Goal: Task Accomplishment & Management: Use online tool/utility

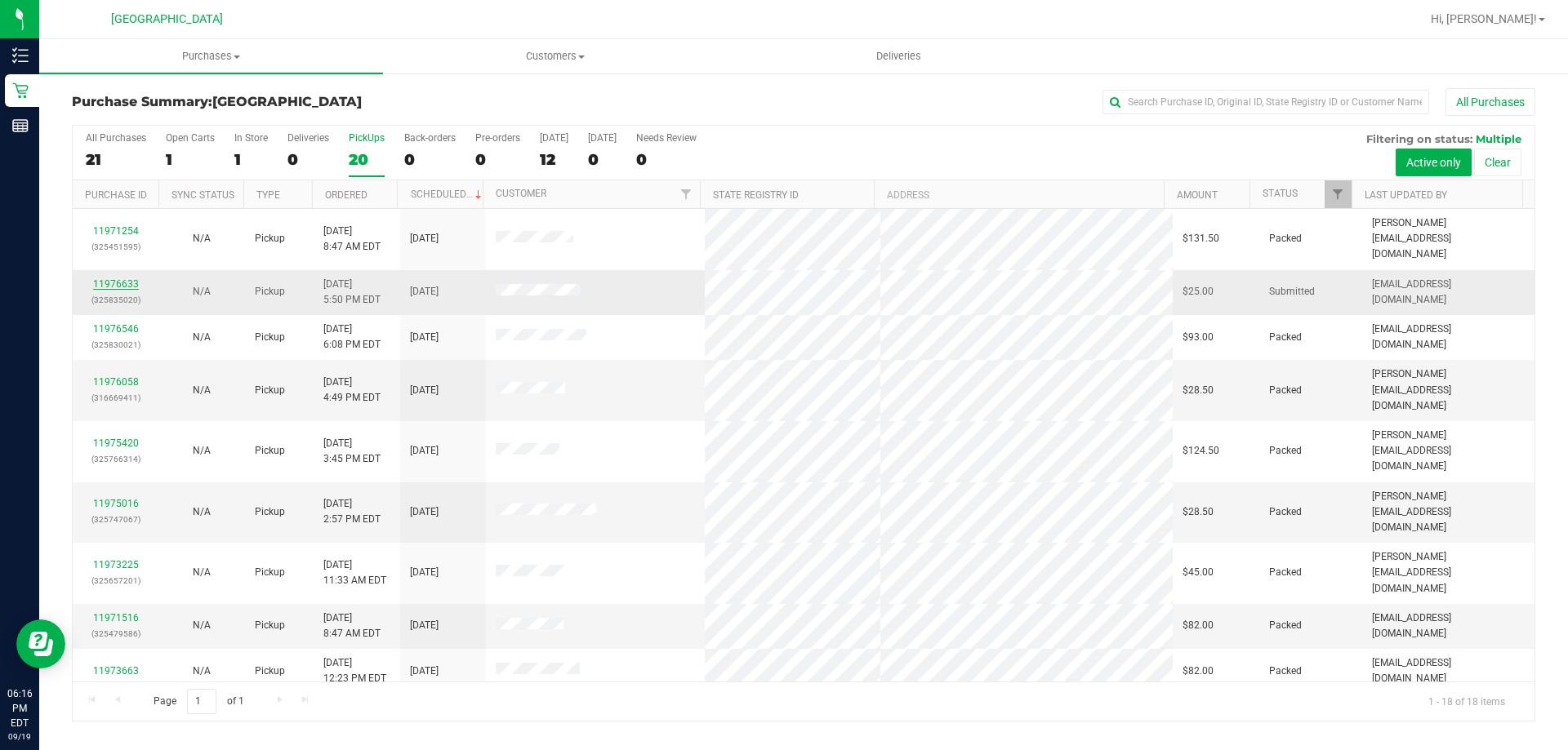
click at [113, 279] on link "11976633" at bounding box center [116, 284] width 46 height 11
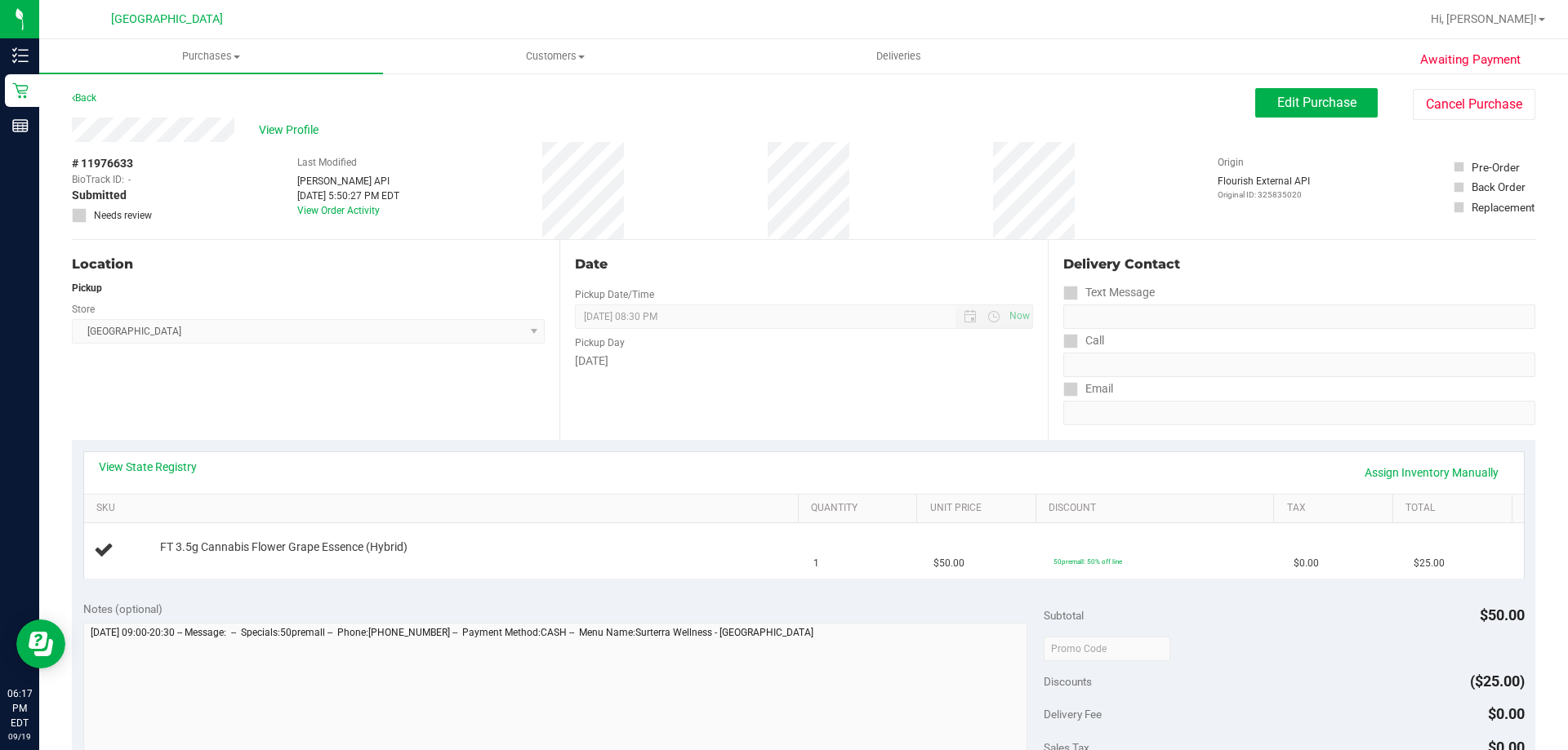
scroll to position [164, 0]
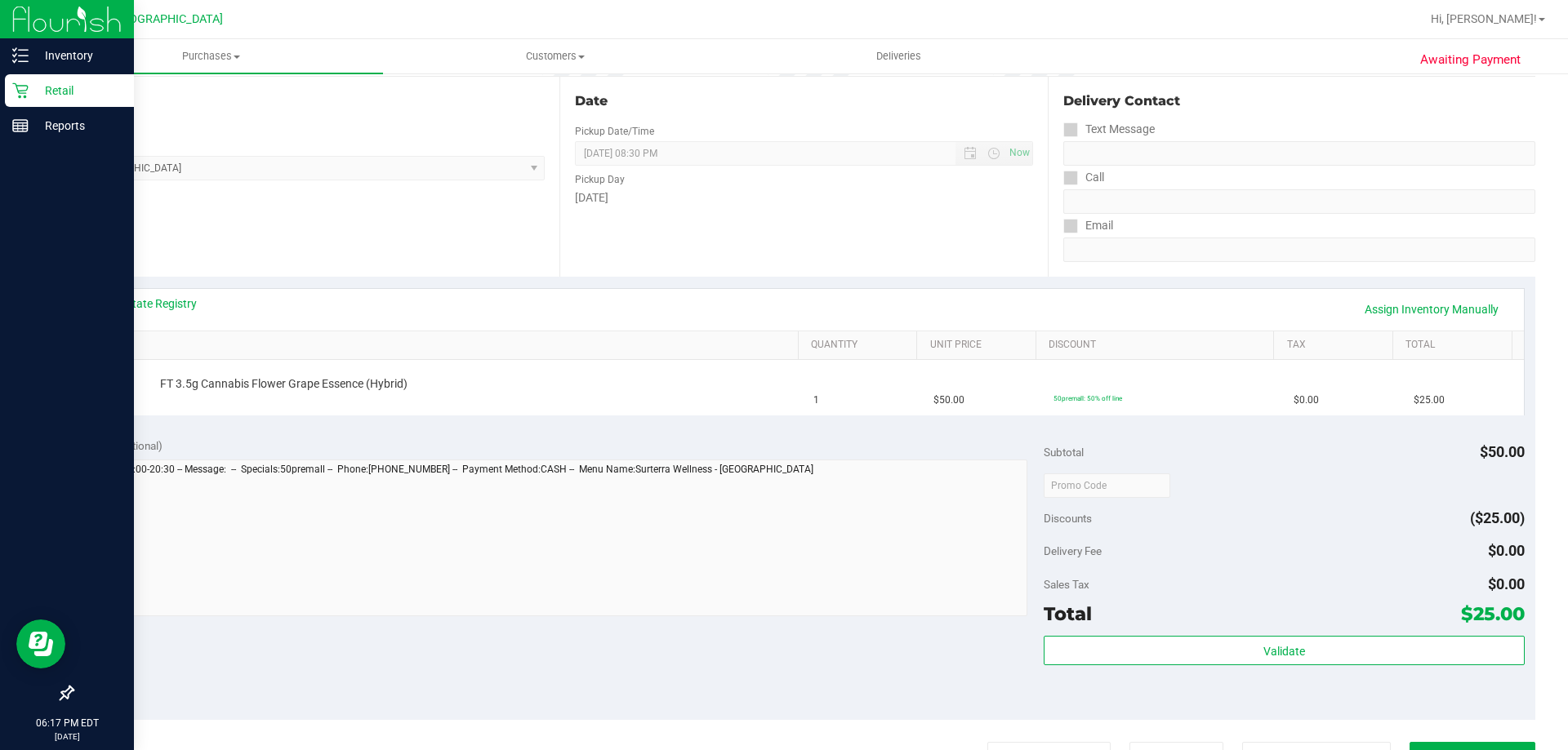
click at [45, 97] on p "Retail" at bounding box center [78, 90] width 98 height 19
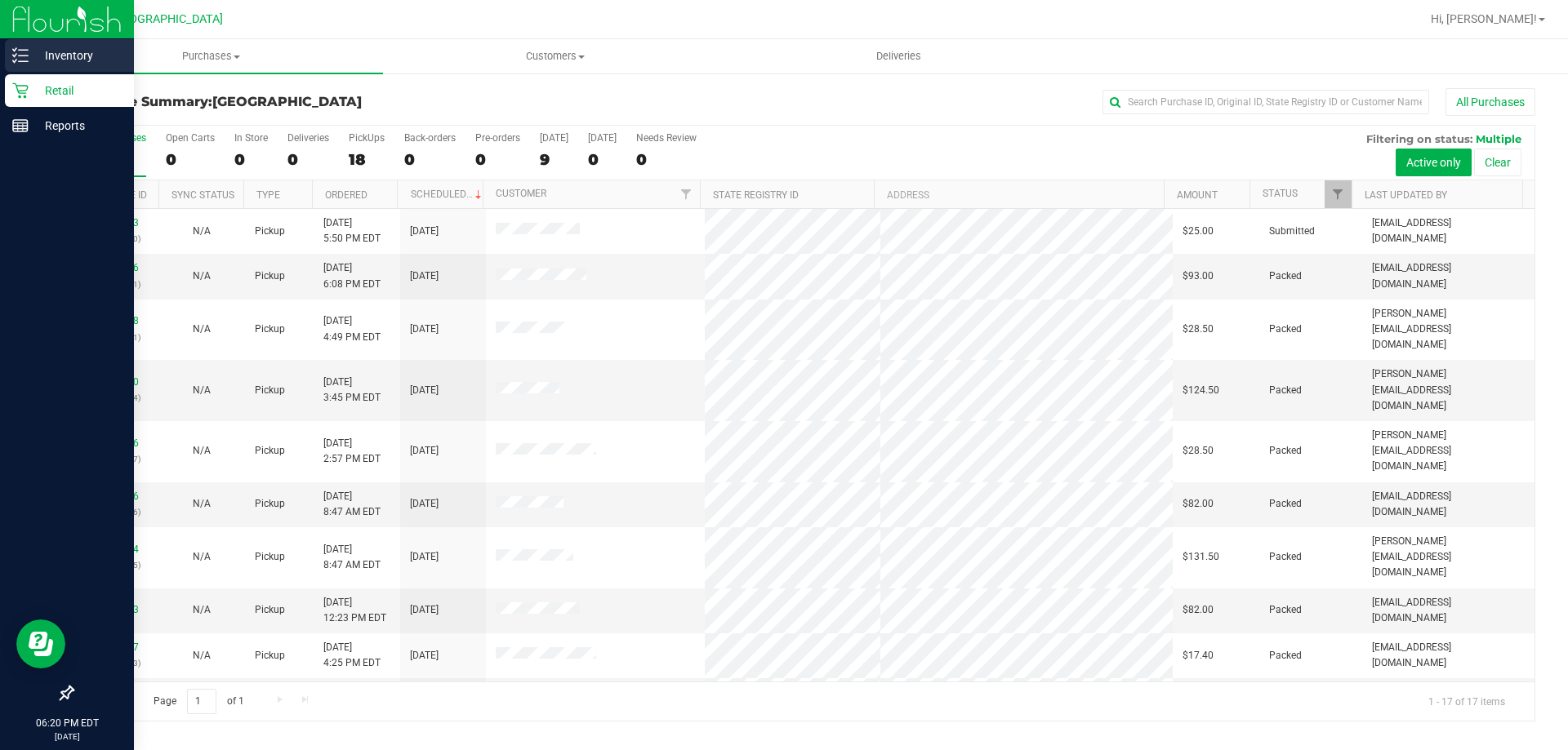
click at [43, 53] on p "Inventory" at bounding box center [78, 55] width 98 height 19
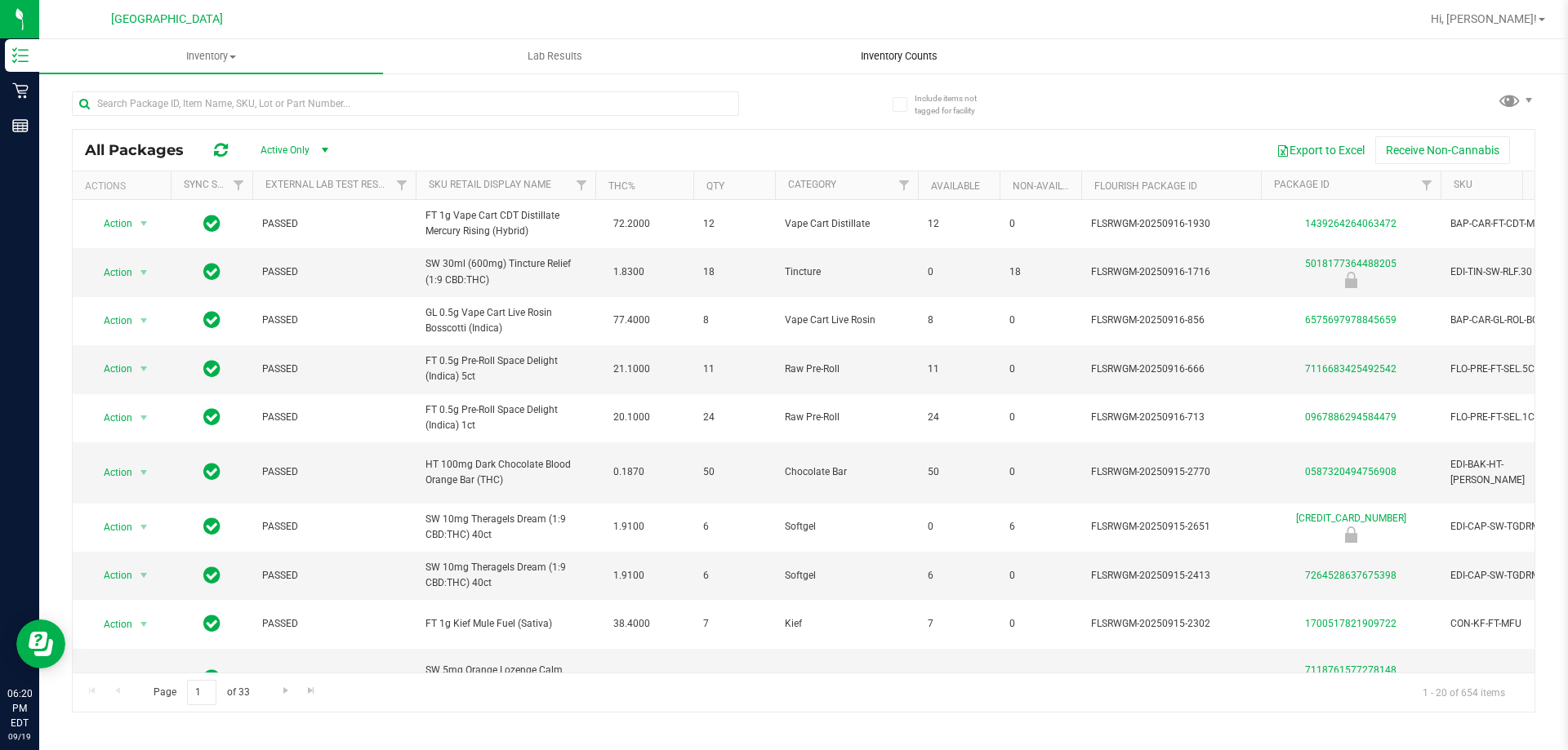
click at [873, 56] on span "Inventory Counts" at bounding box center [899, 56] width 121 height 14
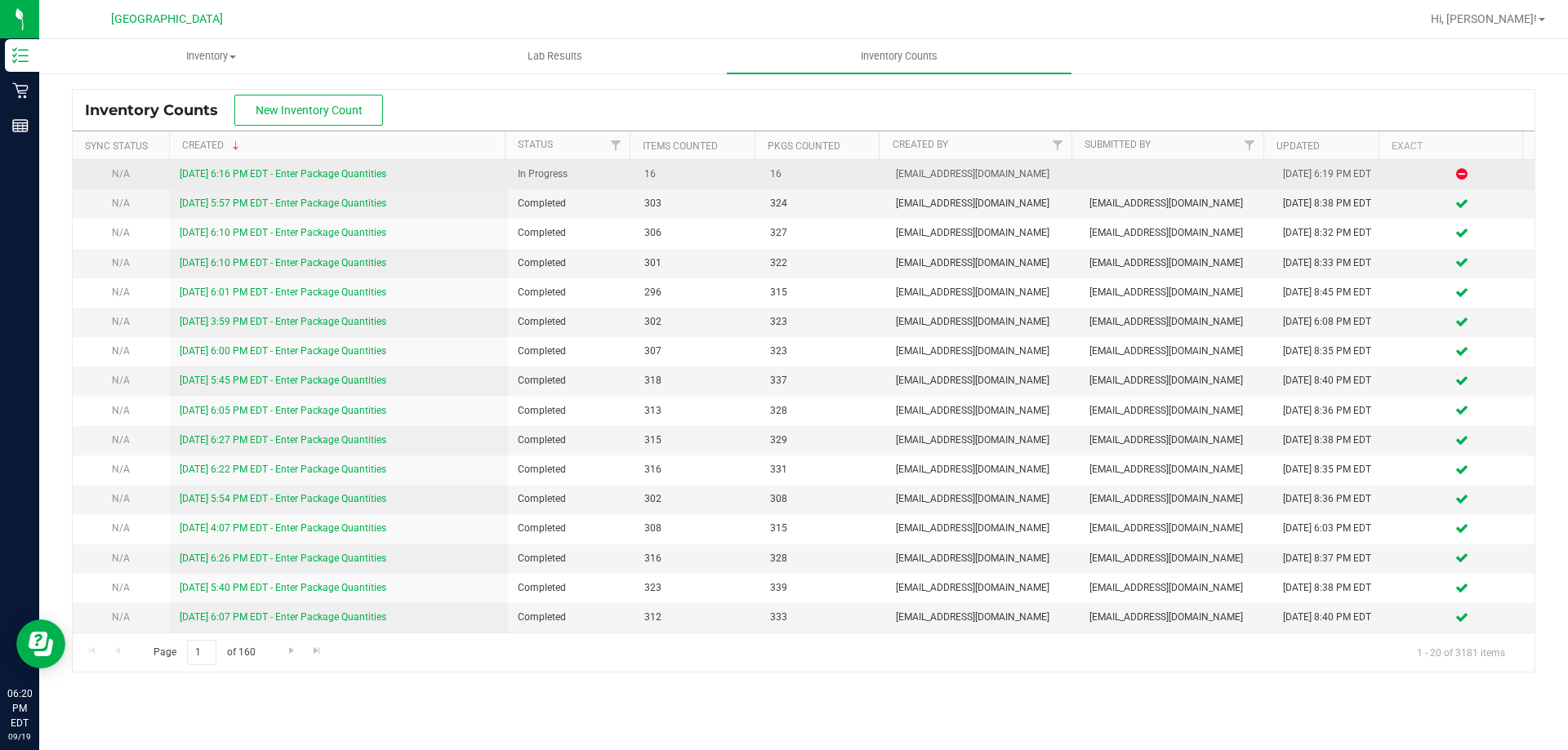
click at [249, 176] on link "[DATE] 6:16 PM EDT - Enter Package Quantities" at bounding box center [283, 173] width 207 height 11
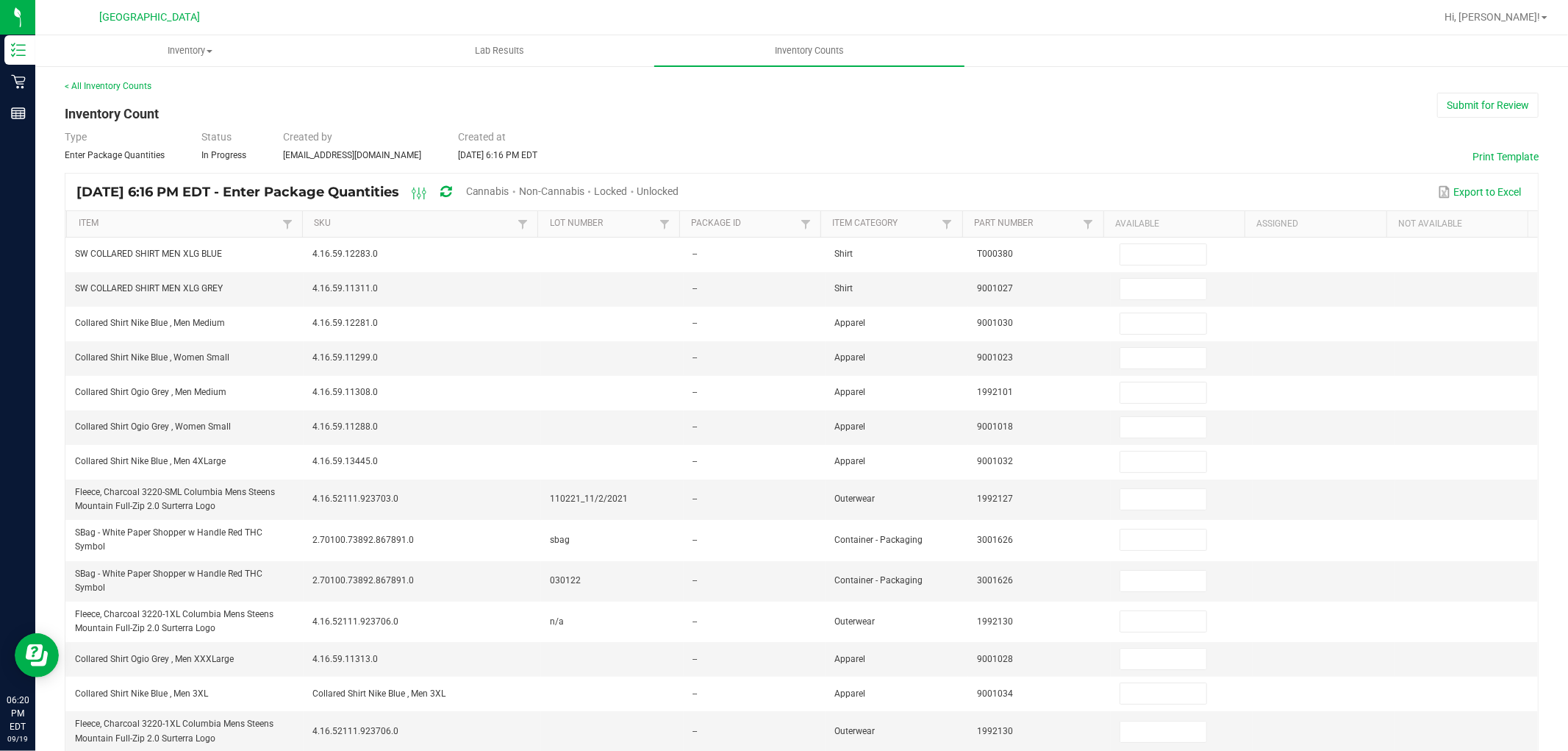
click at [679, 190] on span "Unlocked" at bounding box center [658, 191] width 42 height 11
type input "27"
type input "10"
type input "20"
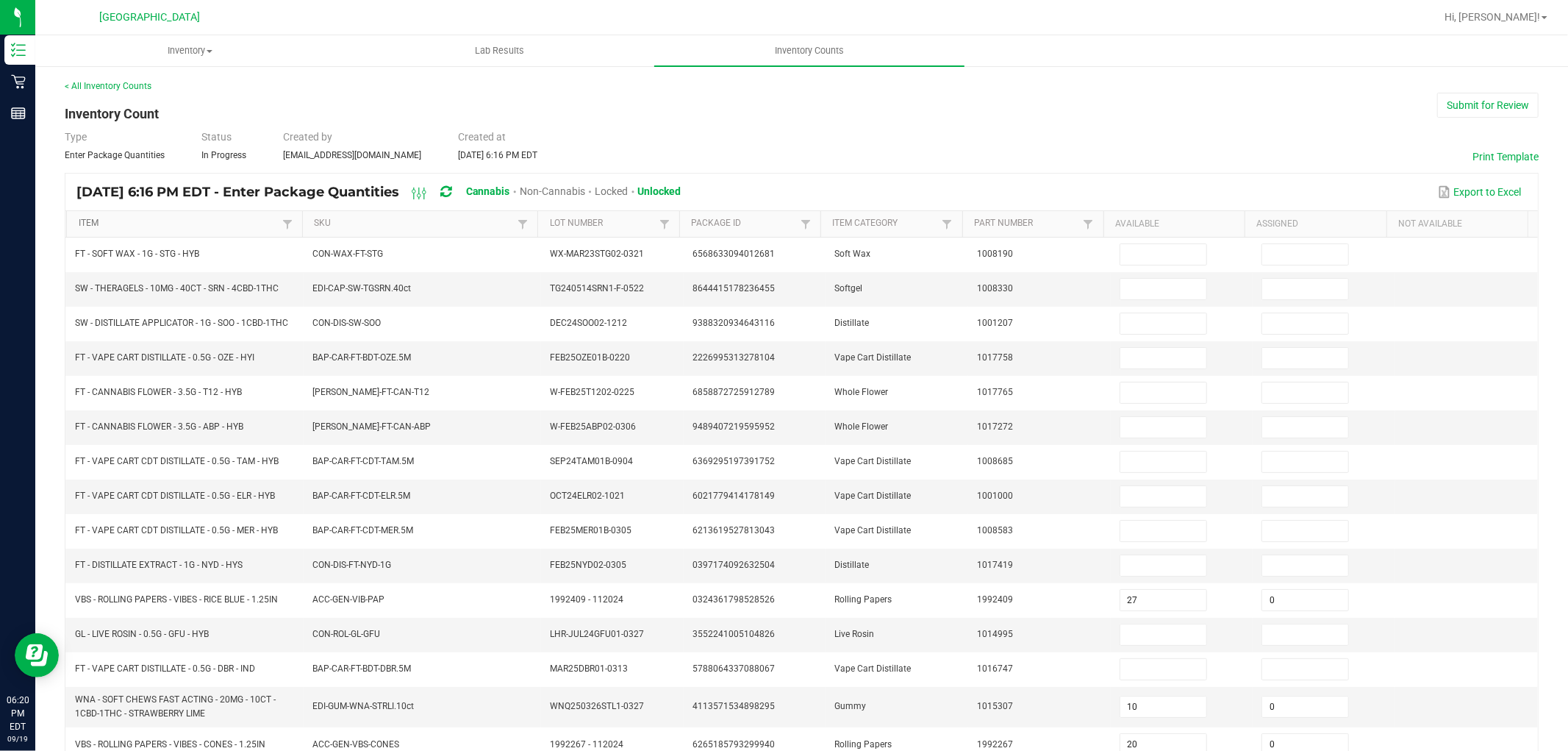
click at [164, 222] on link "Item" at bounding box center [179, 223] width 200 height 11
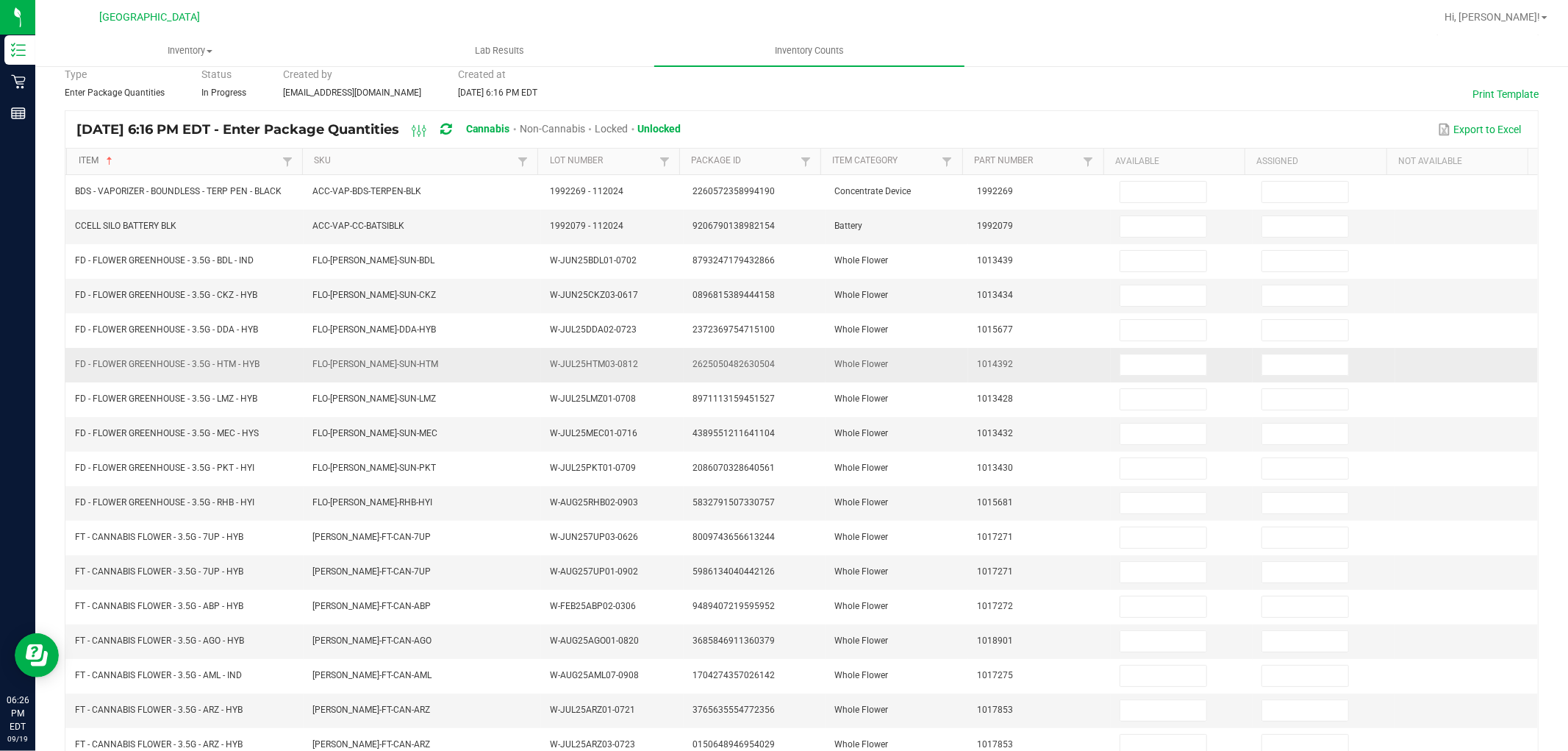
scroll to position [234, 0]
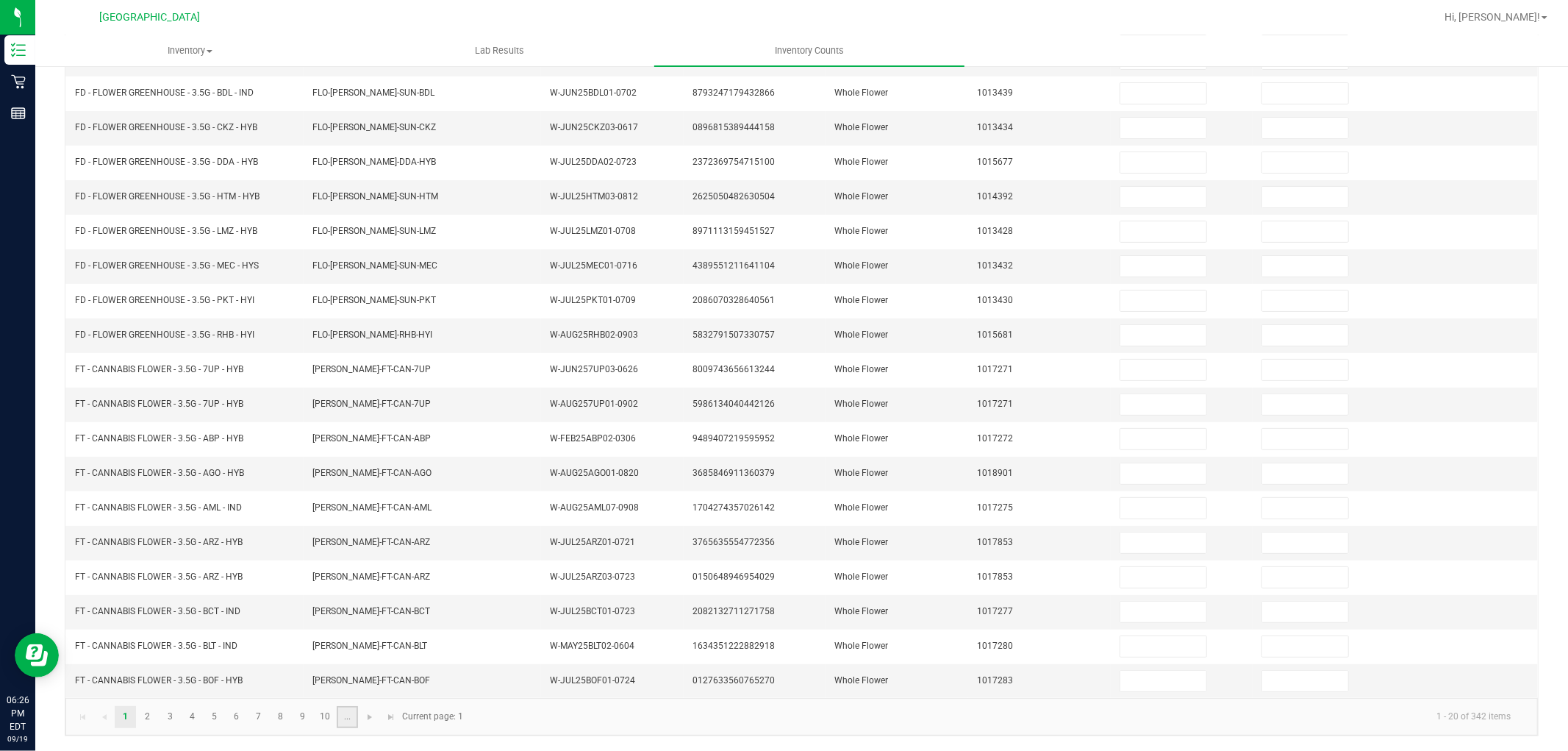
click at [349, 675] on link "..." at bounding box center [347, 717] width 21 height 22
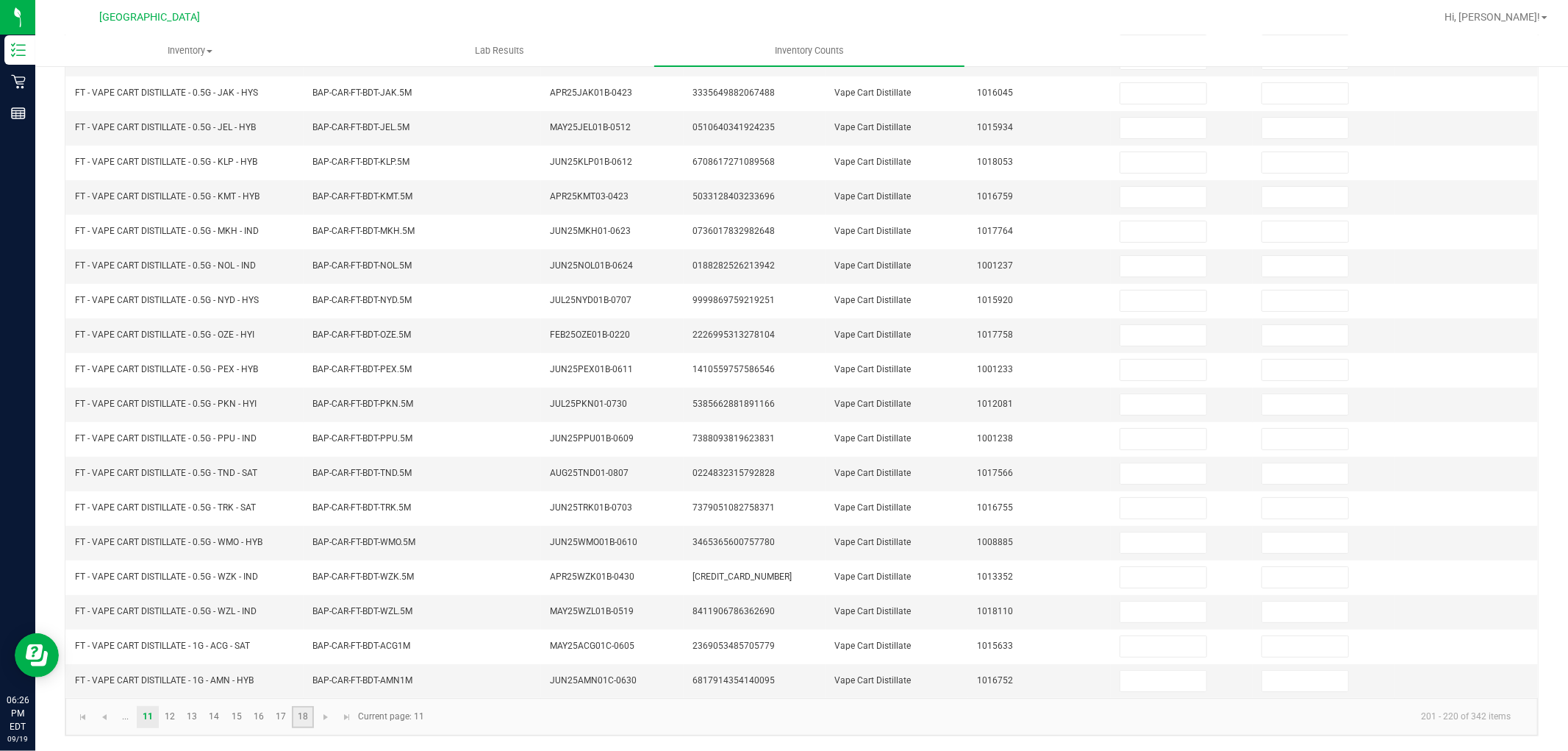
click at [307, 675] on link "18" at bounding box center [303, 717] width 21 height 22
type input "2"
type input "10"
type input "0"
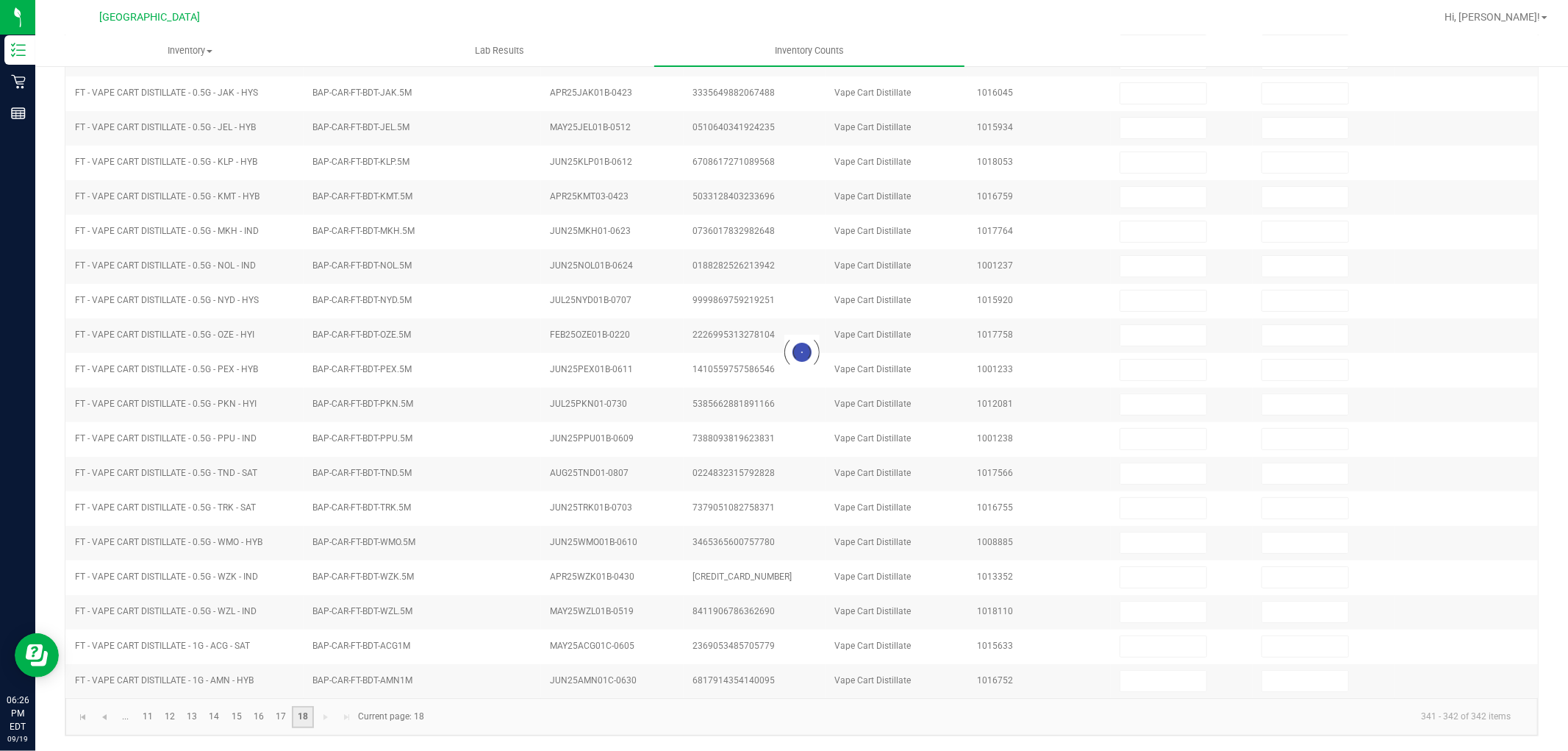
scroll to position [0, 0]
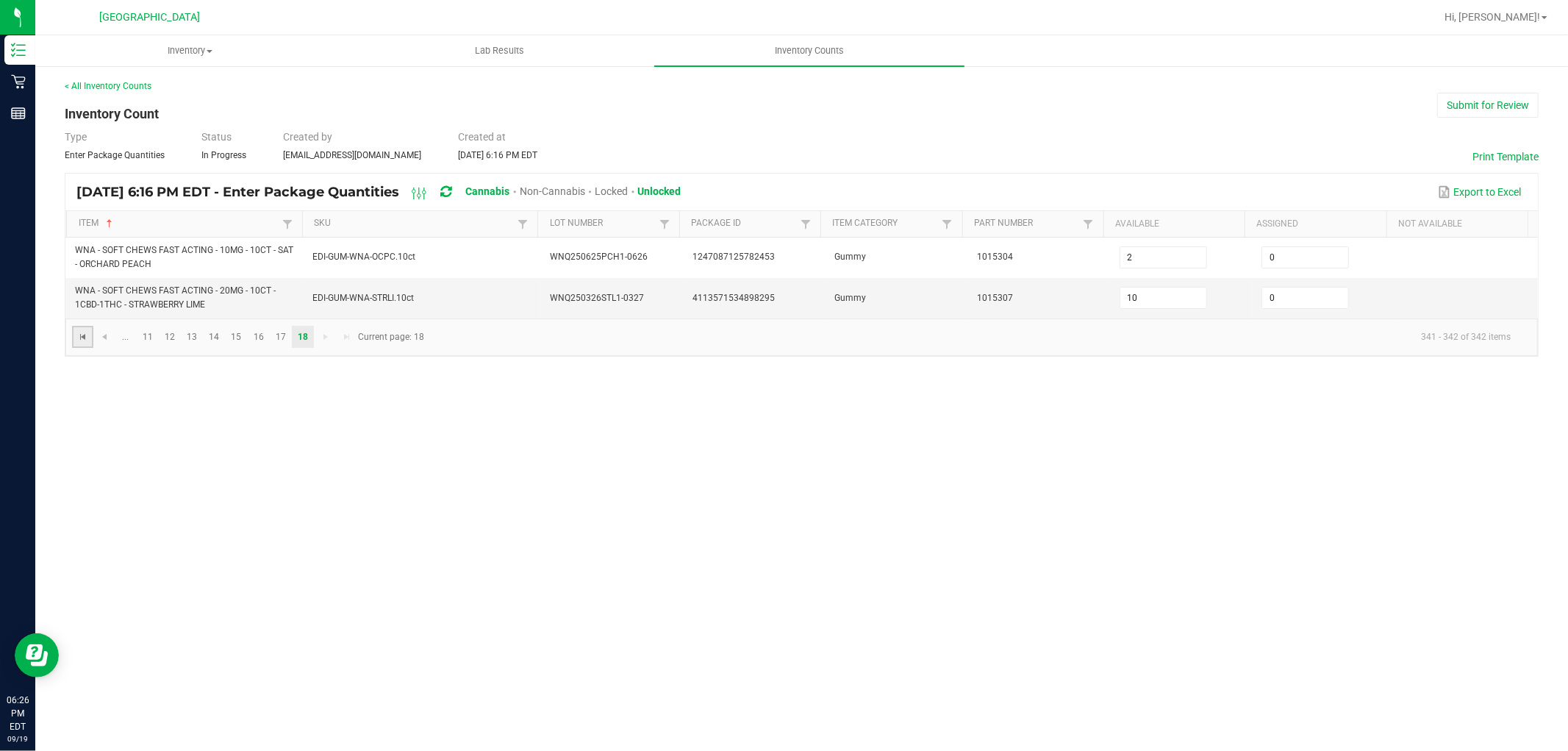
click at [85, 334] on span "Go to the first page" at bounding box center [82, 337] width 11 height 11
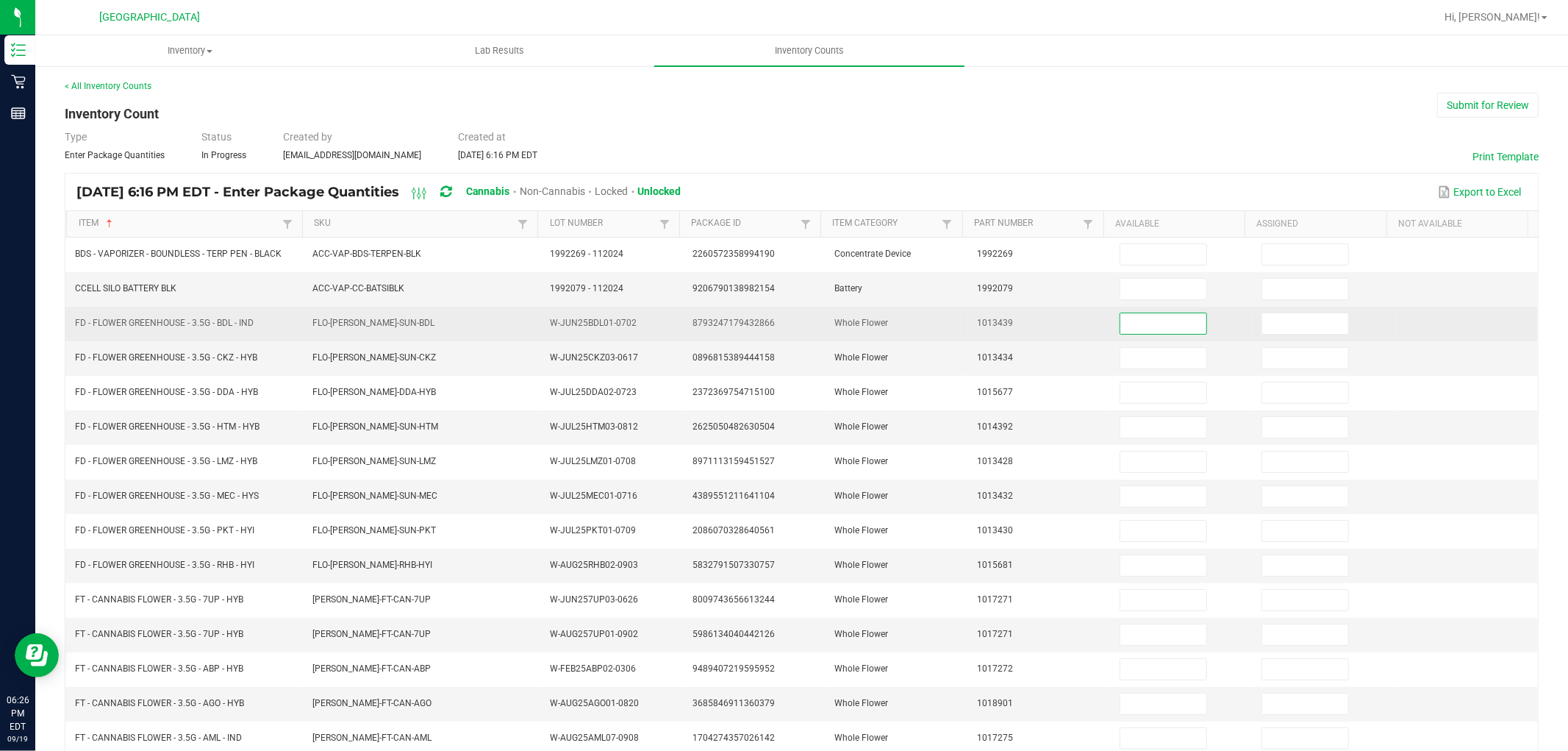
click at [1120, 322] on input at bounding box center [1163, 323] width 86 height 21
type input "10"
click at [1274, 327] on input at bounding box center [1305, 323] width 86 height 21
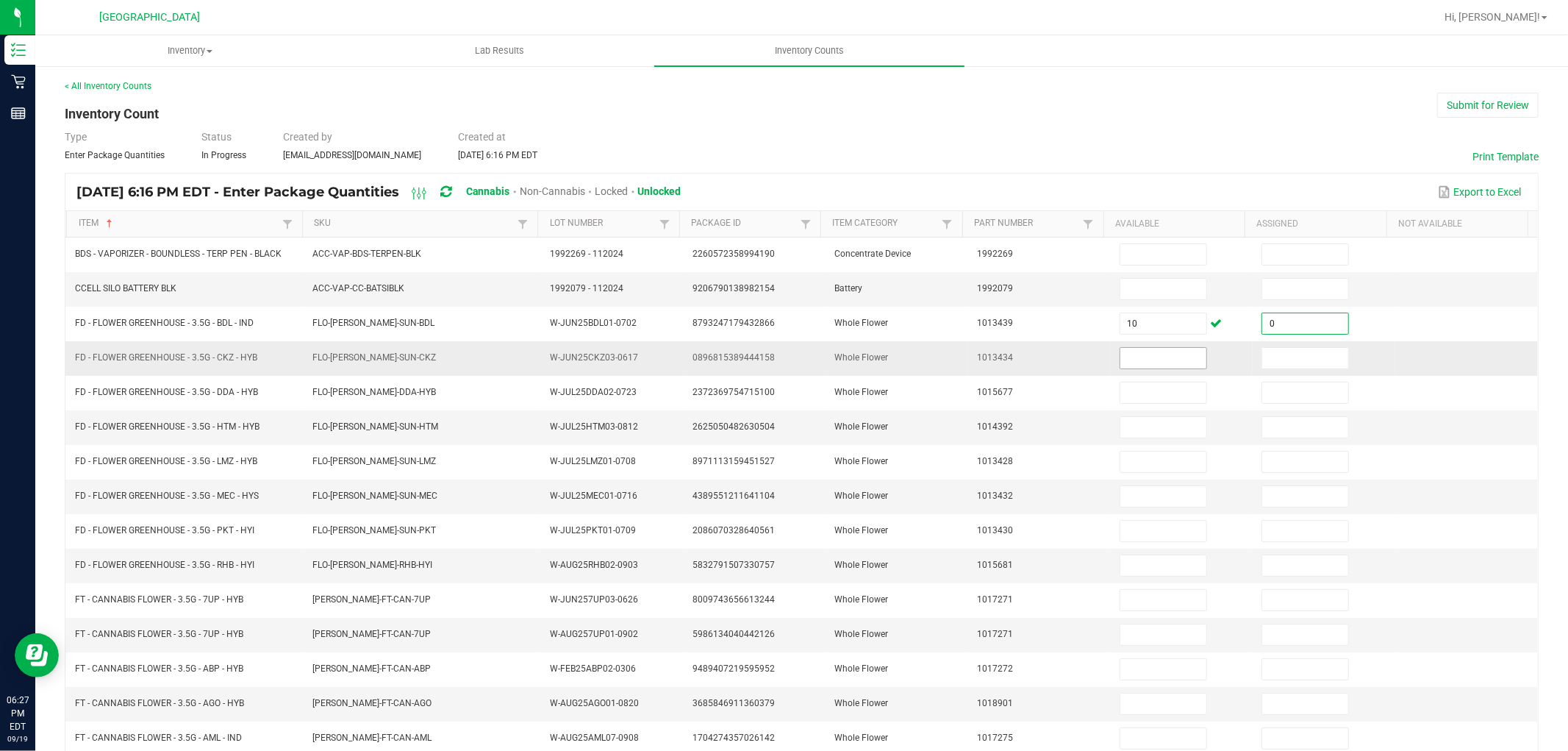
type input "0"
click at [1148, 356] on input at bounding box center [1163, 358] width 86 height 21
type input "16"
click at [1262, 360] on input at bounding box center [1305, 358] width 86 height 21
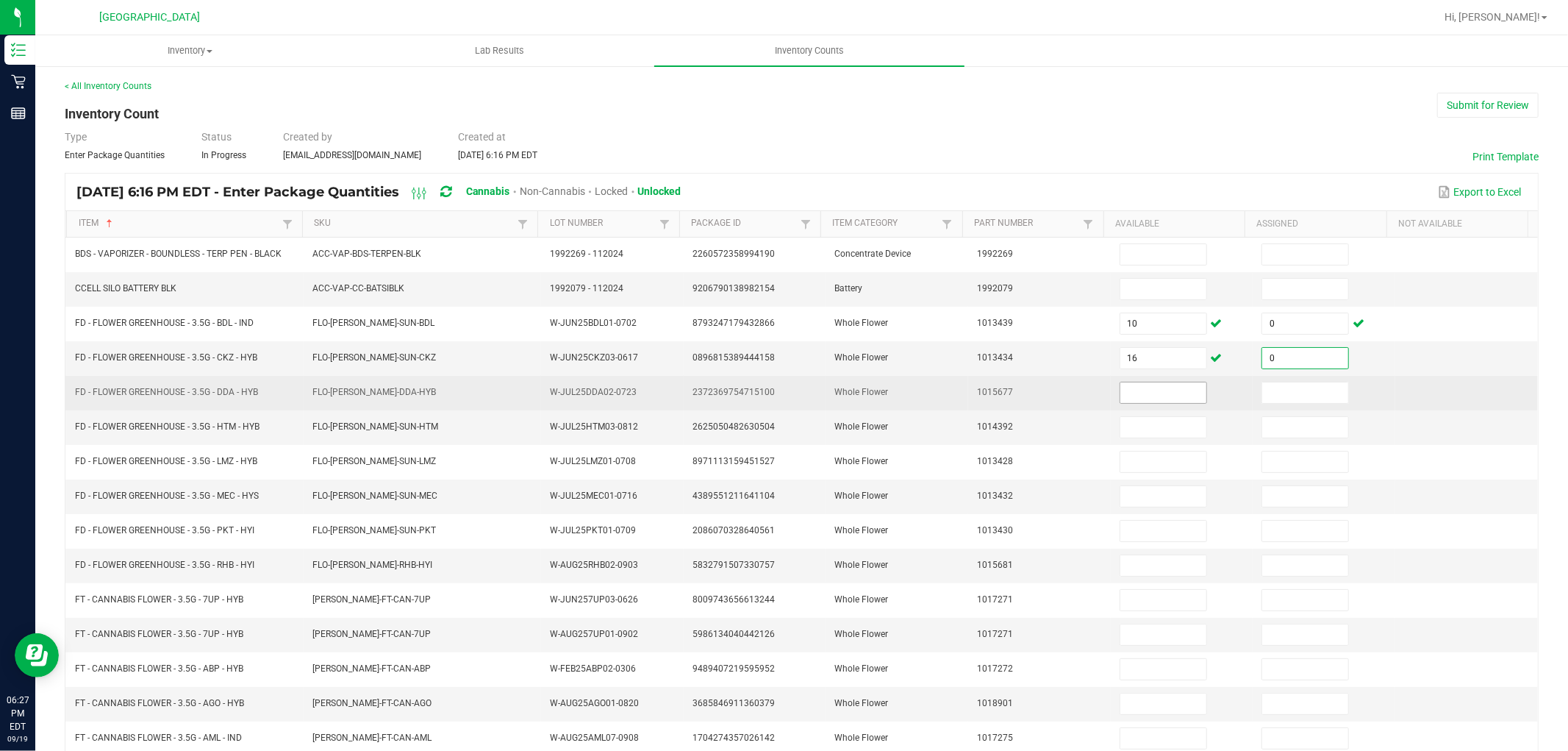
type input "0"
click at [1164, 395] on input at bounding box center [1163, 392] width 86 height 21
type input "10"
click at [1287, 387] on input at bounding box center [1305, 392] width 86 height 21
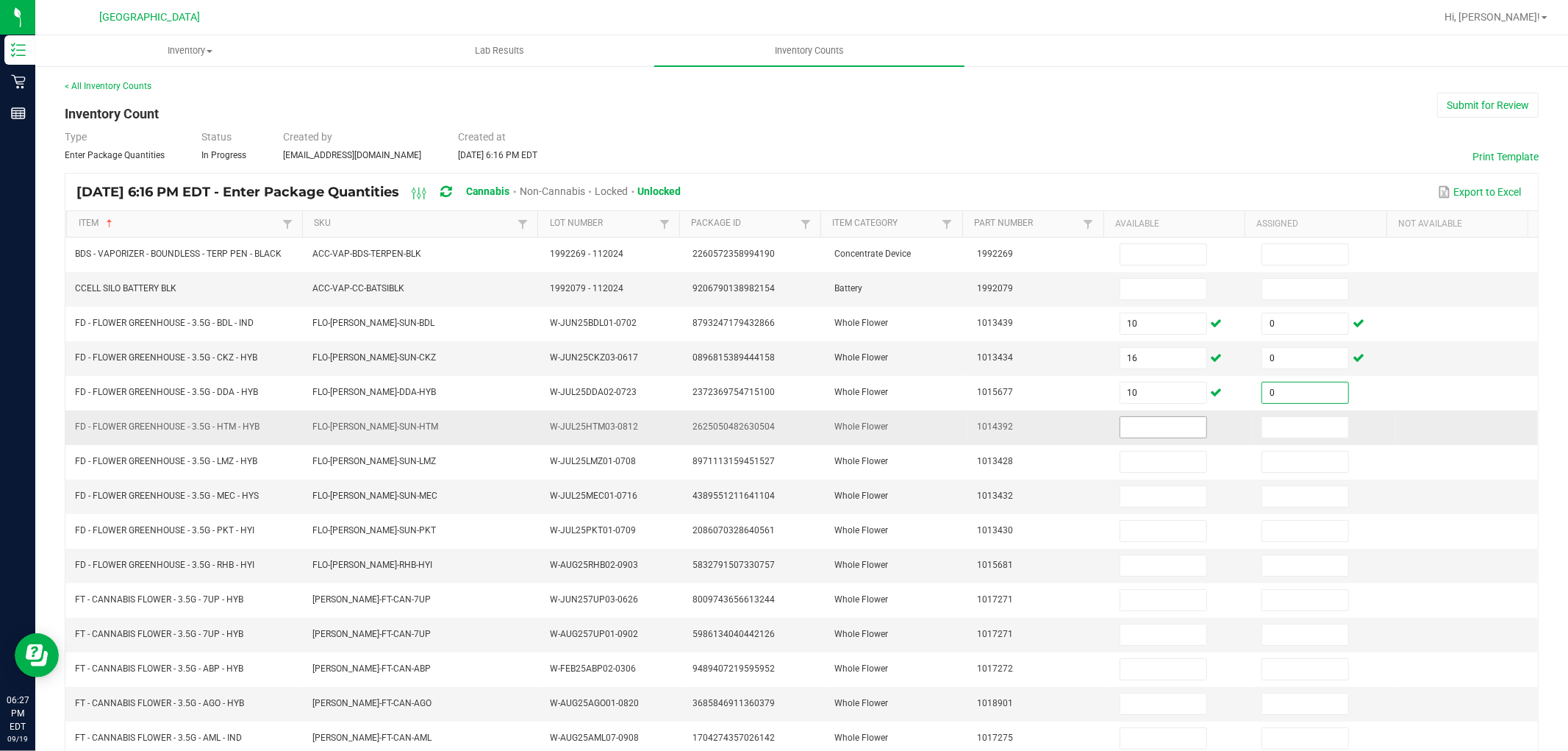
type input "0"
click at [1120, 421] on input at bounding box center [1163, 427] width 86 height 21
type input "13"
click at [1288, 431] on input at bounding box center [1305, 427] width 86 height 21
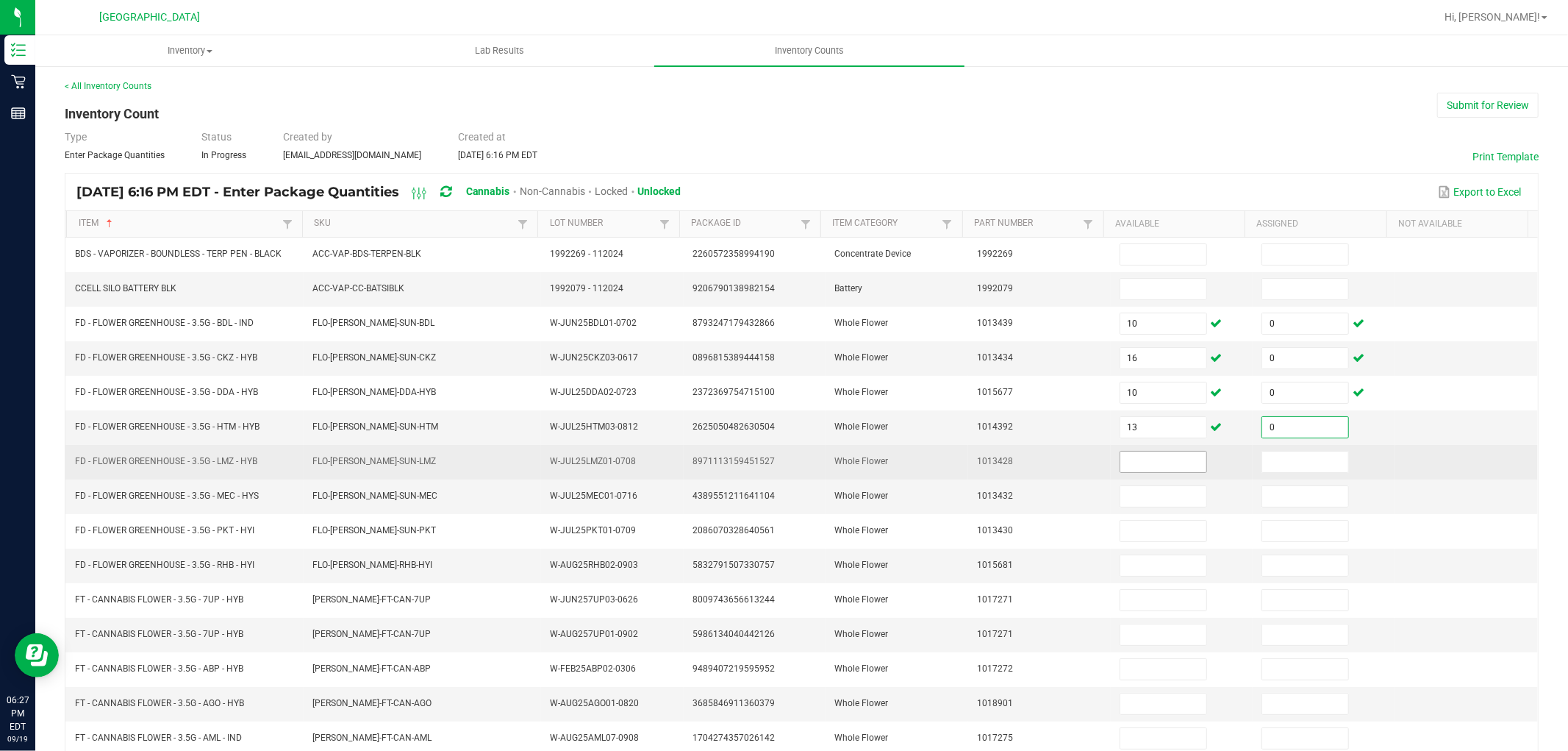
type input "0"
click at [1120, 459] on input at bounding box center [1163, 462] width 86 height 21
type input "15"
click at [1262, 462] on input at bounding box center [1305, 462] width 86 height 21
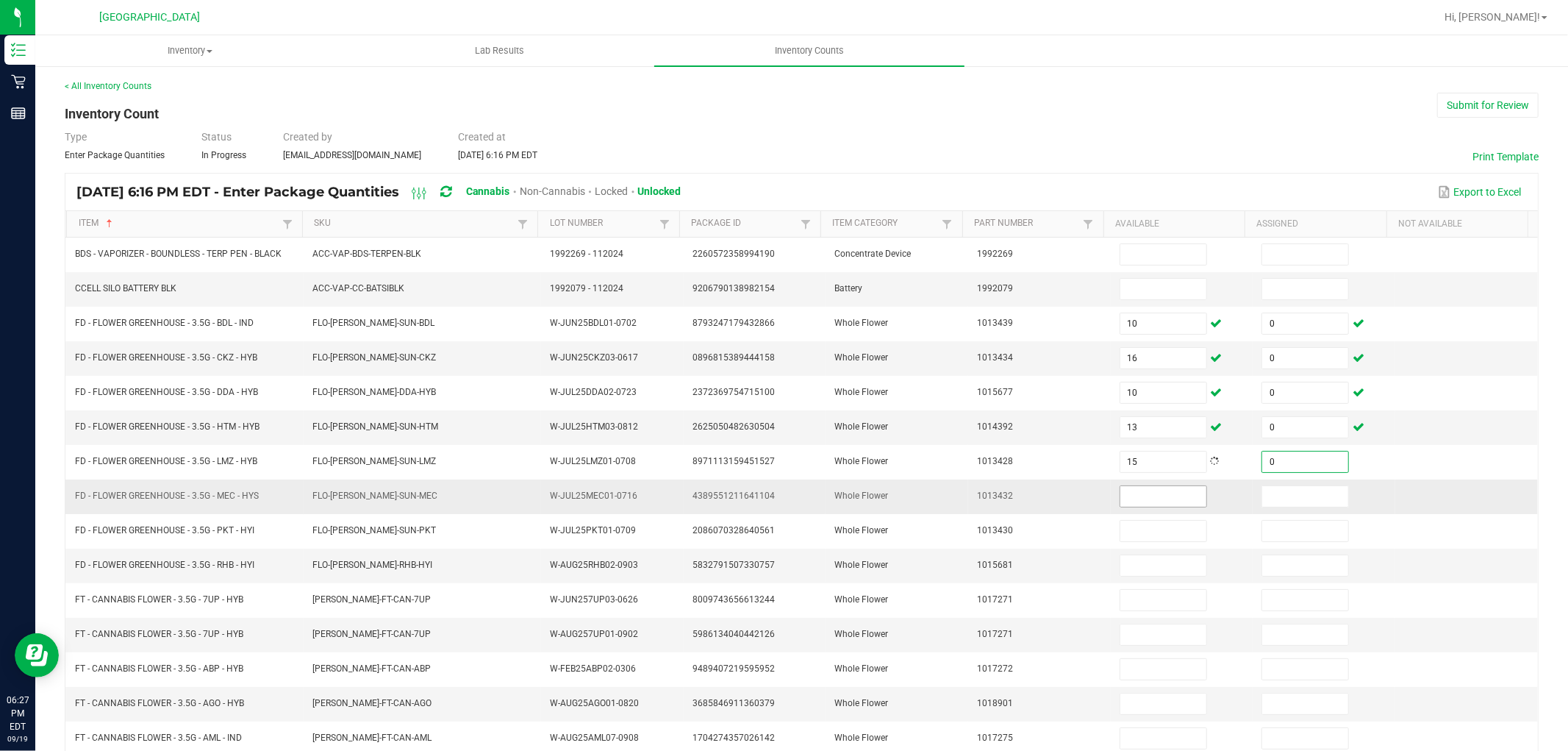
type input "0"
click at [1122, 503] on input at bounding box center [1163, 496] width 86 height 21
type input "12"
click at [1267, 502] on input at bounding box center [1305, 496] width 86 height 21
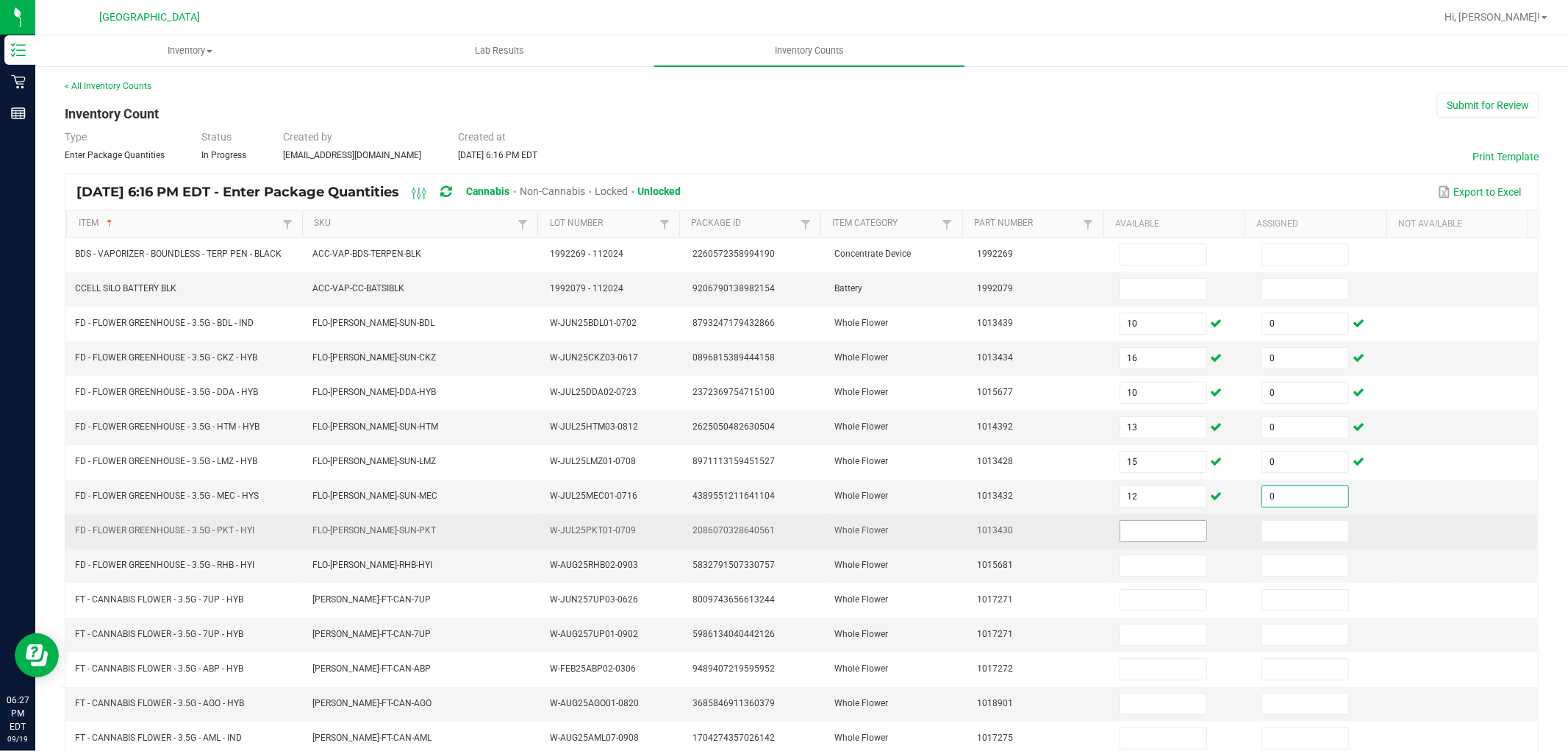
type input "0"
click at [1167, 534] on input at bounding box center [1163, 530] width 86 height 21
type input "9"
click at [1262, 532] on input at bounding box center [1305, 530] width 86 height 21
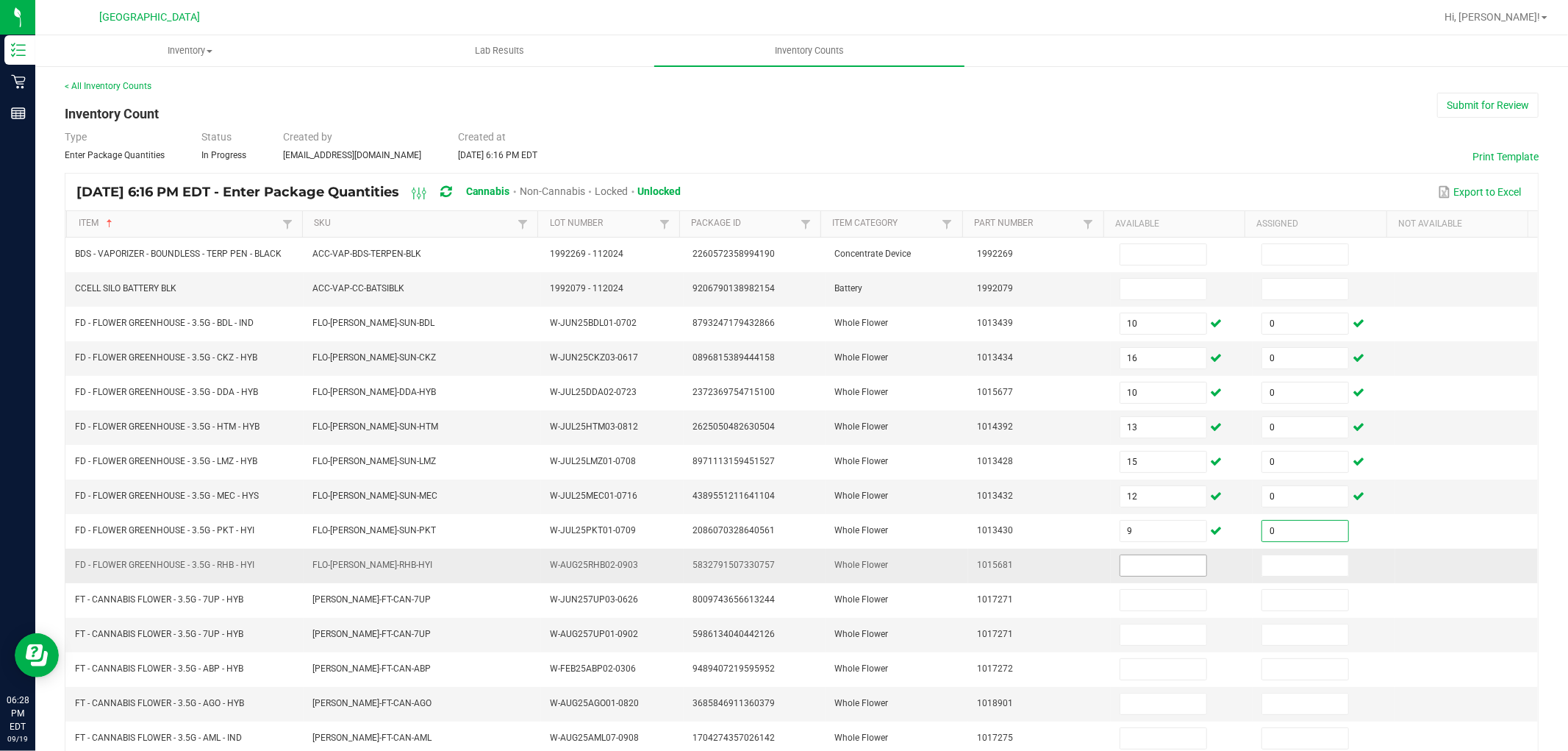
type input "0"
click at [1141, 565] on input at bounding box center [1163, 565] width 86 height 21
type input "16"
click at [1273, 569] on input at bounding box center [1305, 565] width 86 height 21
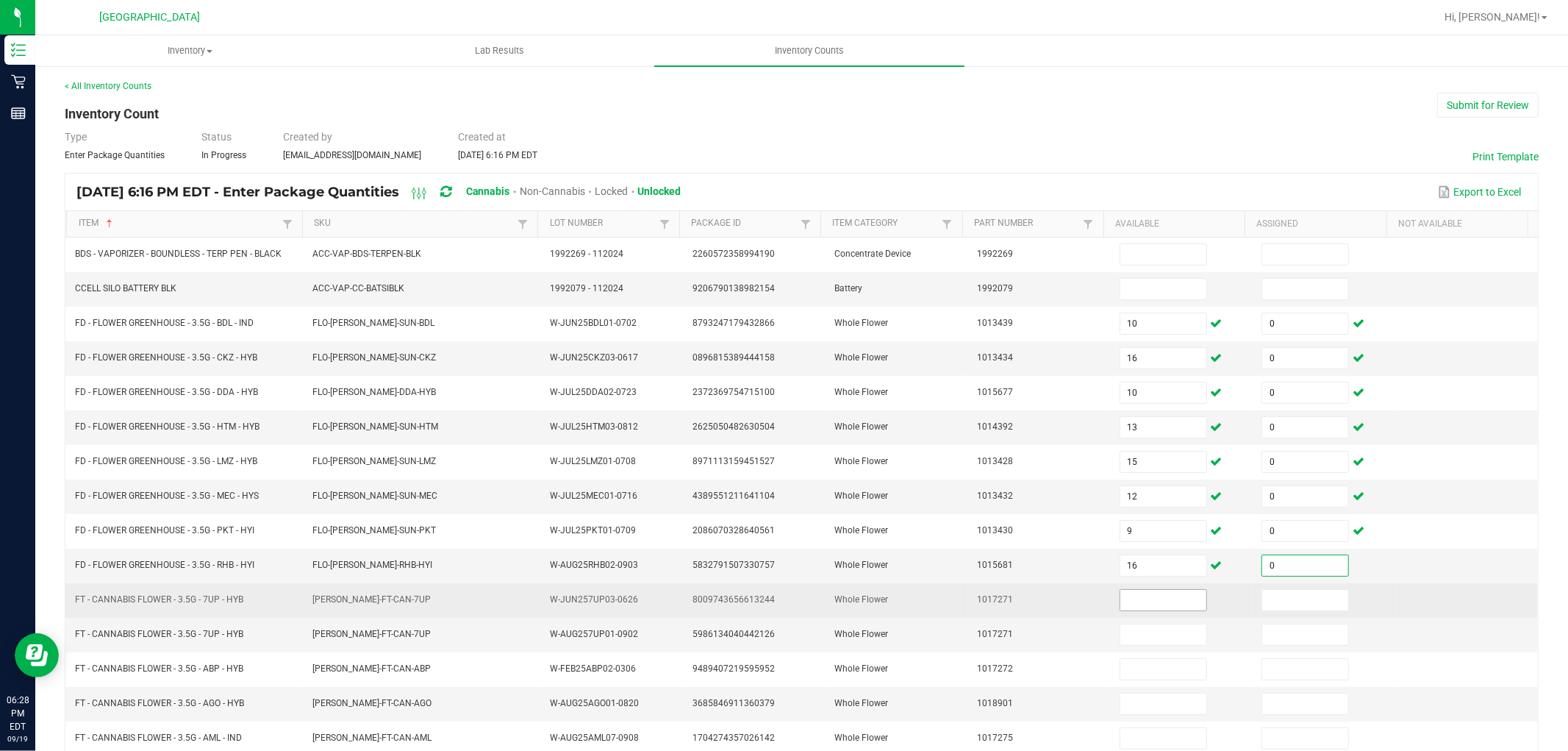
type input "0"
click at [1134, 608] on input at bounding box center [1163, 600] width 86 height 21
type input "14"
click at [1262, 597] on input at bounding box center [1305, 600] width 86 height 21
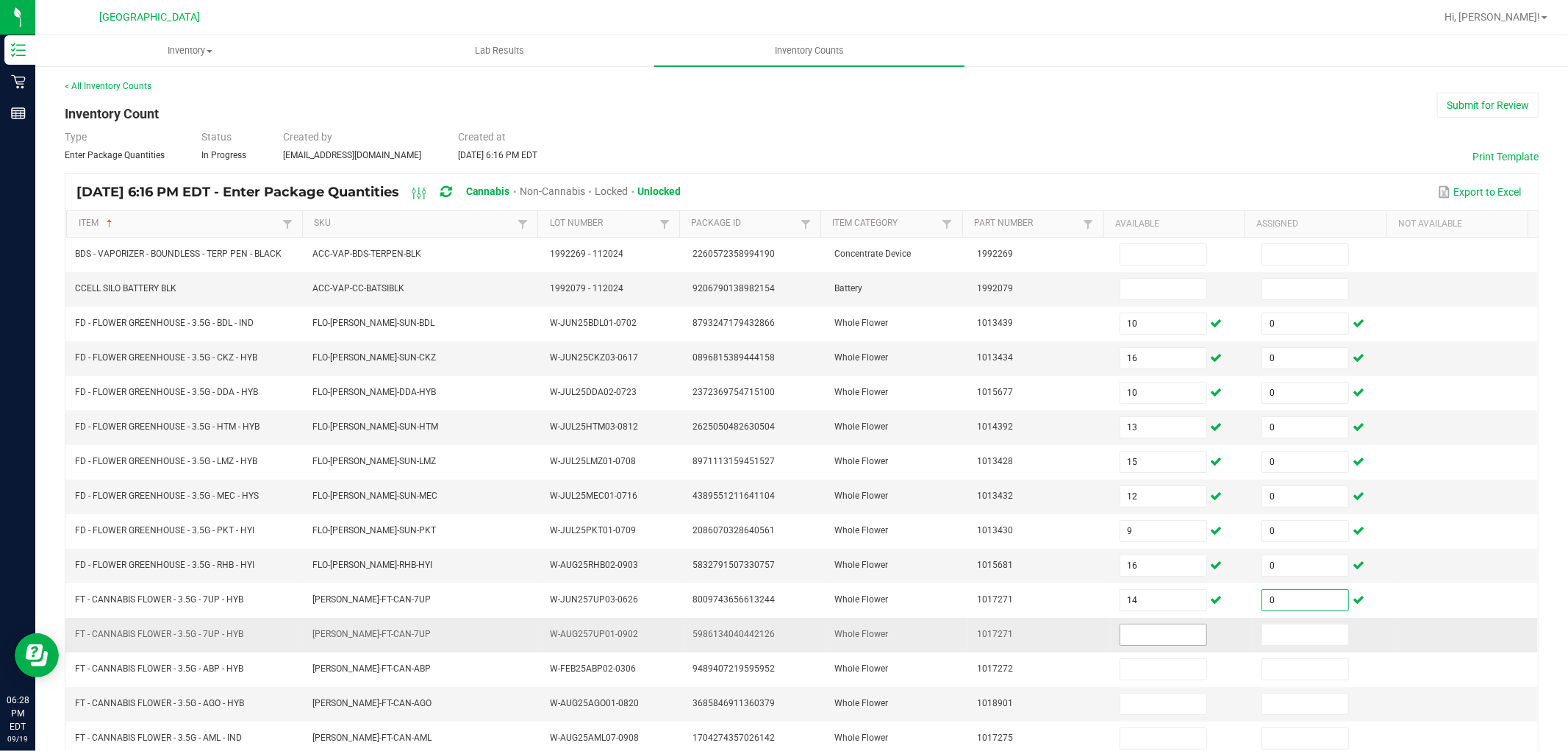
type input "0"
click at [1136, 640] on input at bounding box center [1163, 634] width 86 height 21
type input "0"
click at [1264, 633] on input at bounding box center [1305, 634] width 86 height 21
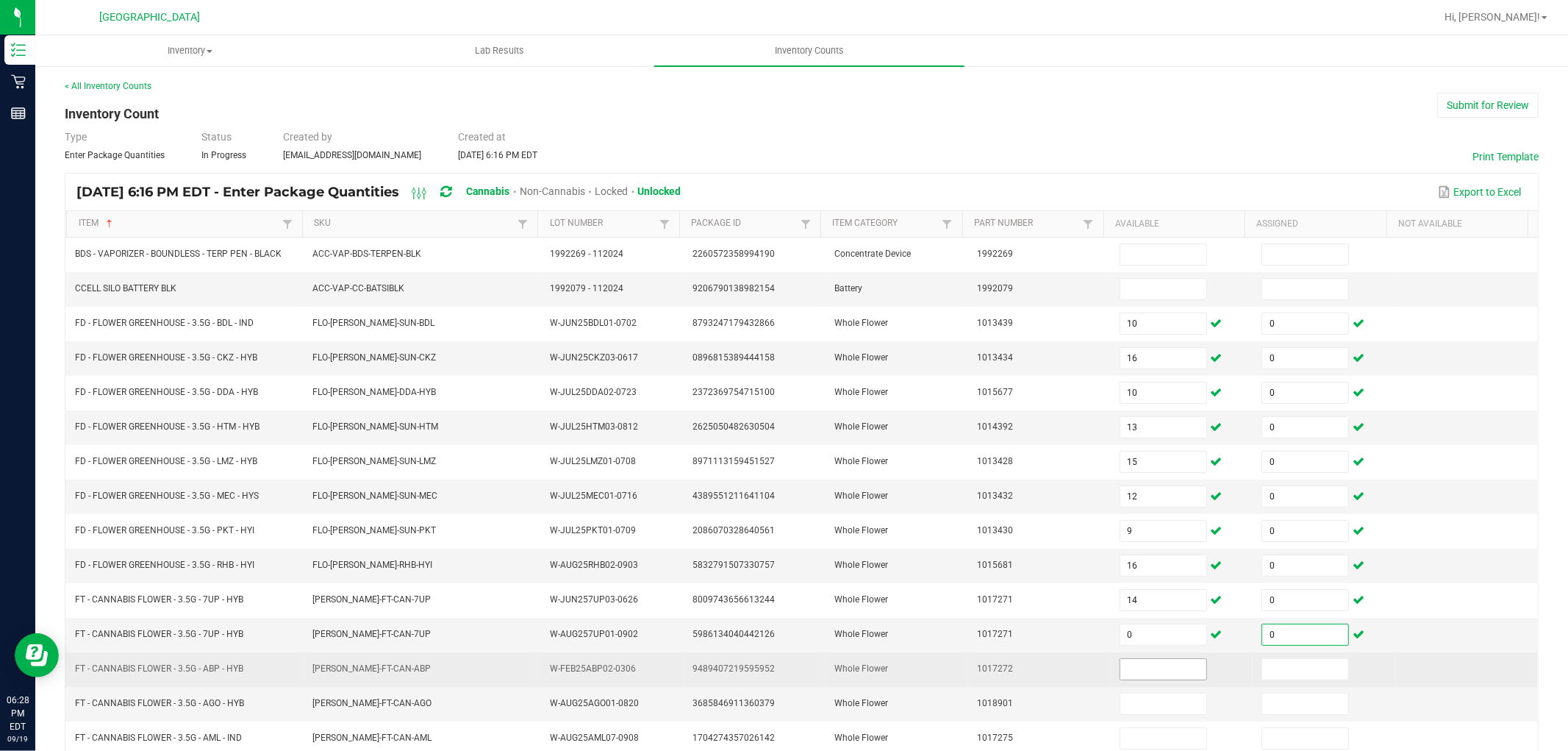
type input "0"
click at [1126, 673] on input at bounding box center [1163, 669] width 86 height 21
type input "8"
click at [1262, 666] on input at bounding box center [1305, 669] width 86 height 21
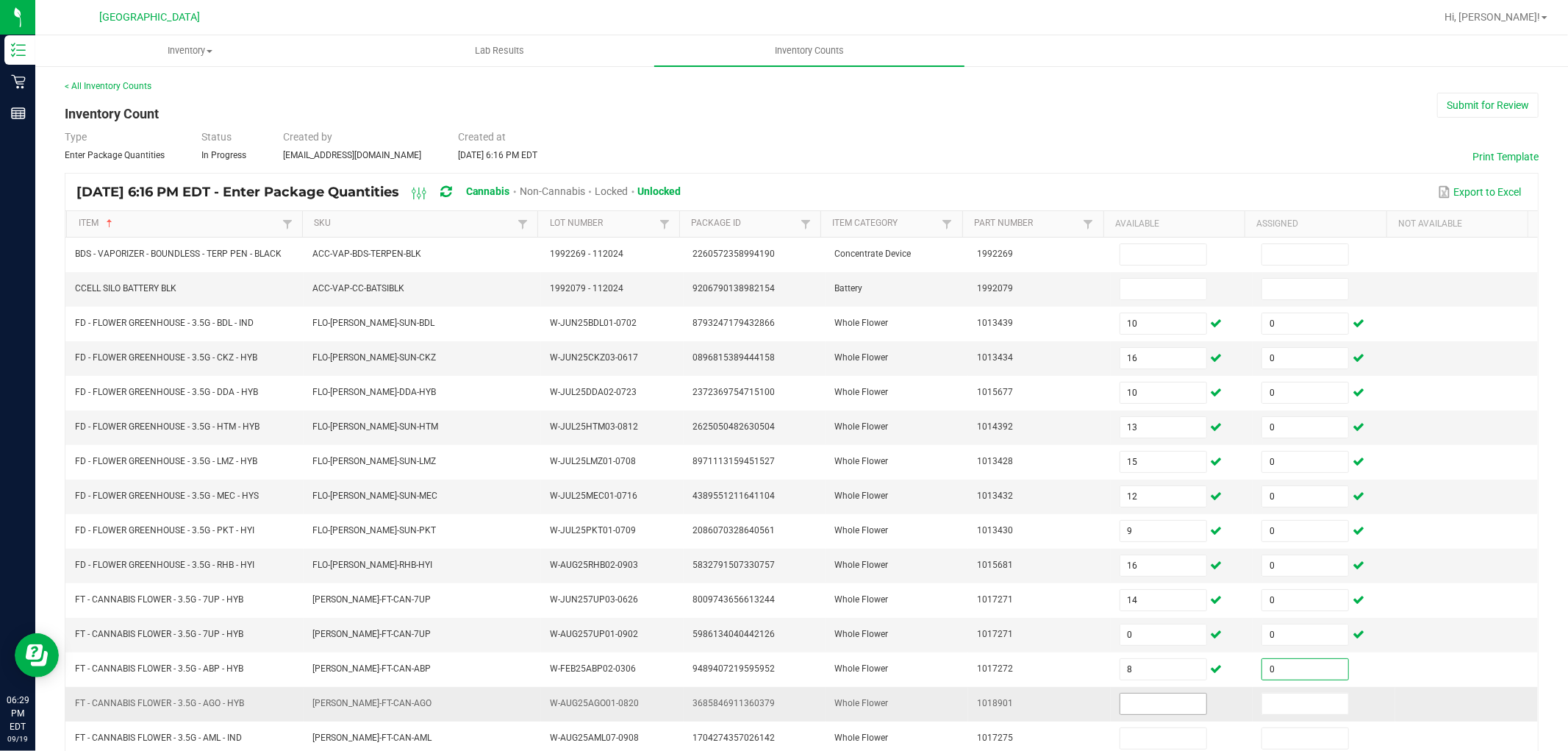
type input "0"
click at [1126, 675] on input at bounding box center [1163, 704] width 86 height 21
type input "18"
click at [1262, 675] on input at bounding box center [1305, 704] width 86 height 21
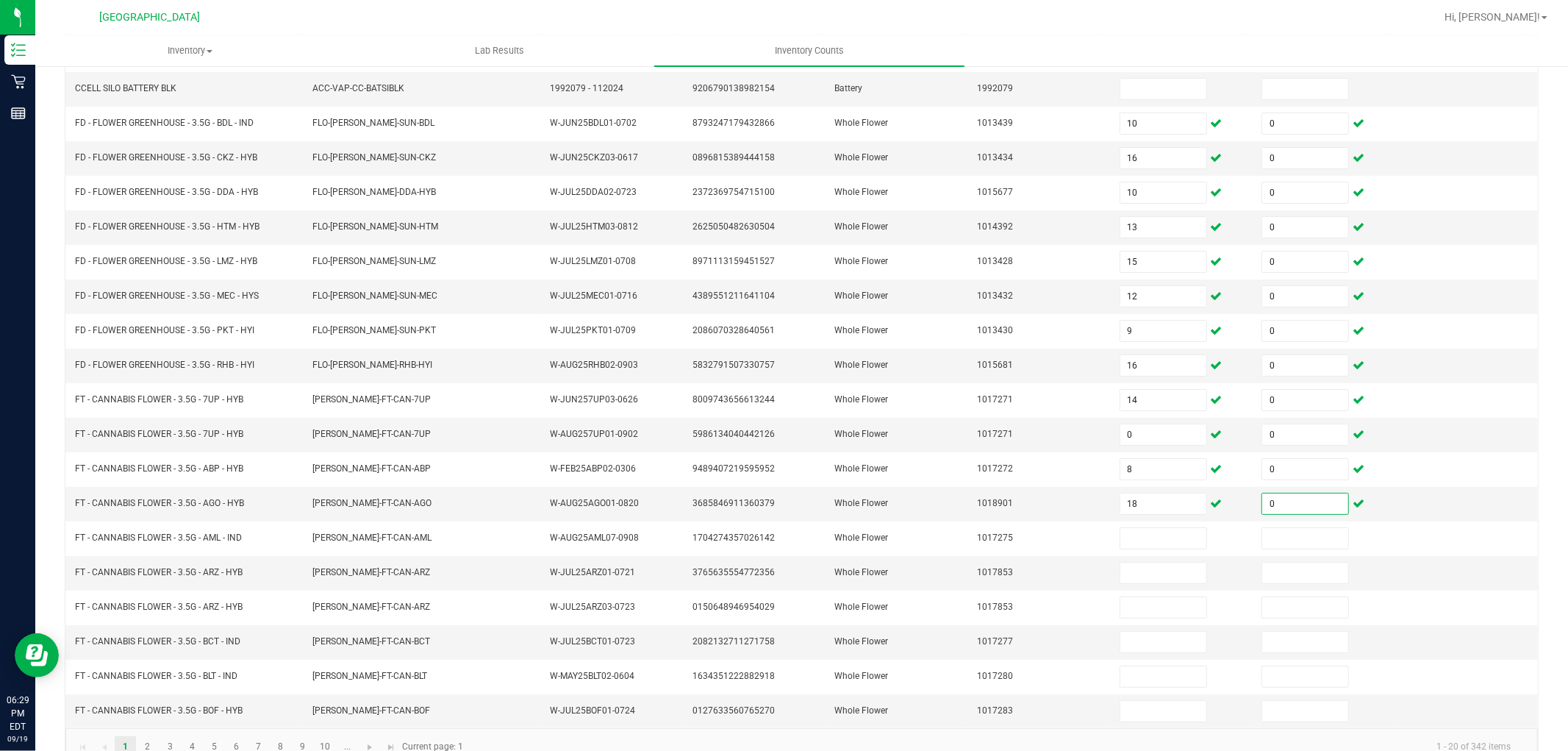
scroll to position [234, 0]
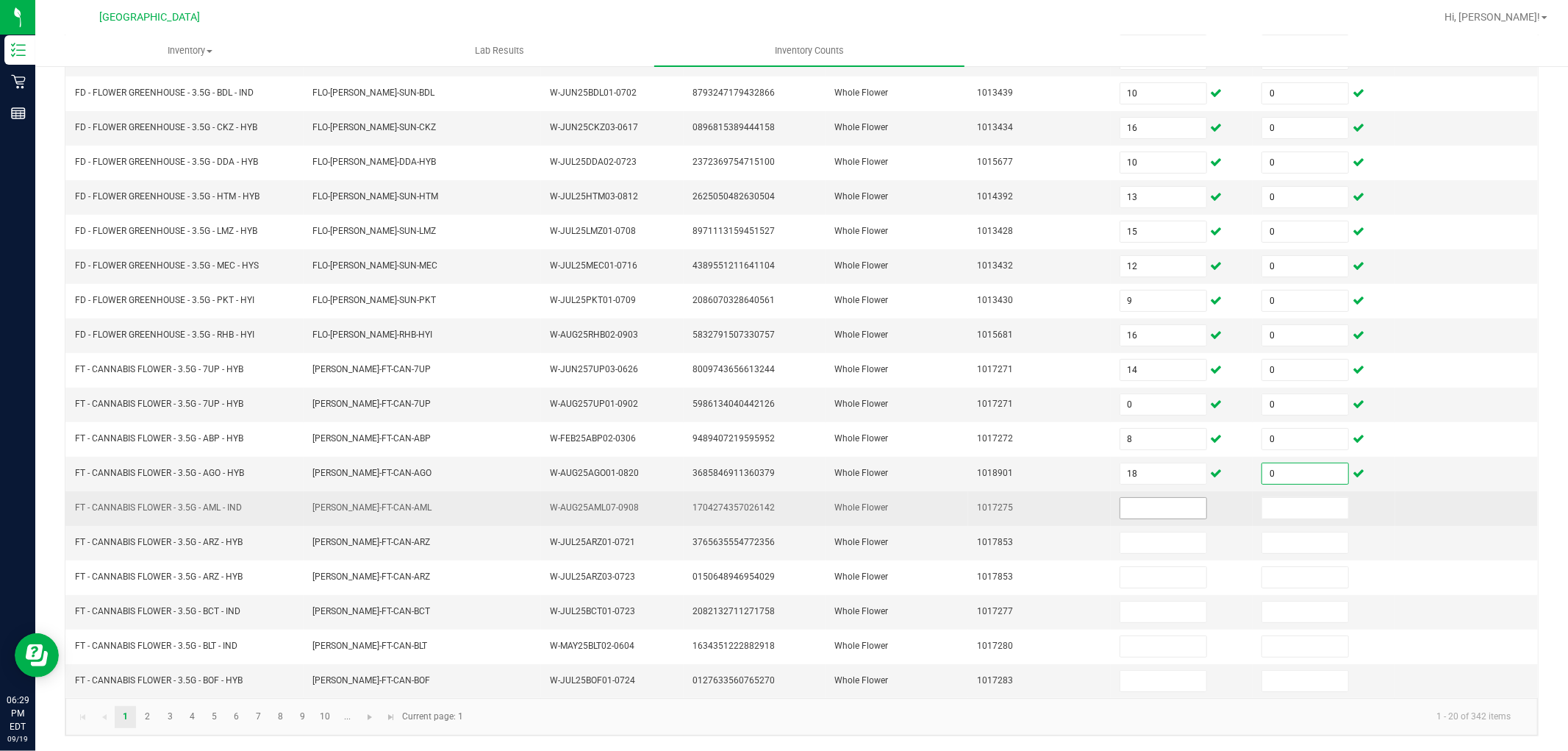
type input "0"
click at [1148, 510] on input at bounding box center [1163, 508] width 86 height 21
type input "20"
click at [1262, 501] on input at bounding box center [1305, 508] width 86 height 21
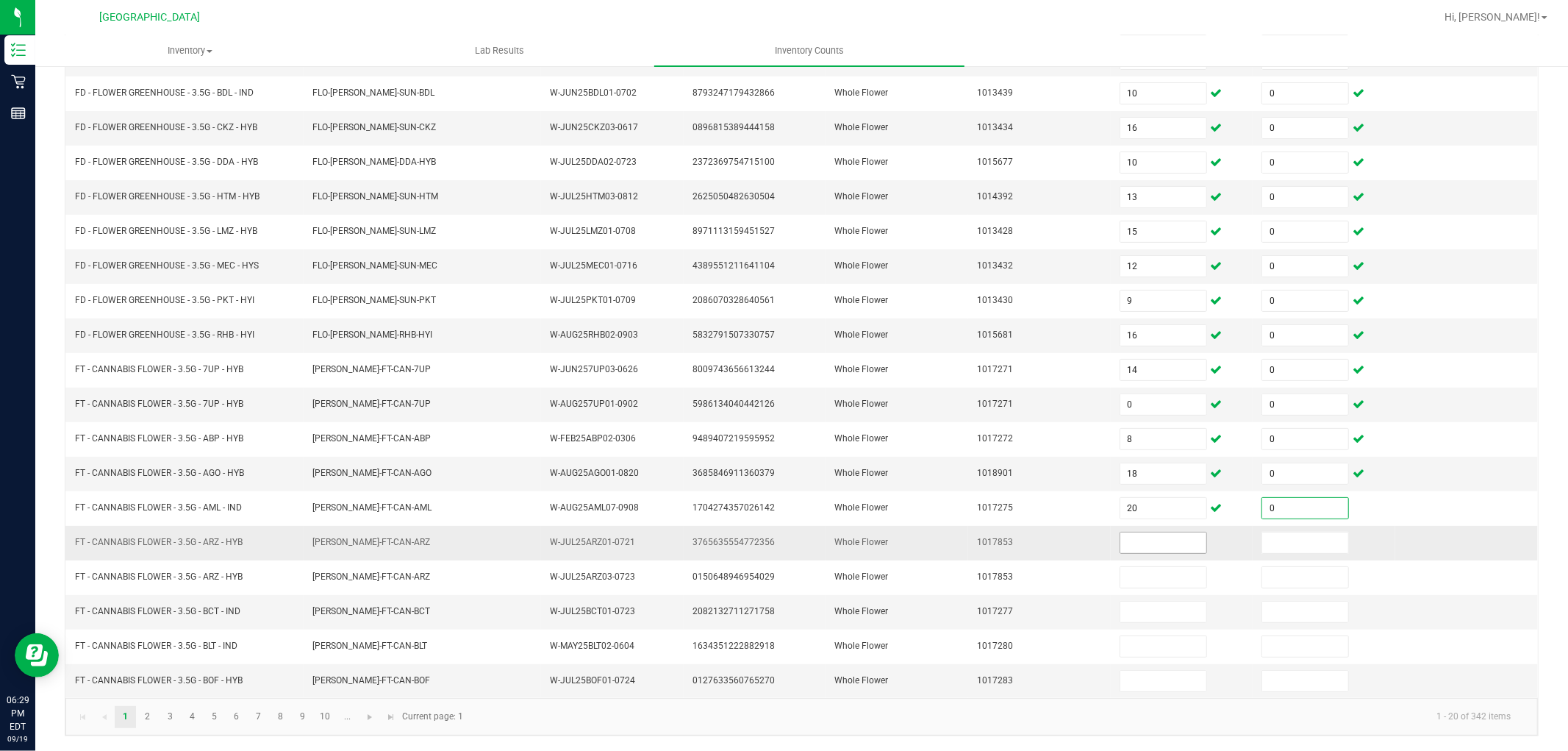
type input "0"
click at [1138, 548] on input at bounding box center [1163, 543] width 86 height 21
type input "0"
click at [1267, 534] on input at bounding box center [1305, 543] width 86 height 21
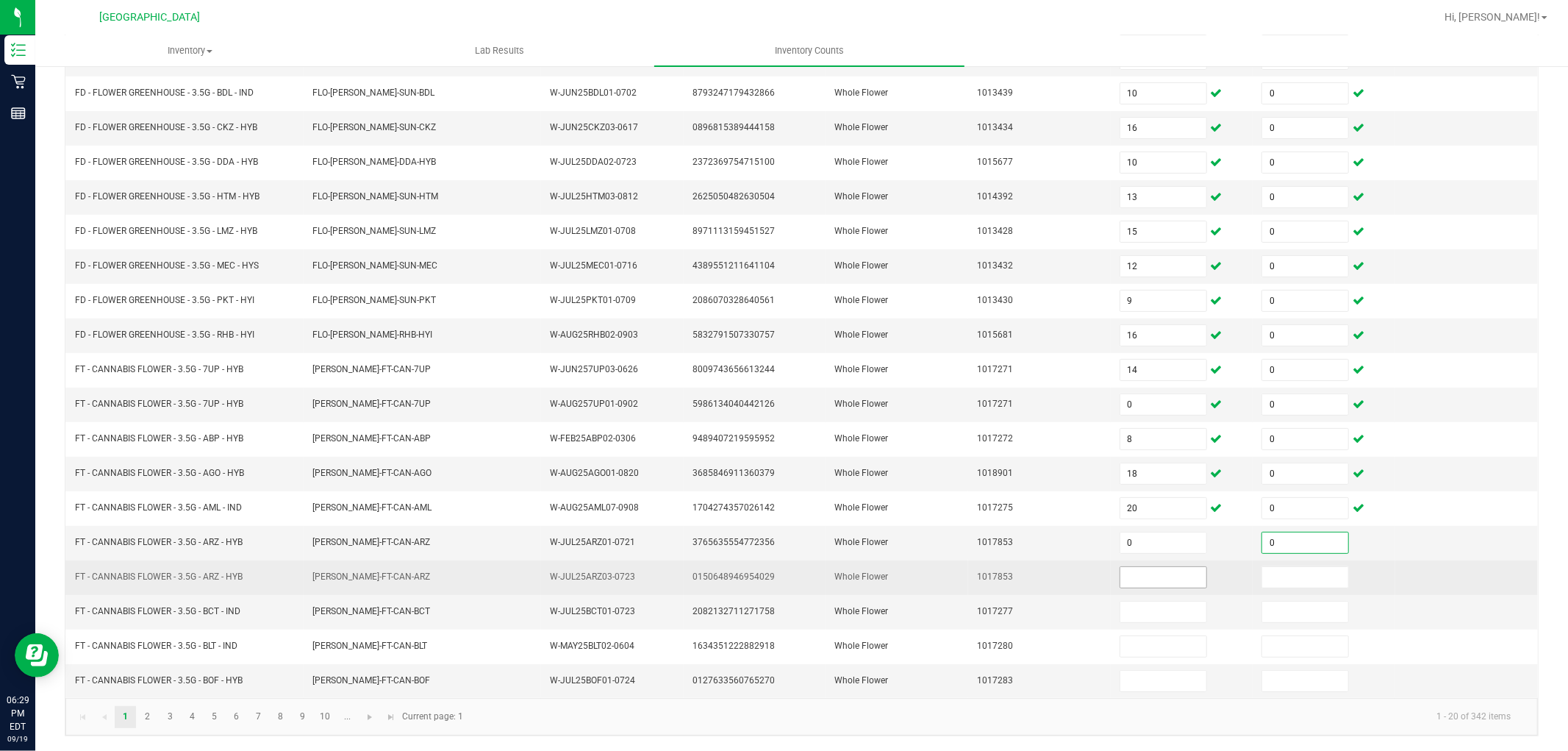
type input "0"
click at [1154, 566] on span at bounding box center [1163, 577] width 88 height 22
click at [1145, 582] on input at bounding box center [1163, 577] width 86 height 21
type input "0"
click at [1262, 574] on input at bounding box center [1305, 577] width 86 height 21
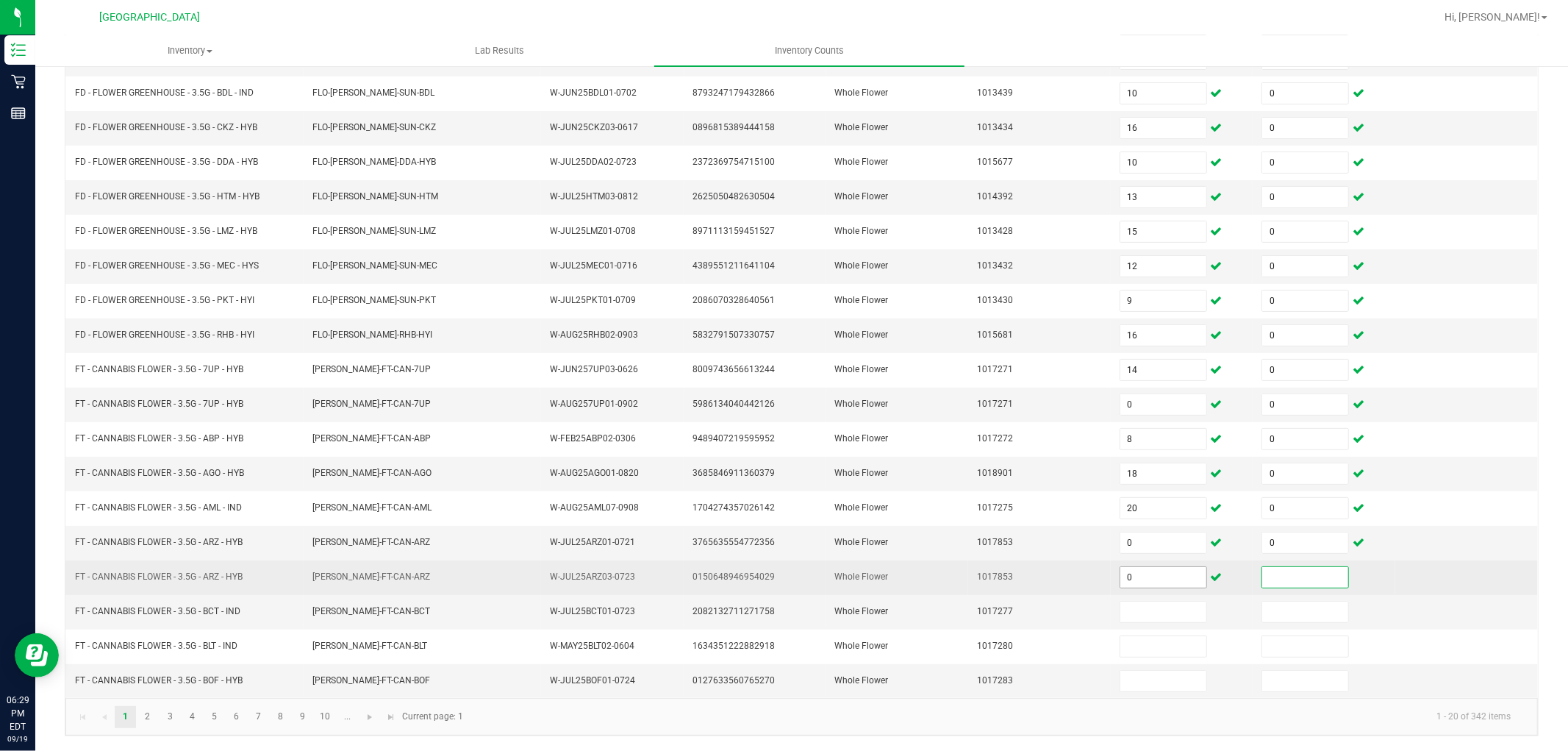
click at [1120, 575] on input "0" at bounding box center [1163, 577] width 86 height 21
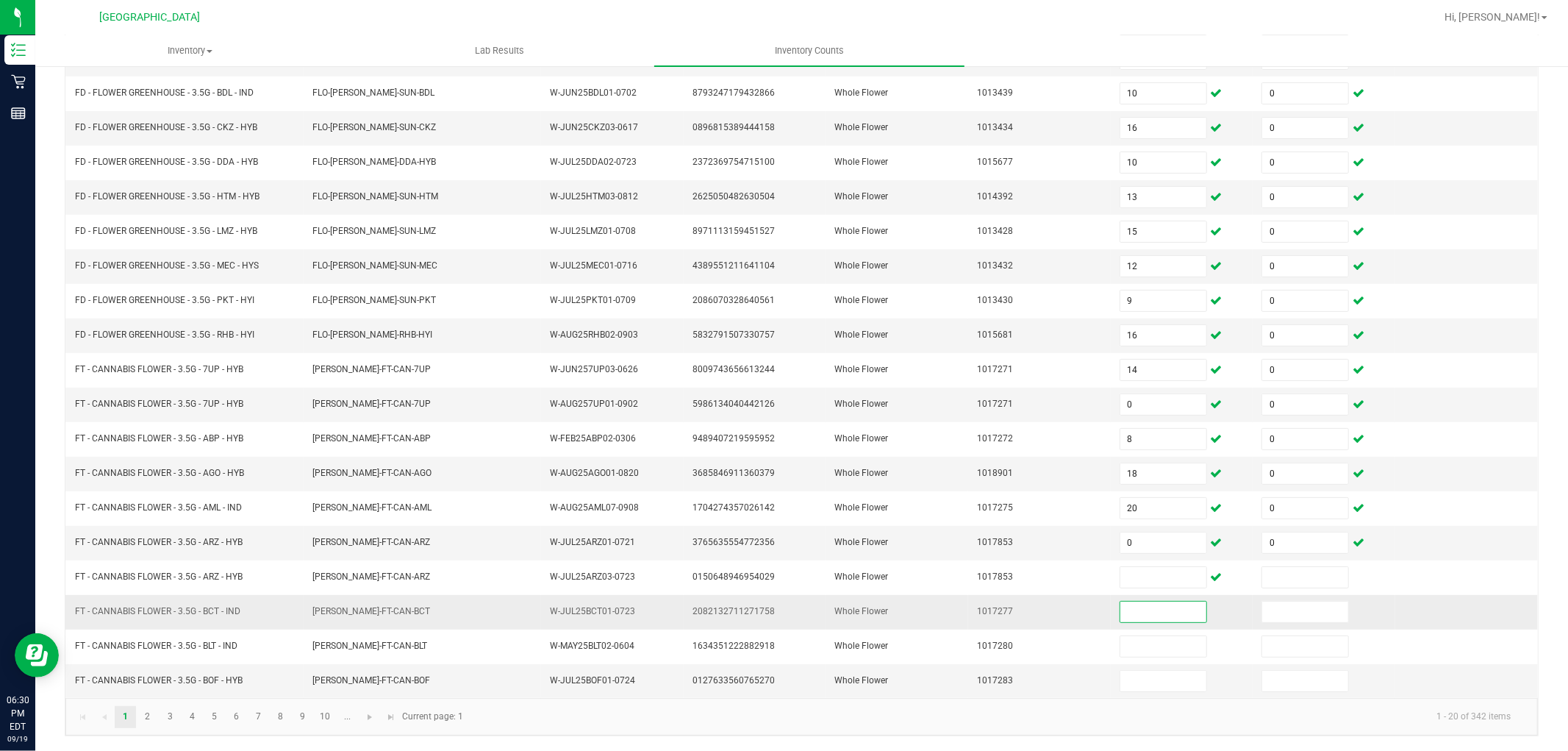
click at [1156, 614] on input at bounding box center [1163, 611] width 86 height 21
type input "18"
click at [1293, 603] on input at bounding box center [1305, 611] width 86 height 21
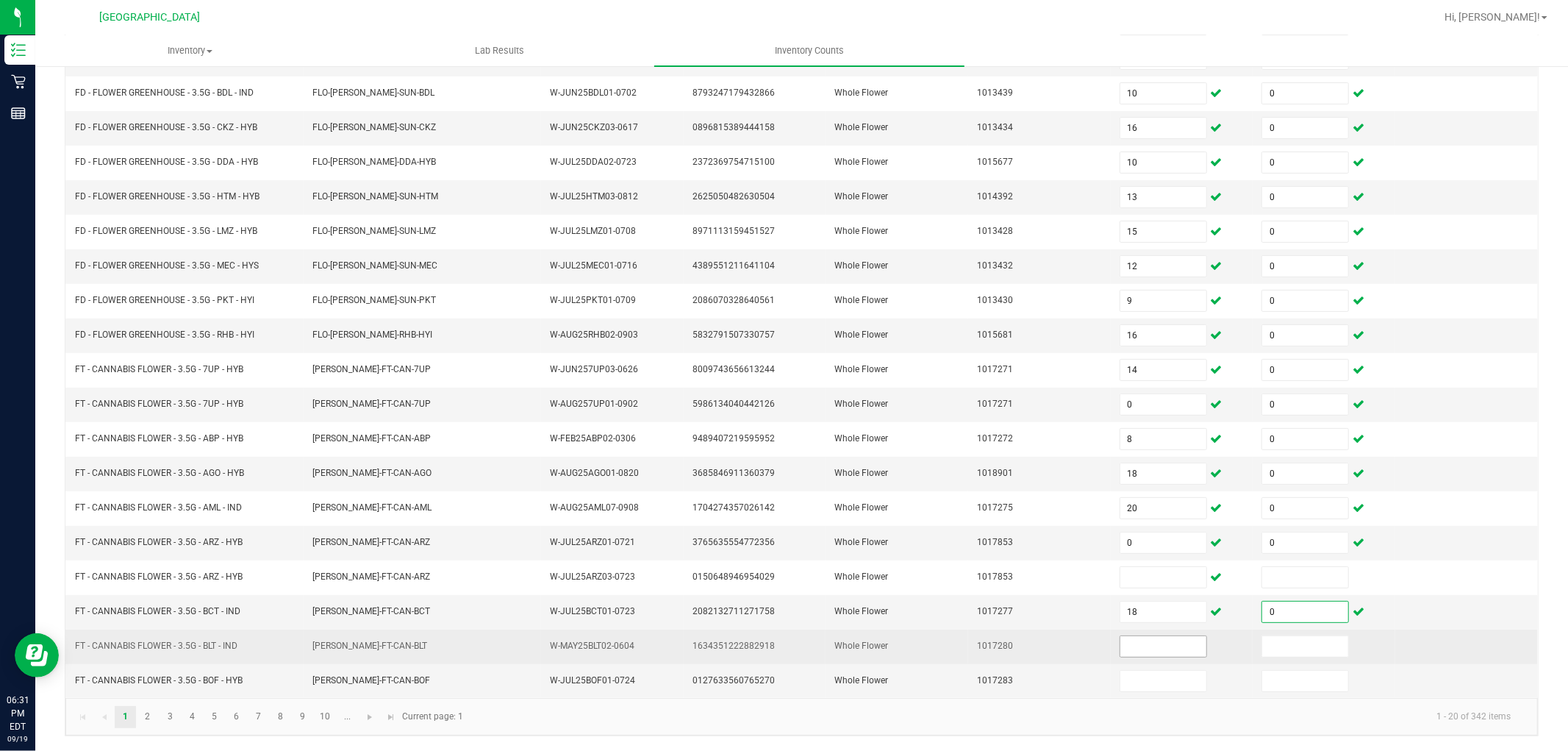
type input "0"
click at [1136, 645] on input at bounding box center [1163, 646] width 86 height 21
type input "6"
click at [1262, 649] on input at bounding box center [1305, 646] width 86 height 21
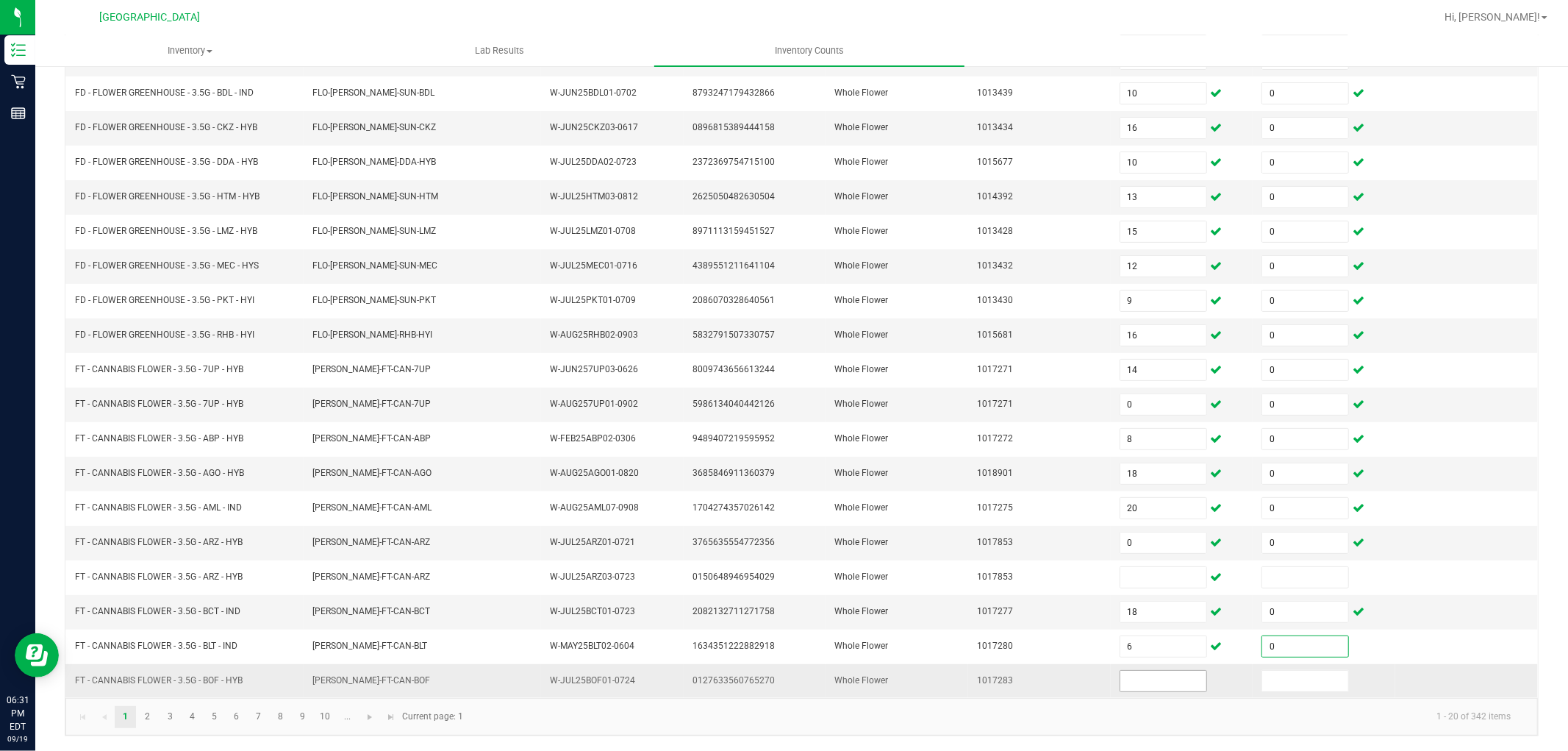
type input "0"
click at [1145, 675] on input at bounding box center [1163, 681] width 86 height 21
type input "0"
click at [155, 675] on link "2" at bounding box center [147, 717] width 21 height 22
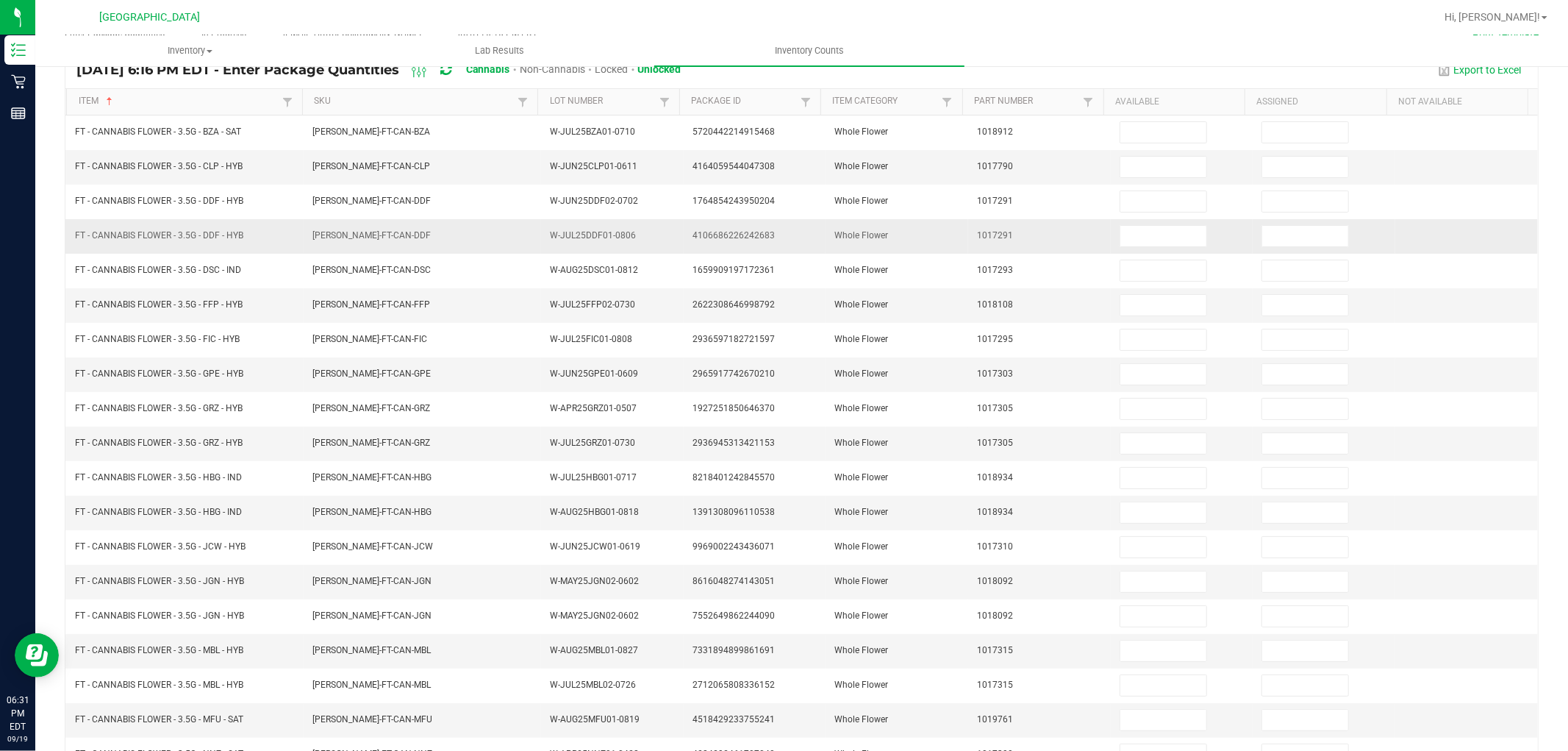
scroll to position [0, 0]
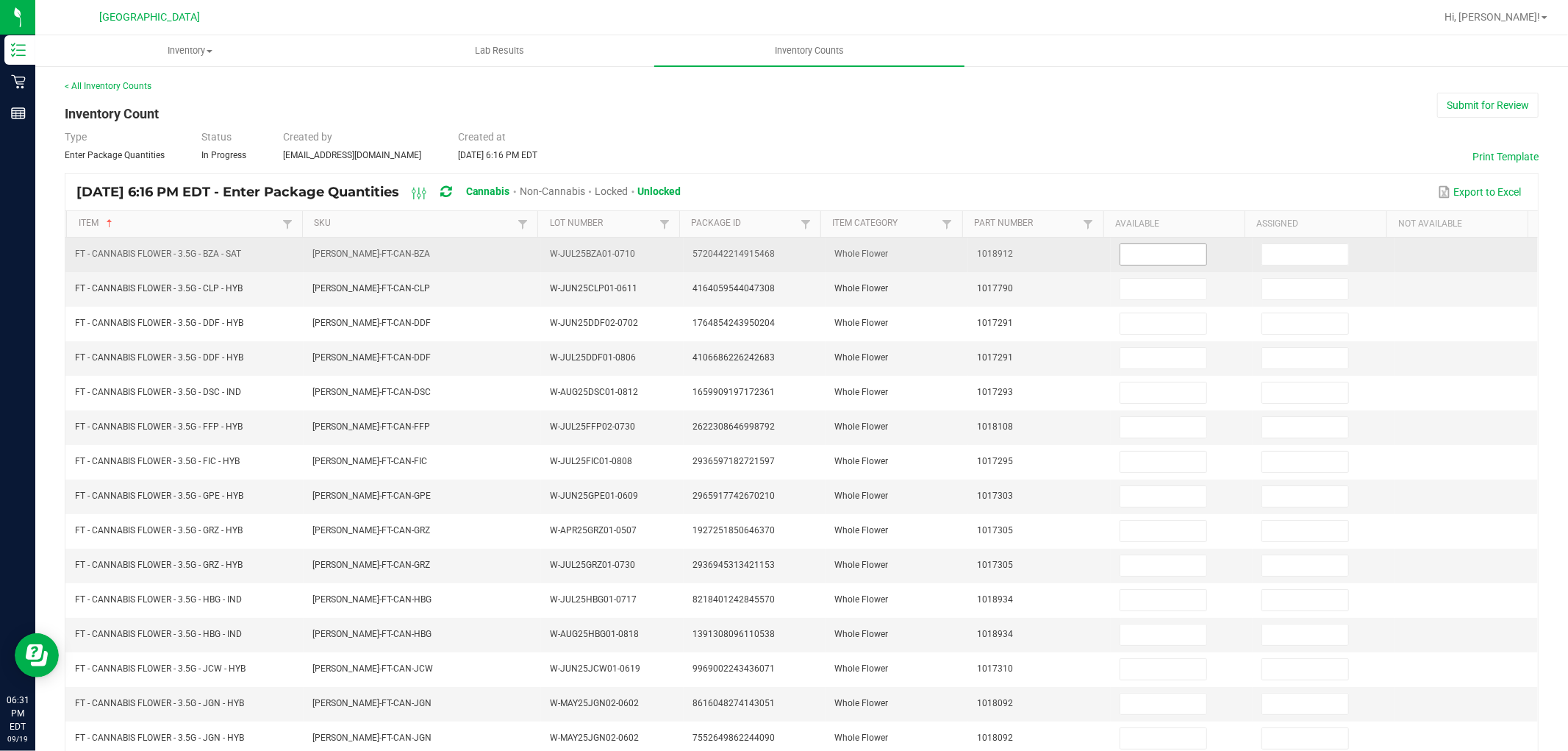
click at [1136, 259] on input at bounding box center [1163, 254] width 86 height 21
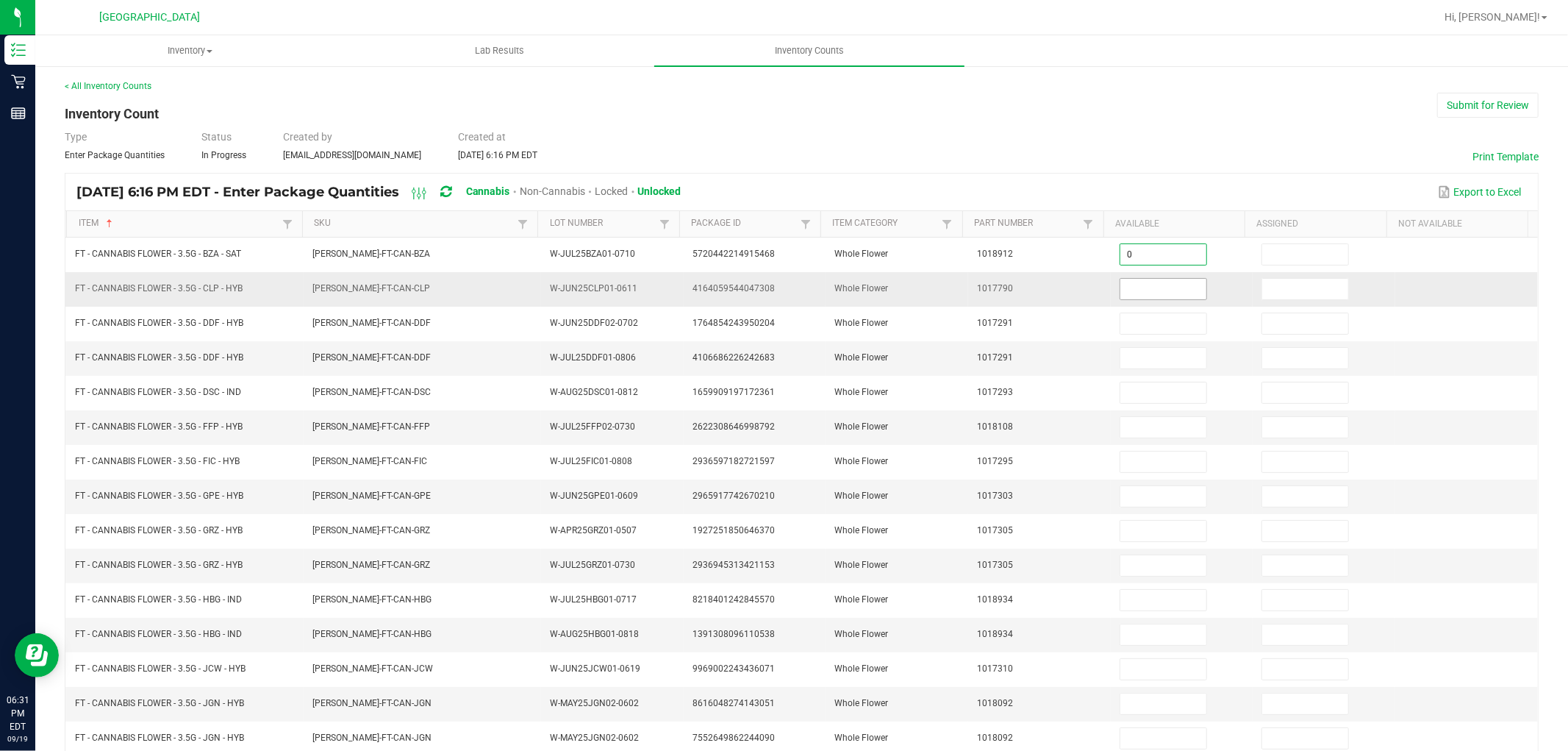
type input "0"
click at [1120, 295] on input at bounding box center [1163, 288] width 86 height 21
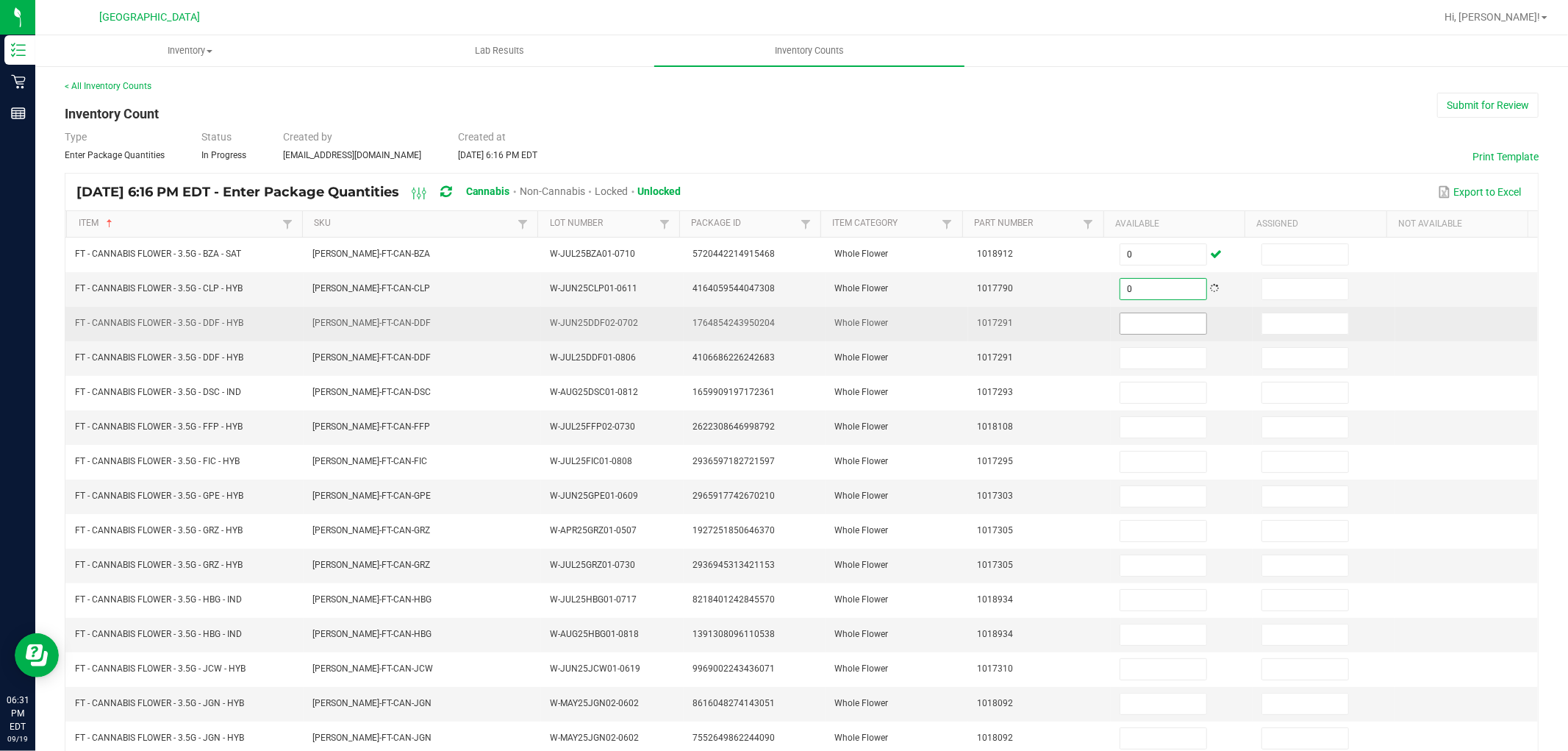
type input "0"
click at [1120, 329] on input at bounding box center [1163, 323] width 86 height 21
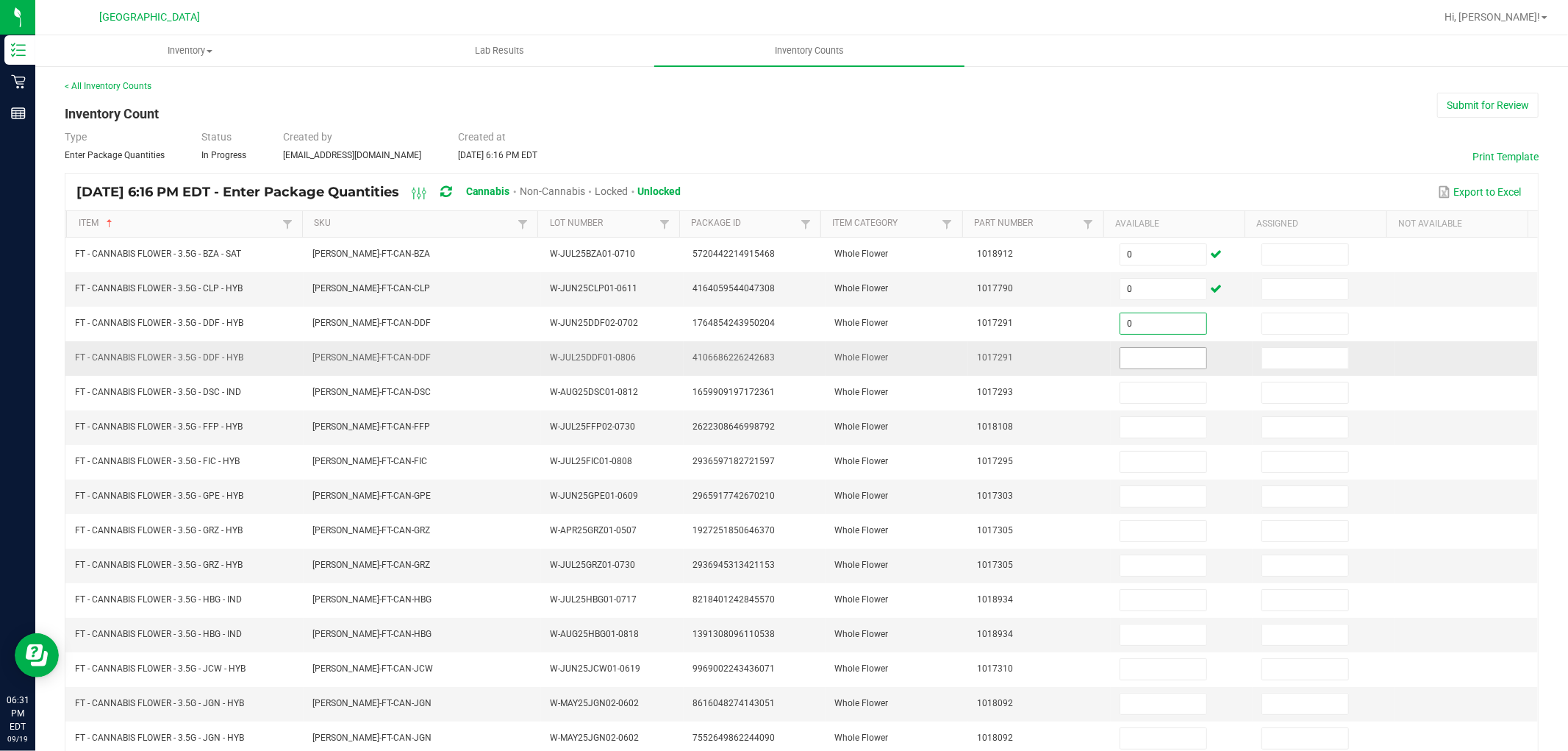
type input "0"
click at [1120, 361] on input at bounding box center [1163, 358] width 86 height 21
type input "3"
click at [1283, 361] on input at bounding box center [1305, 358] width 86 height 21
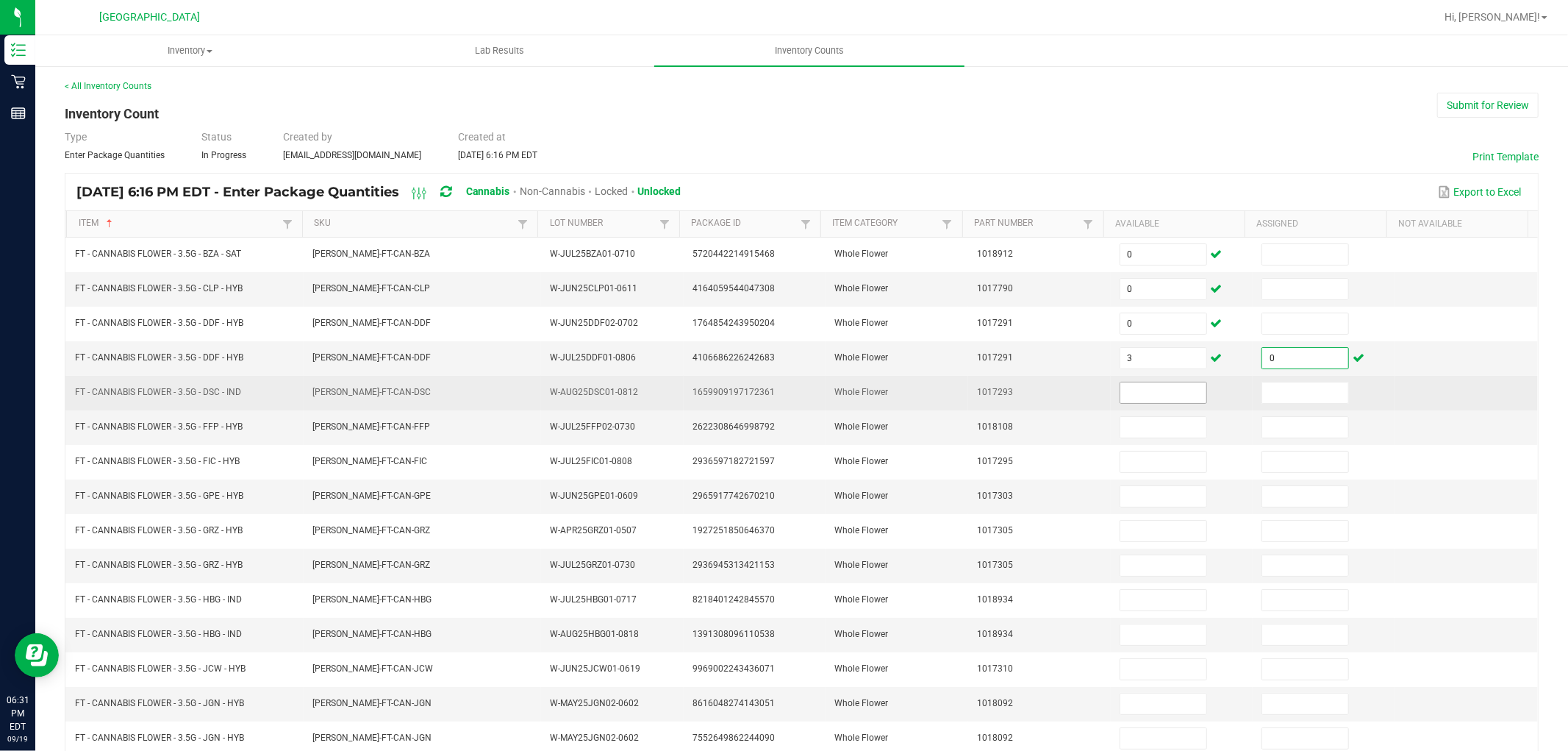
type input "0"
click at [1143, 393] on input at bounding box center [1163, 392] width 86 height 21
type input "2"
click at [1262, 394] on input at bounding box center [1305, 392] width 86 height 21
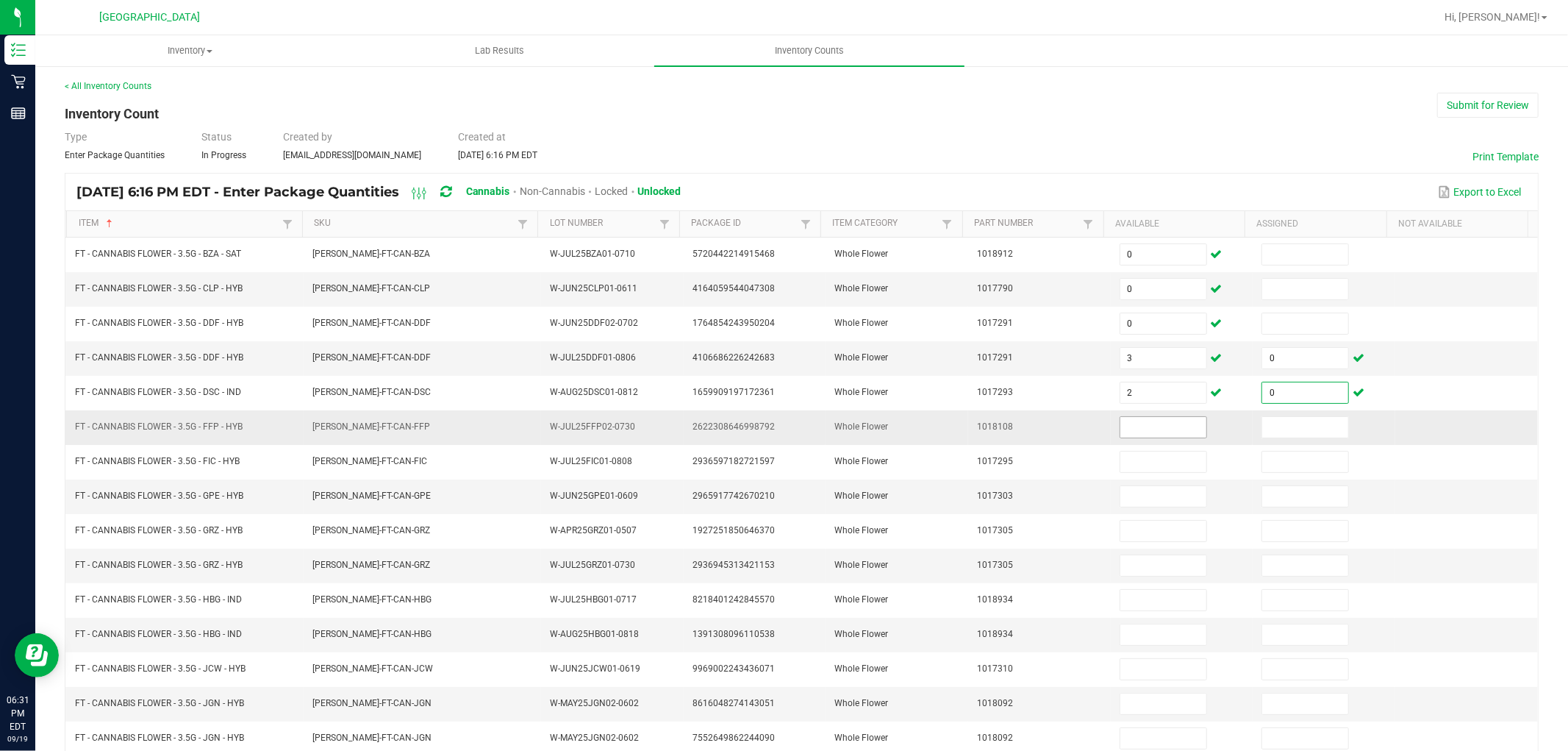
type input "0"
click at [1145, 427] on input at bounding box center [1163, 427] width 86 height 21
type input "6"
click at [1262, 430] on input at bounding box center [1305, 427] width 86 height 21
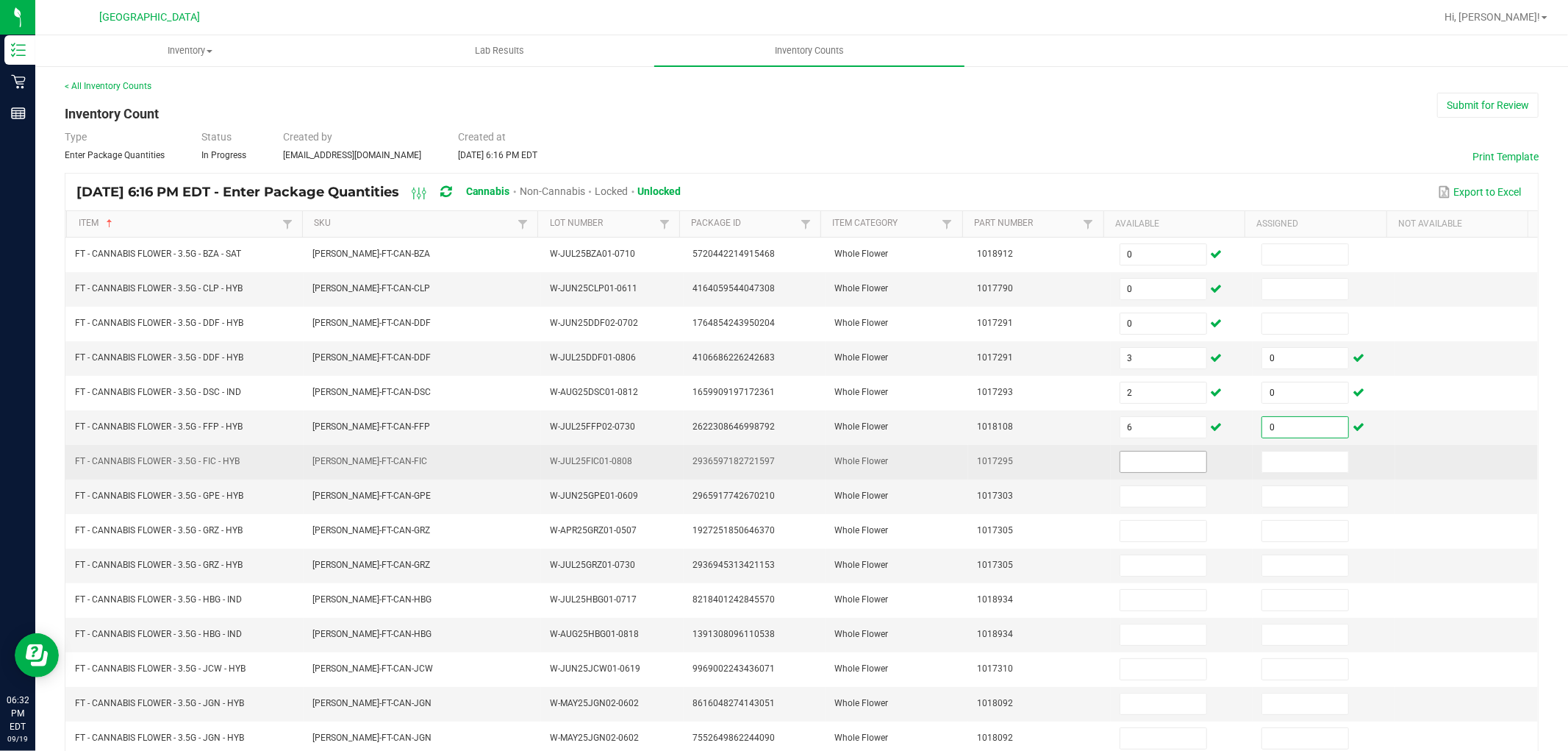
type input "0"
click at [1136, 468] on input at bounding box center [1163, 462] width 86 height 21
type input "5"
click at [1290, 467] on input at bounding box center [1305, 462] width 86 height 21
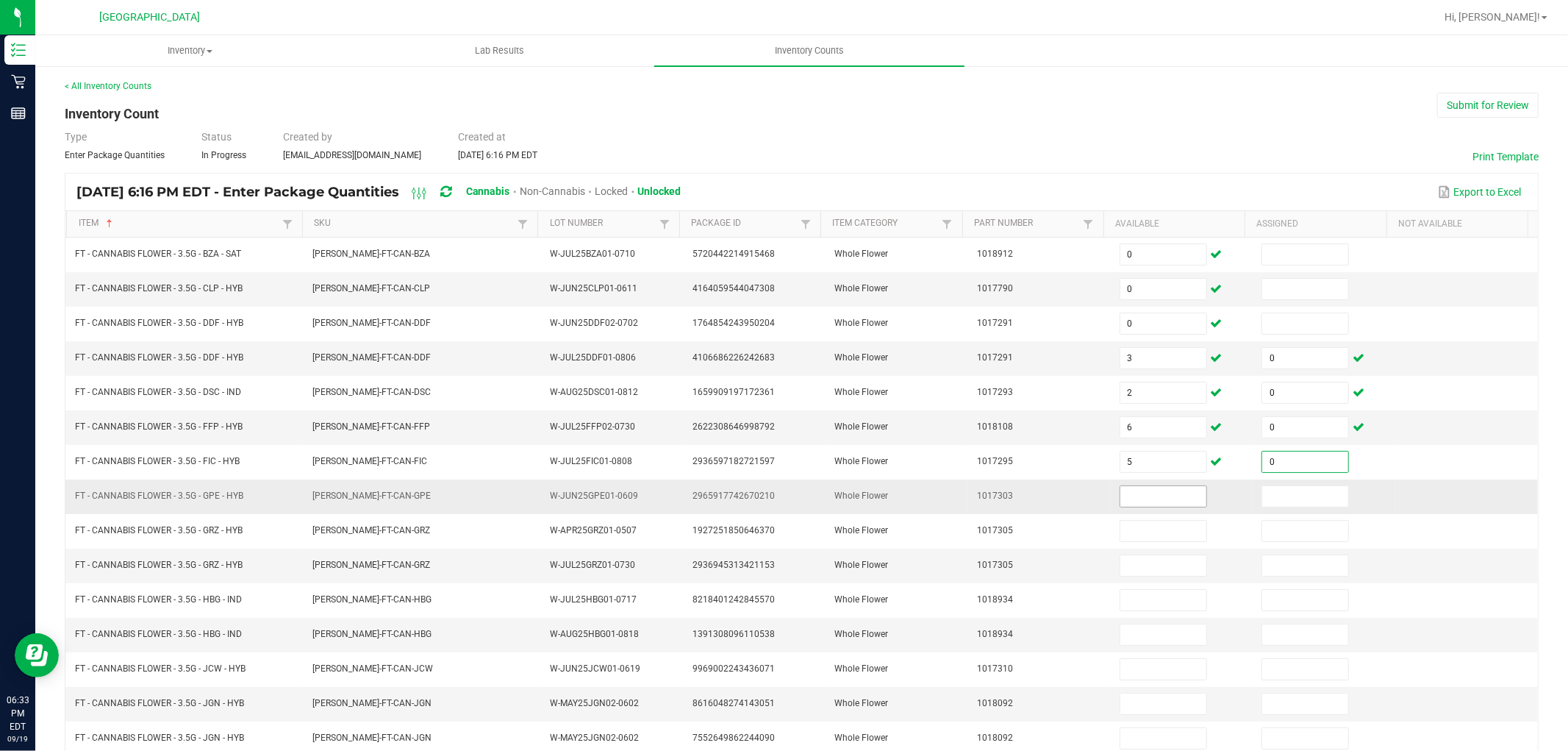
type input "0"
click at [1144, 498] on input at bounding box center [1163, 496] width 86 height 21
type input "2"
click at [1301, 490] on input at bounding box center [1305, 496] width 86 height 21
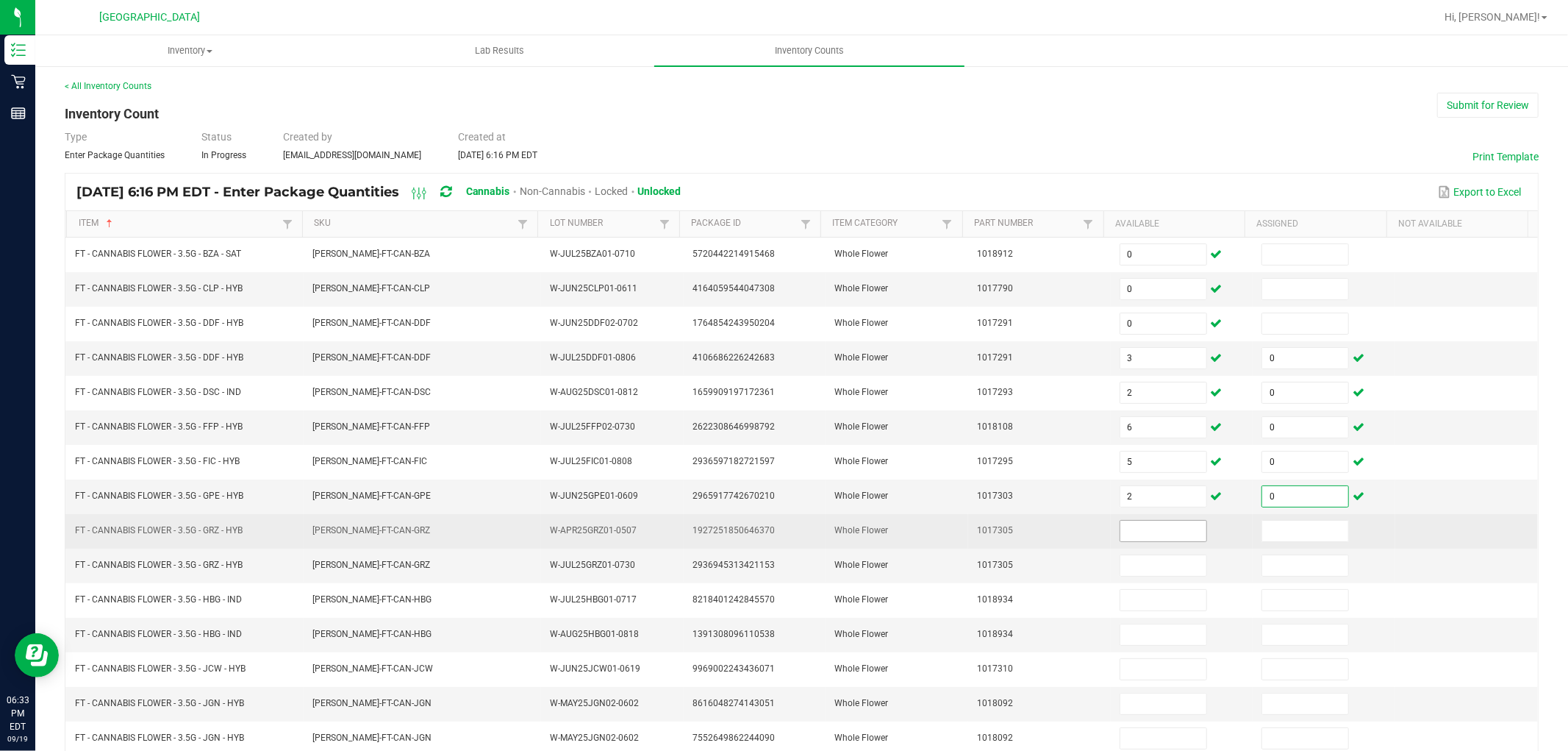
type input "0"
click at [1148, 533] on input at bounding box center [1163, 530] width 86 height 21
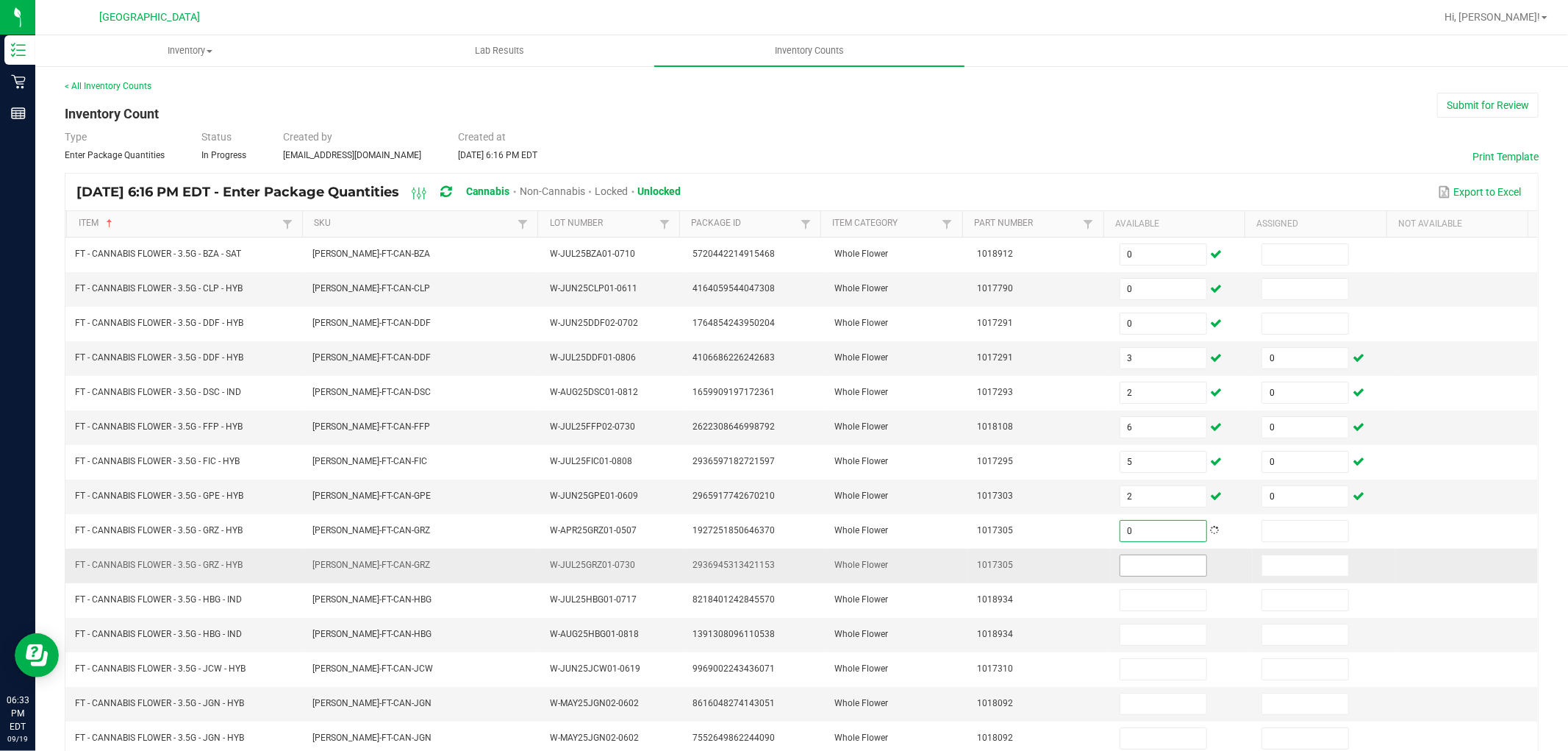
type input "0"
click at [1145, 571] on input at bounding box center [1163, 565] width 86 height 21
type input "8"
click at [1262, 566] on input at bounding box center [1305, 565] width 86 height 21
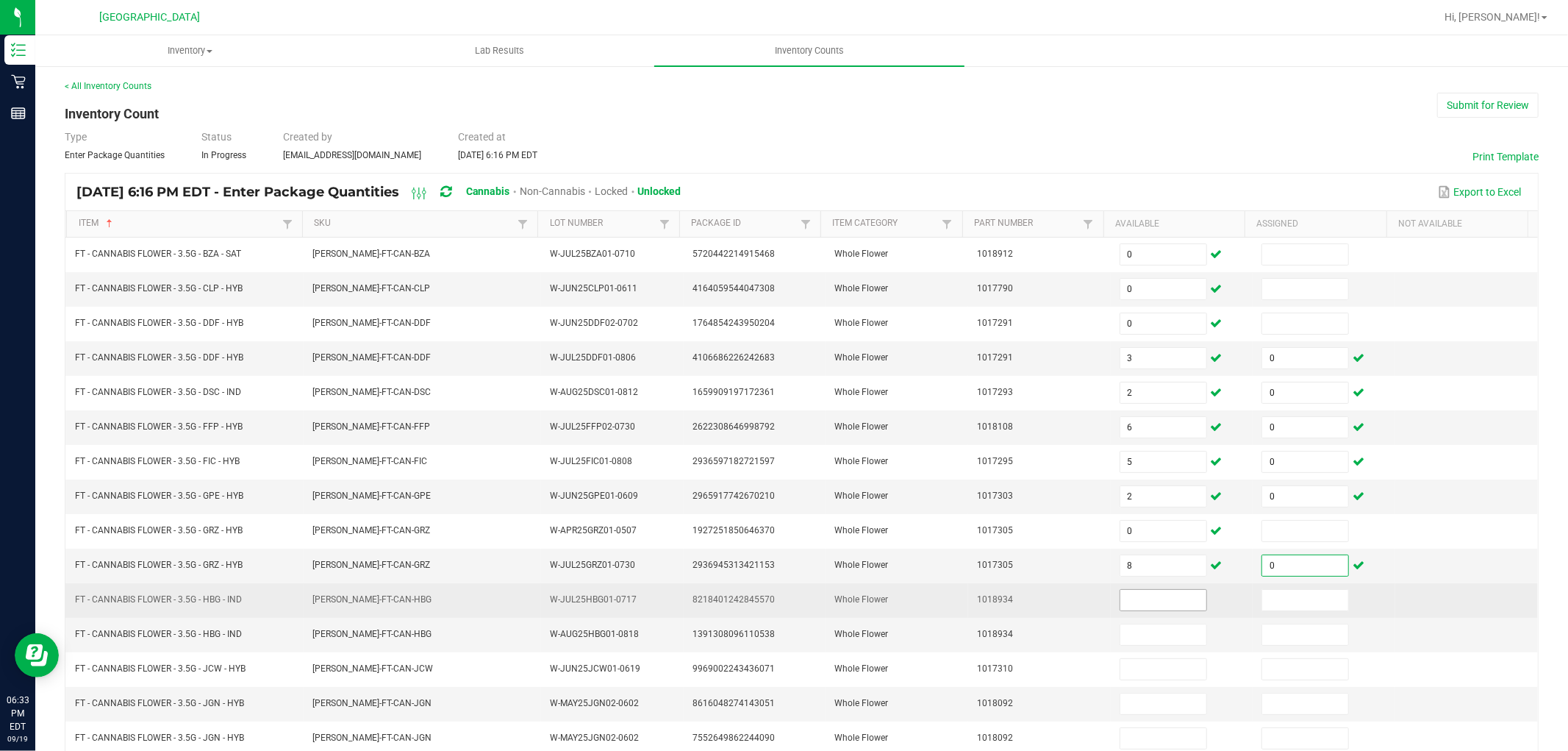
type input "0"
click at [1142, 597] on input at bounding box center [1163, 600] width 86 height 21
type input "4"
click at [1263, 595] on input at bounding box center [1305, 600] width 86 height 21
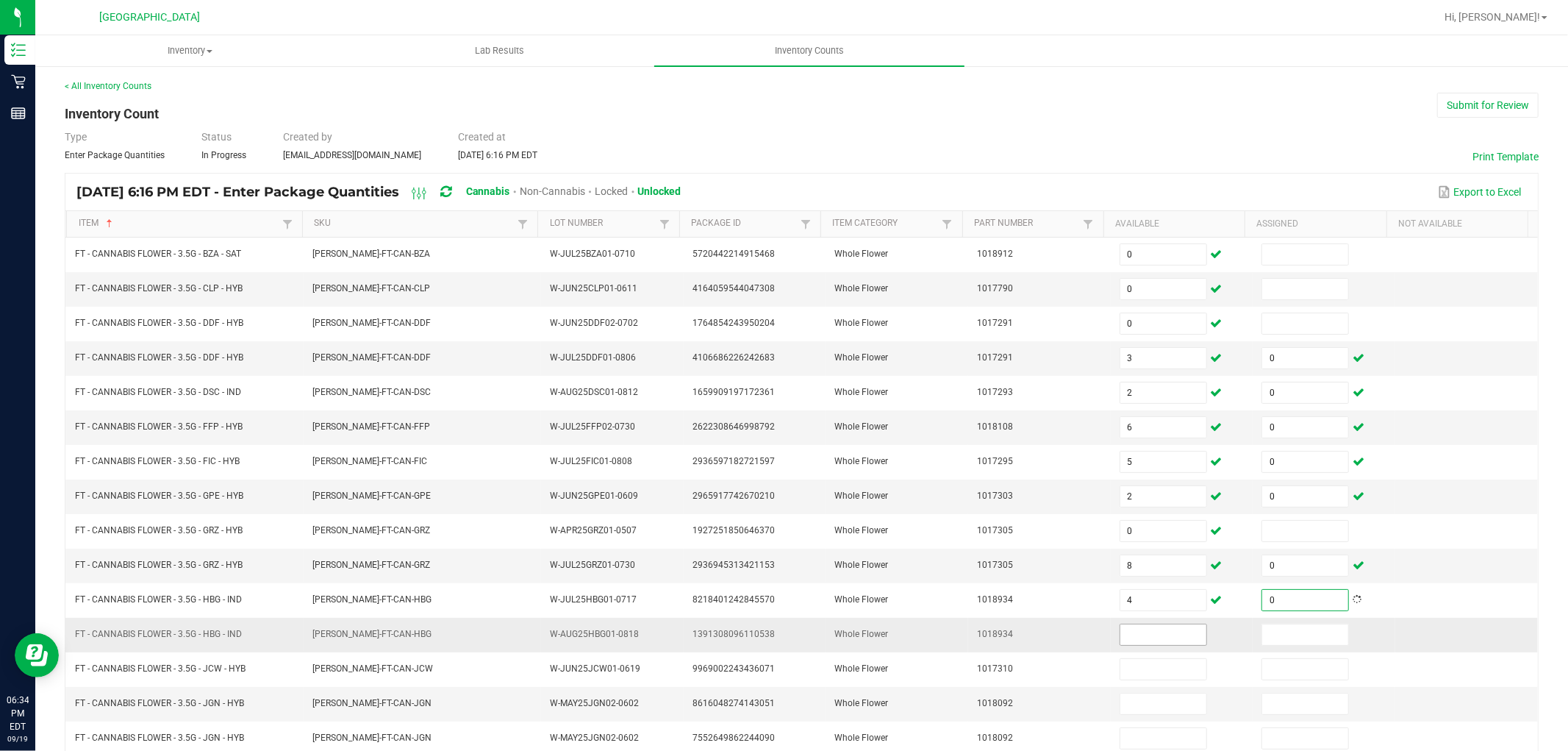
type input "0"
click at [1120, 638] on input at bounding box center [1163, 634] width 86 height 21
type input "0"
click at [1272, 637] on input at bounding box center [1305, 634] width 86 height 21
type input "0"
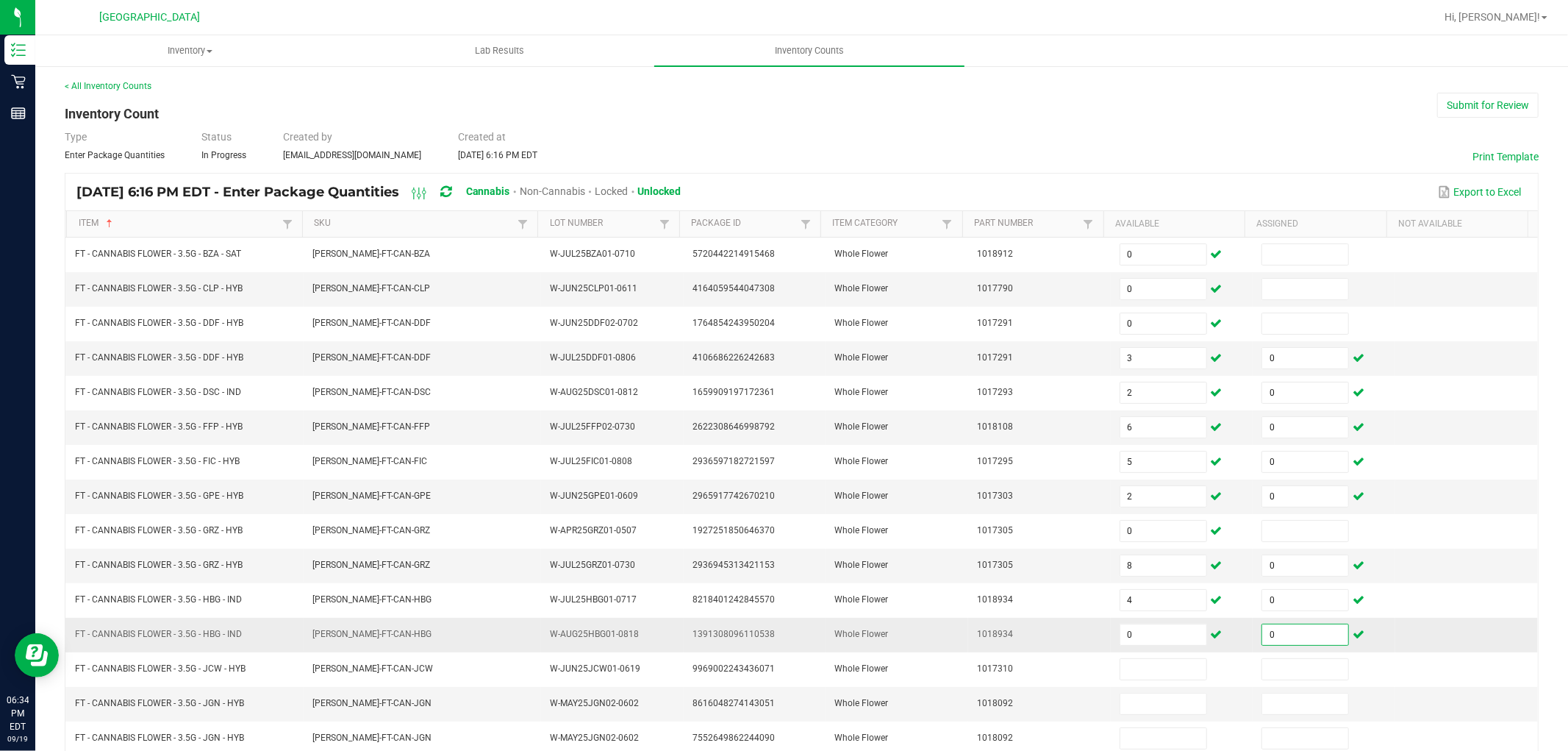
click at [1264, 640] on input "0" at bounding box center [1305, 634] width 86 height 21
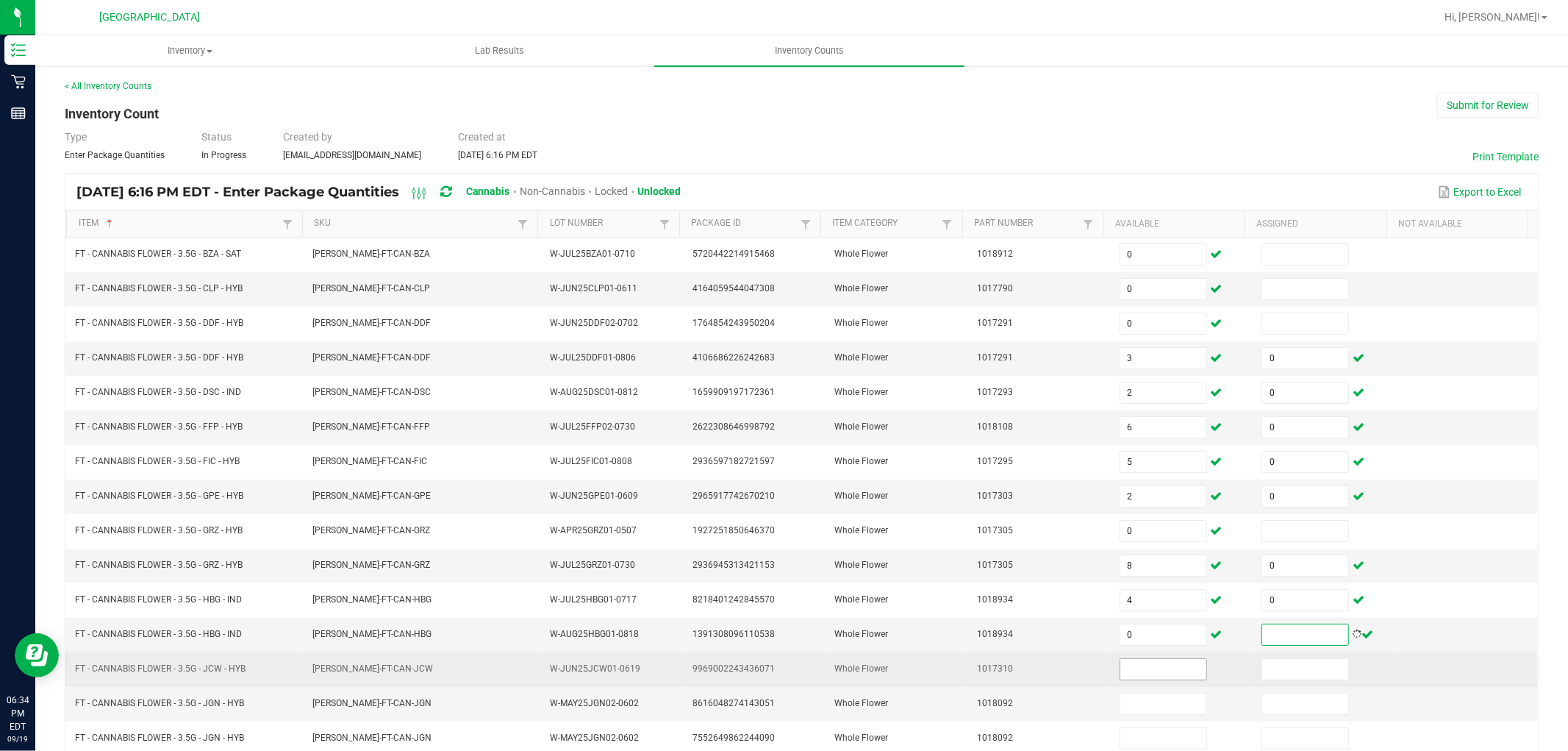
click at [1149, 665] on input at bounding box center [1163, 669] width 86 height 21
type input "3"
click at [1262, 675] on input at bounding box center [1305, 669] width 86 height 21
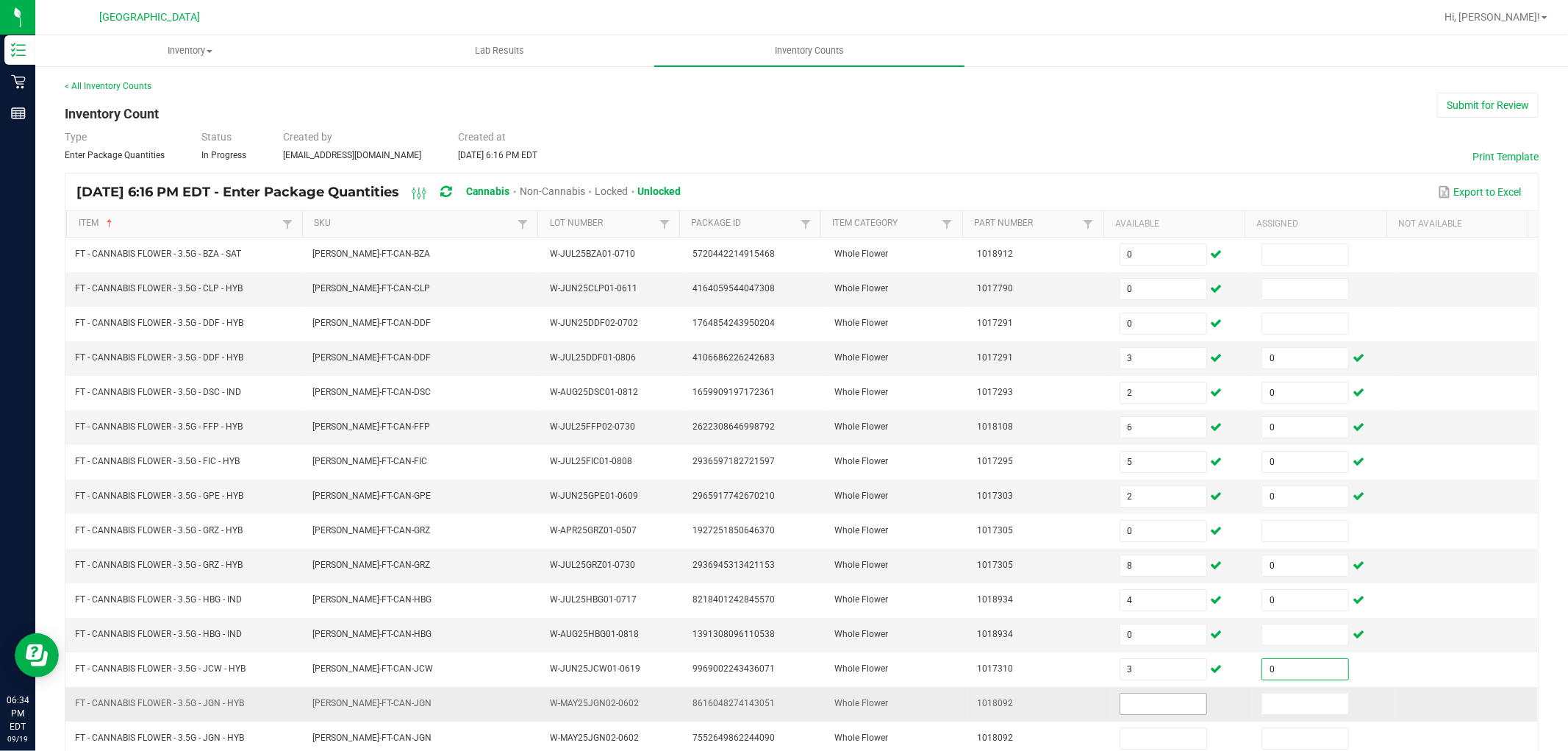
type input "0"
click at [1150, 675] on input at bounding box center [1163, 704] width 86 height 21
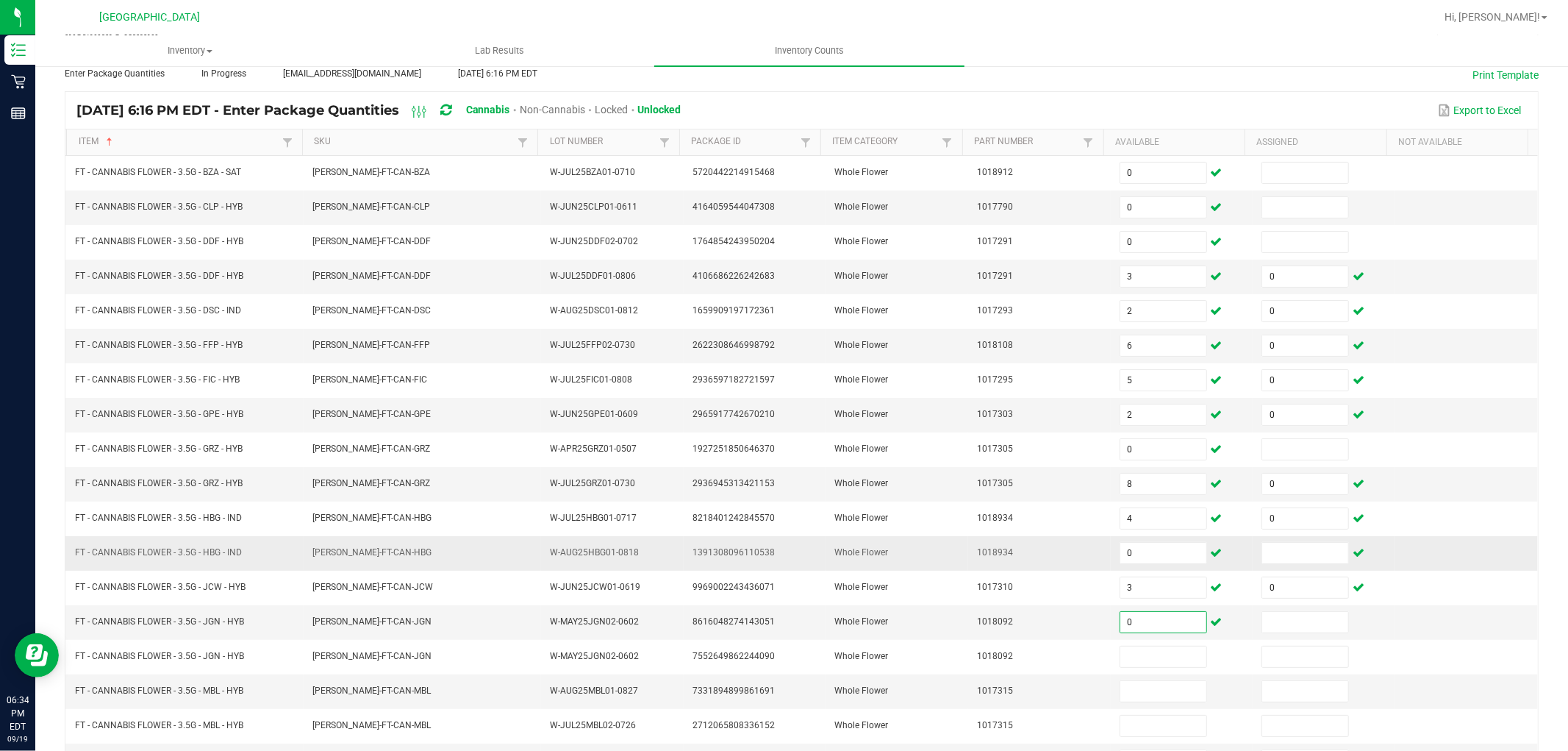
scroll to position [163, 0]
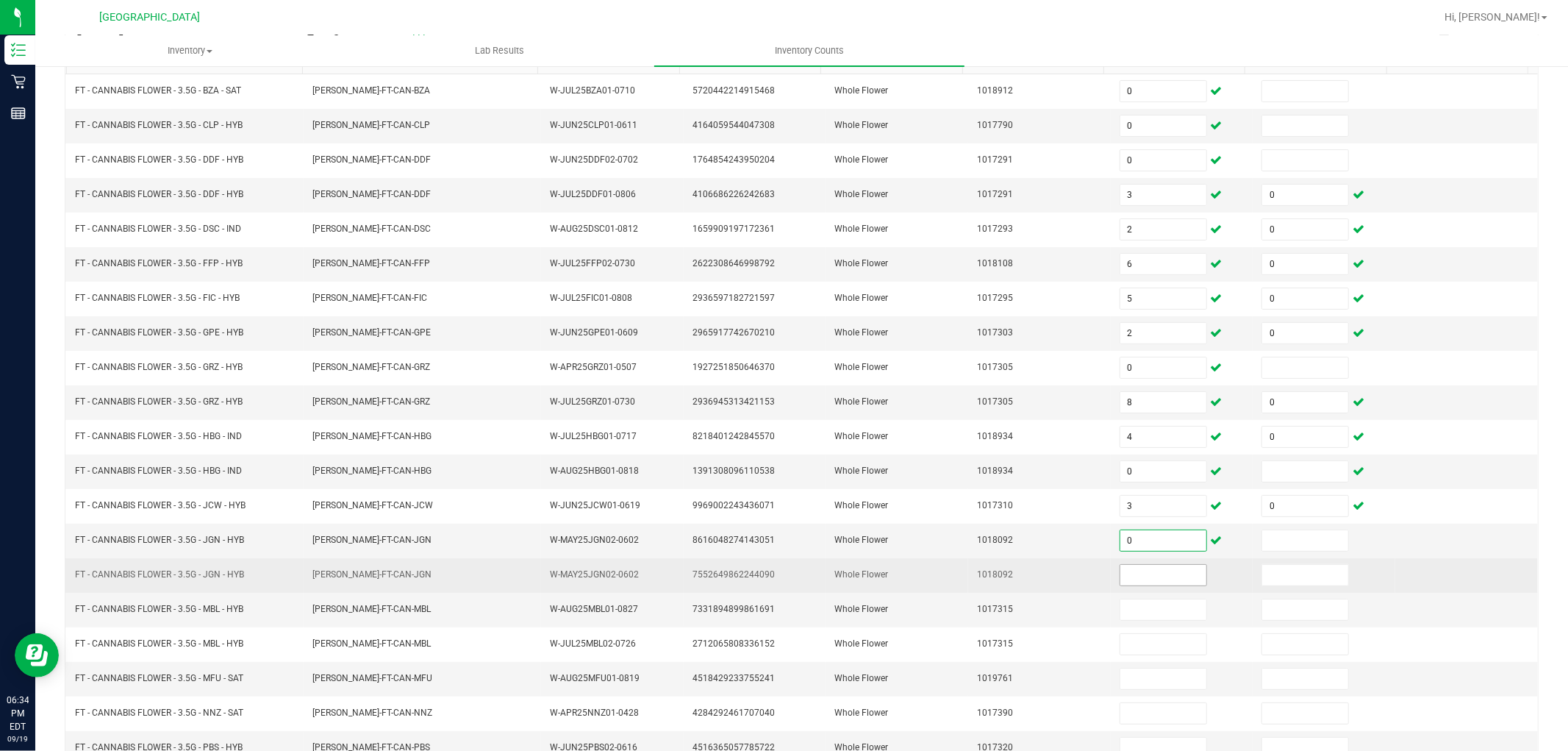
type input "0"
click at [1120, 574] on input at bounding box center [1163, 575] width 86 height 21
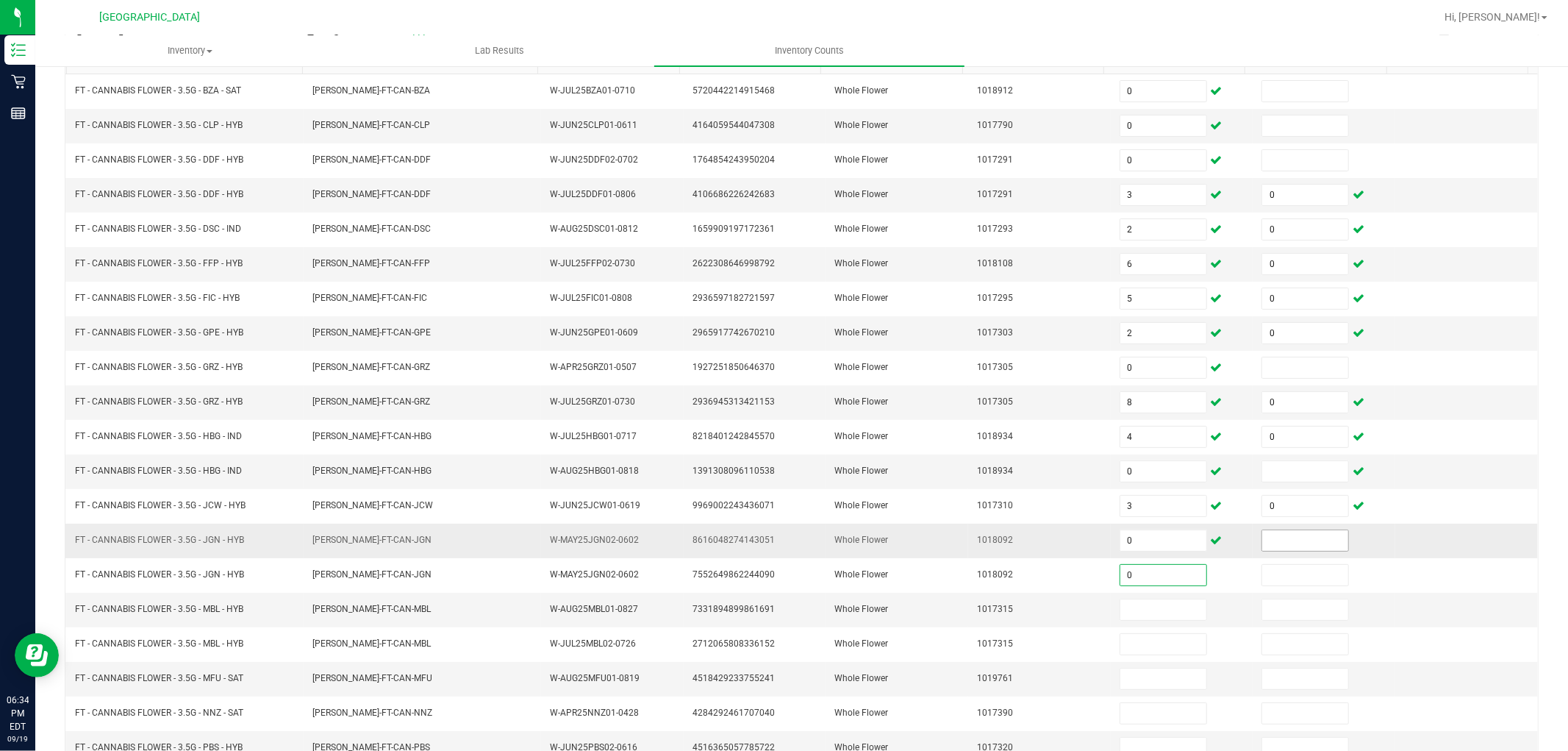
type input "0"
click at [1280, 546] on input at bounding box center [1305, 540] width 86 height 21
type input "0"
click at [1262, 538] on input "0" at bounding box center [1305, 540] width 86 height 21
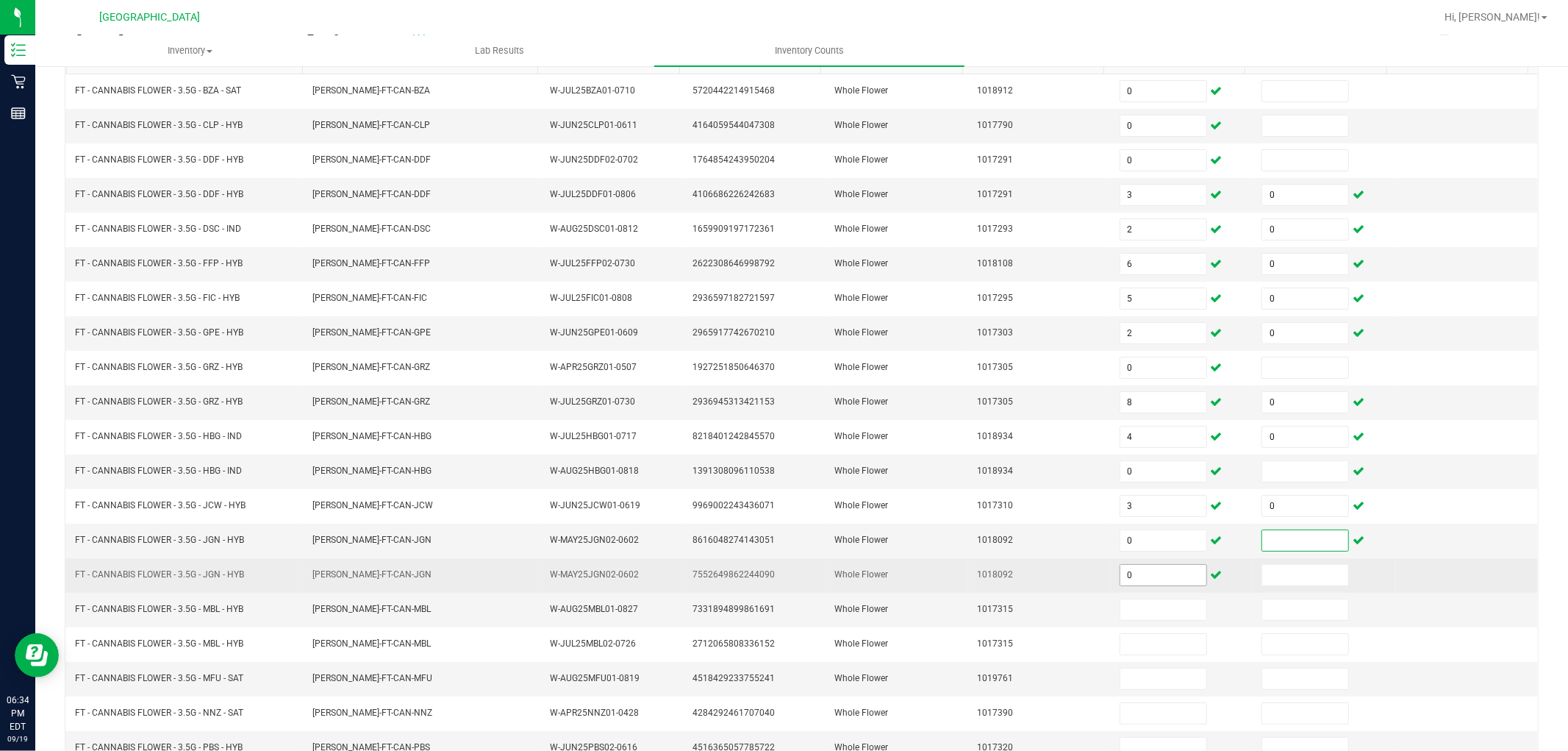
click at [1151, 577] on input "0" at bounding box center [1163, 575] width 86 height 21
type input "20"
click at [1266, 577] on input at bounding box center [1305, 575] width 86 height 21
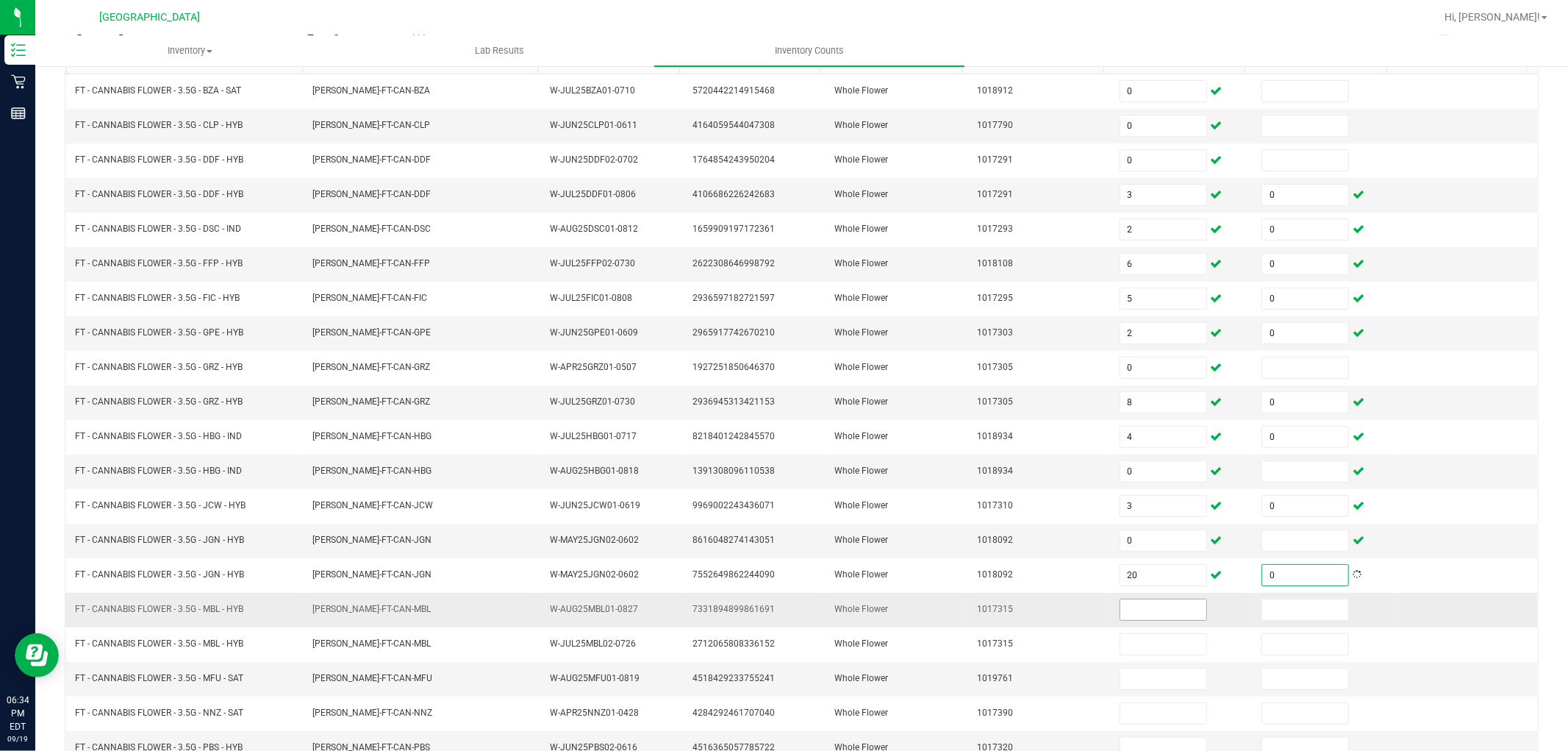
type input "0"
click at [1120, 614] on input at bounding box center [1163, 609] width 86 height 21
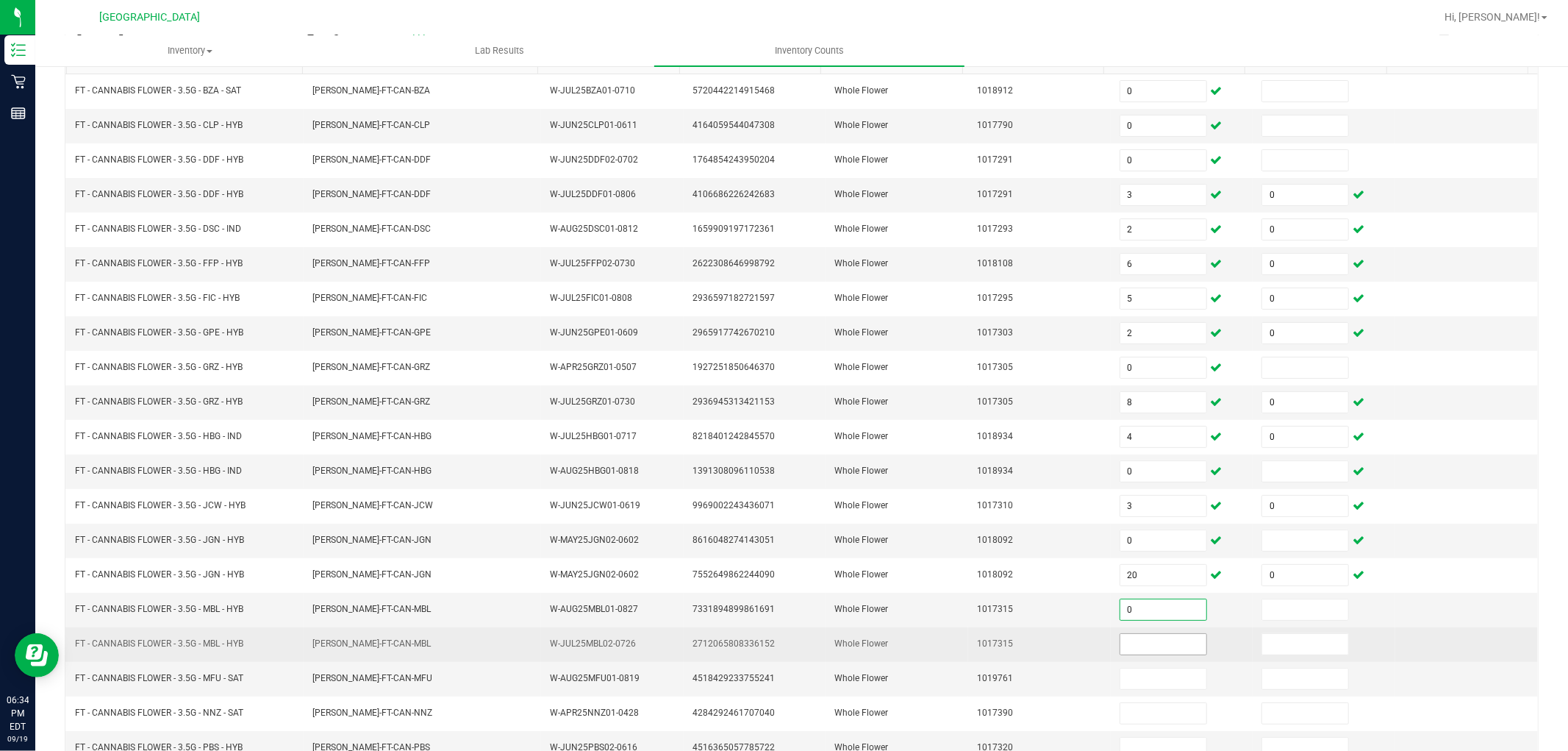
type input "0"
click at [1138, 647] on input at bounding box center [1163, 644] width 86 height 21
type input "10"
click at [1262, 651] on input at bounding box center [1305, 644] width 86 height 21
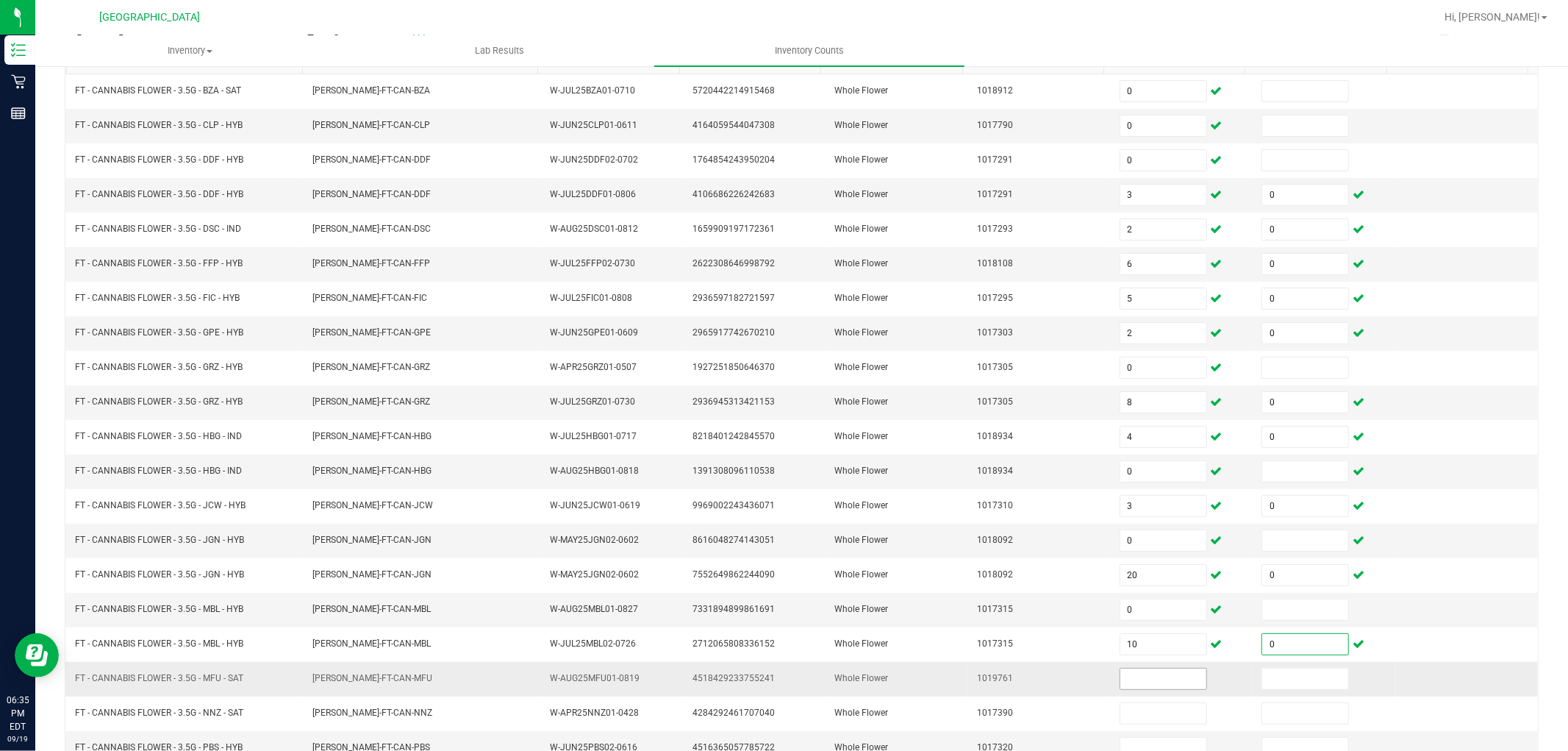
type input "0"
click at [1131, 675] on input at bounding box center [1163, 678] width 86 height 21
type input "20"
click at [1262, 675] on input at bounding box center [1305, 678] width 86 height 21
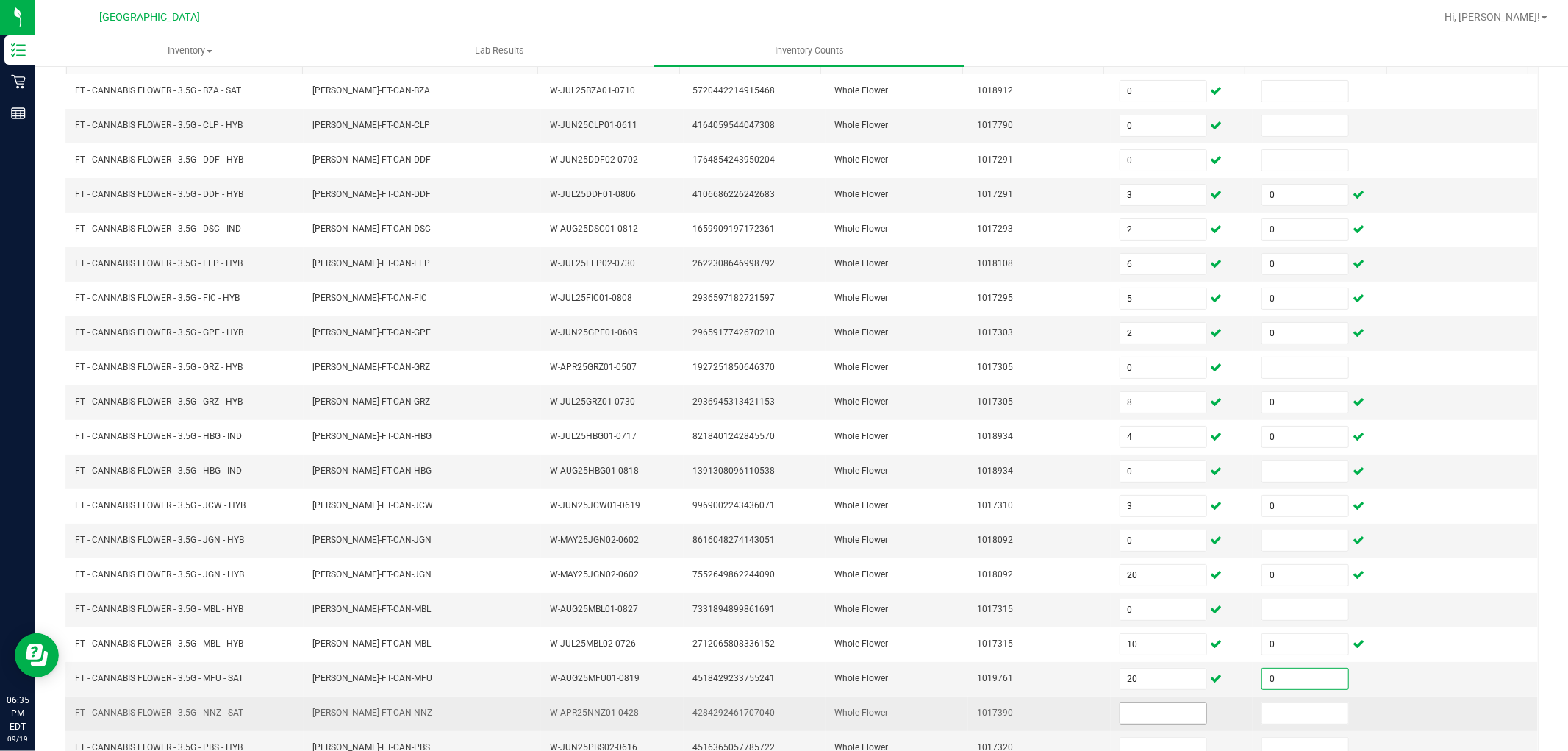
type input "0"
click at [1132, 675] on input at bounding box center [1163, 713] width 86 height 21
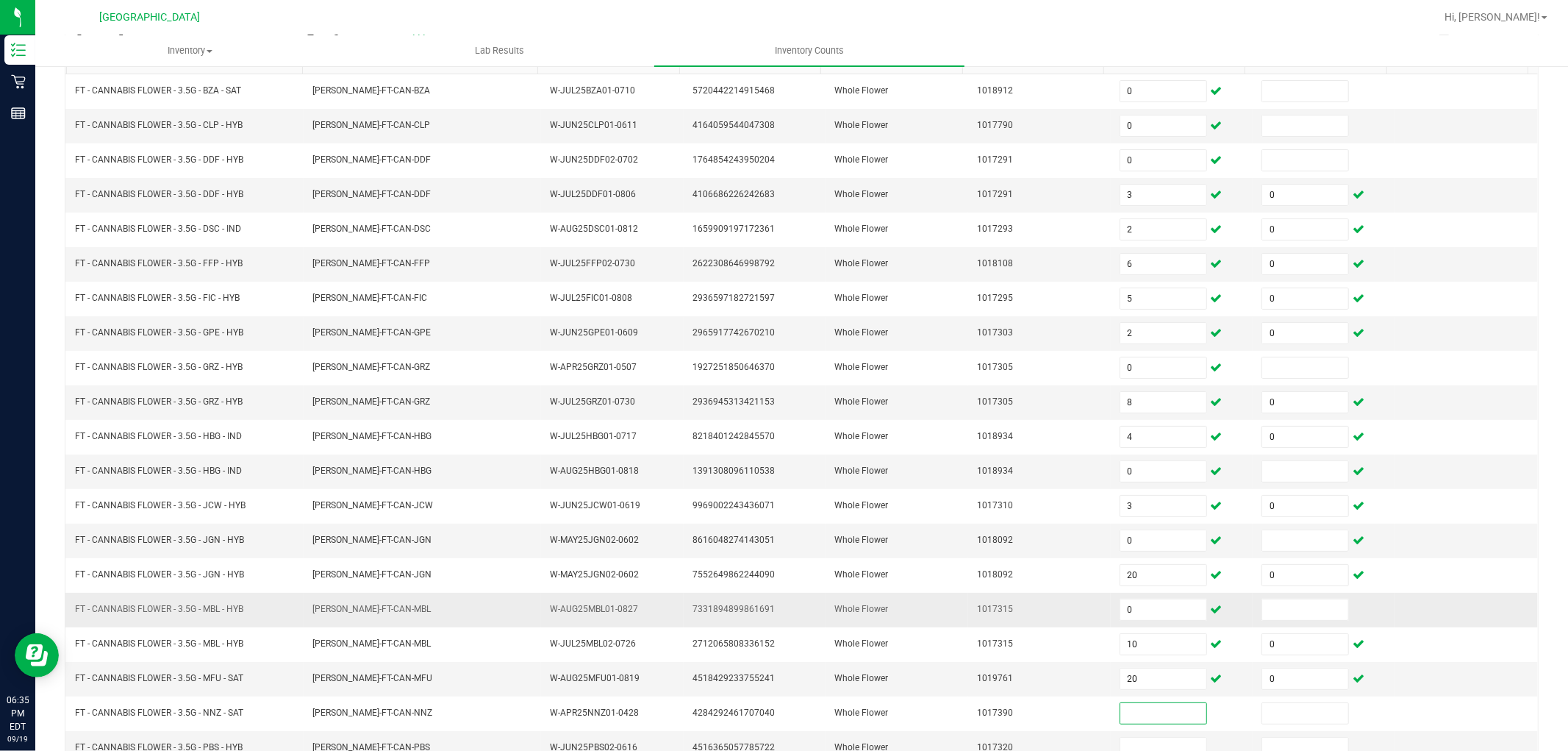
scroll to position [234, 0]
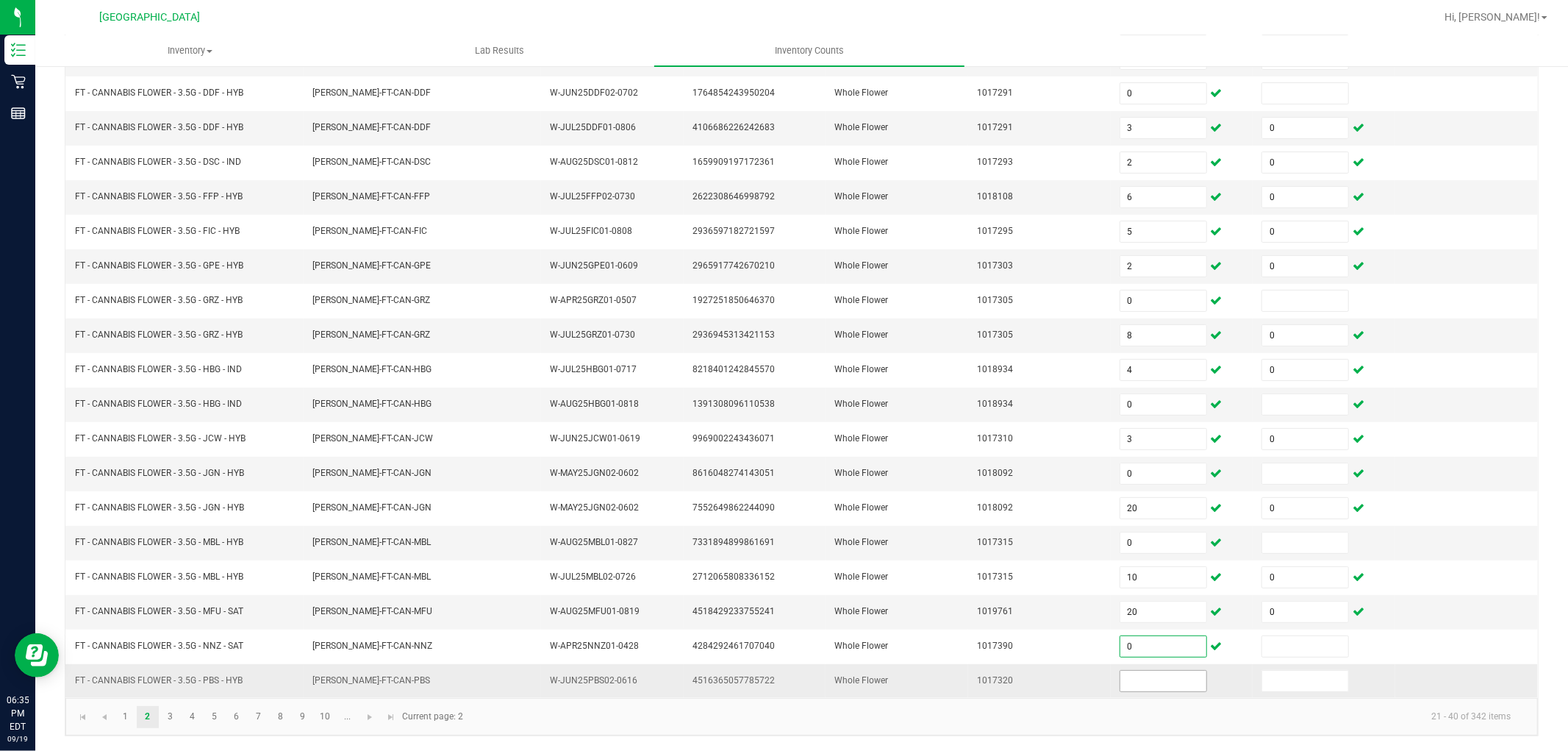
type input "0"
click at [1135, 675] on input at bounding box center [1163, 681] width 86 height 21
type input "0"
click at [176, 675] on link "3" at bounding box center [170, 717] width 21 height 22
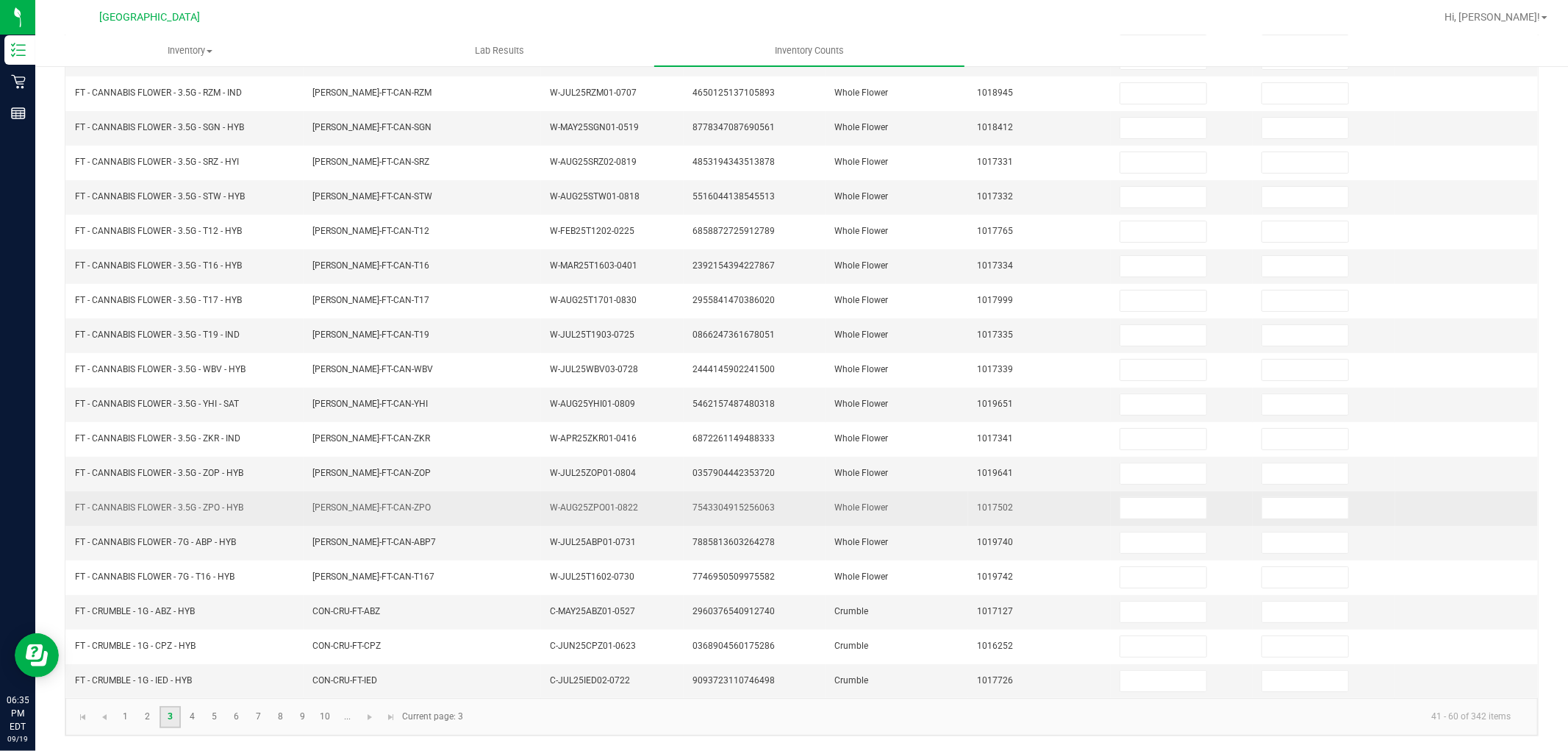
scroll to position [0, 0]
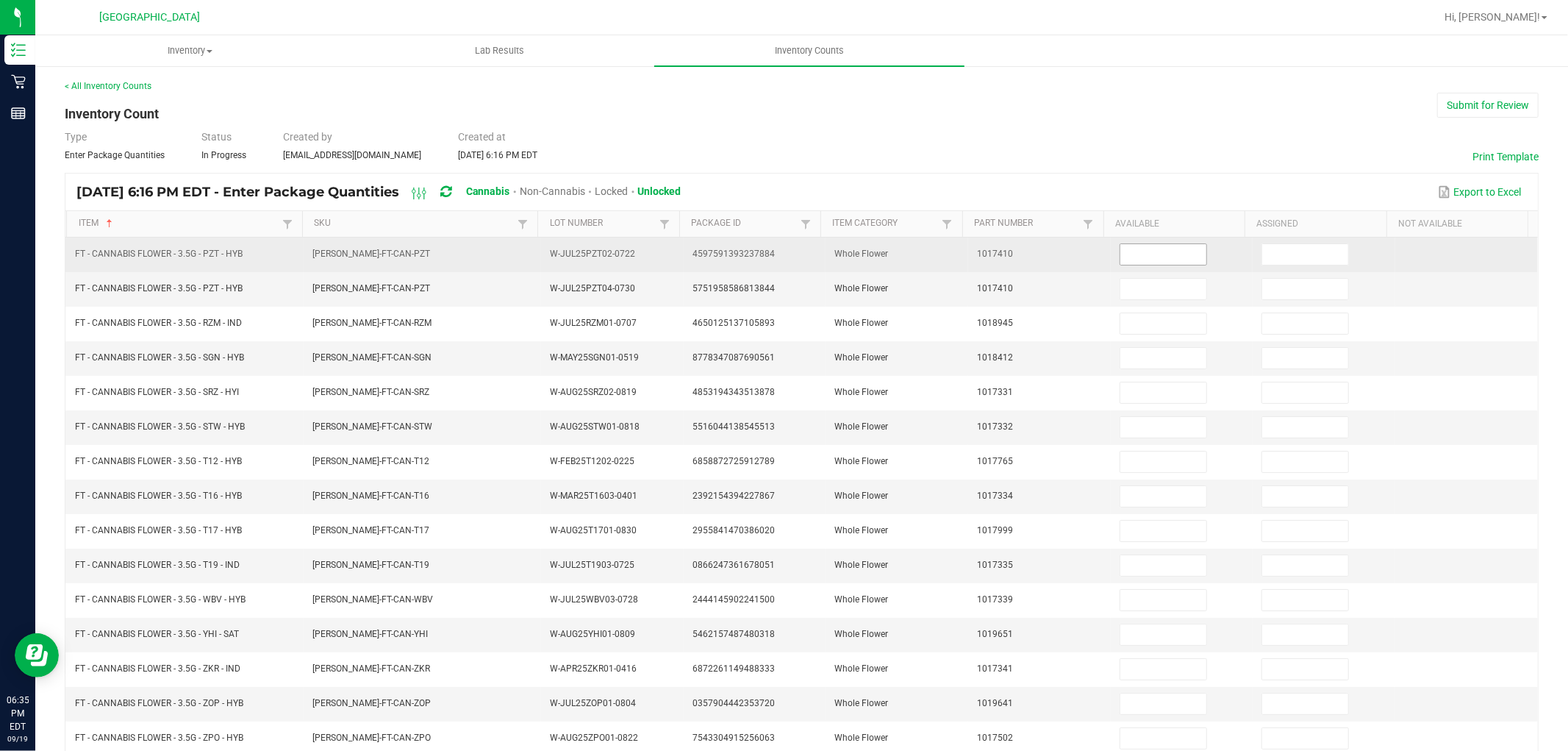
click at [1120, 253] on input at bounding box center [1163, 254] width 86 height 21
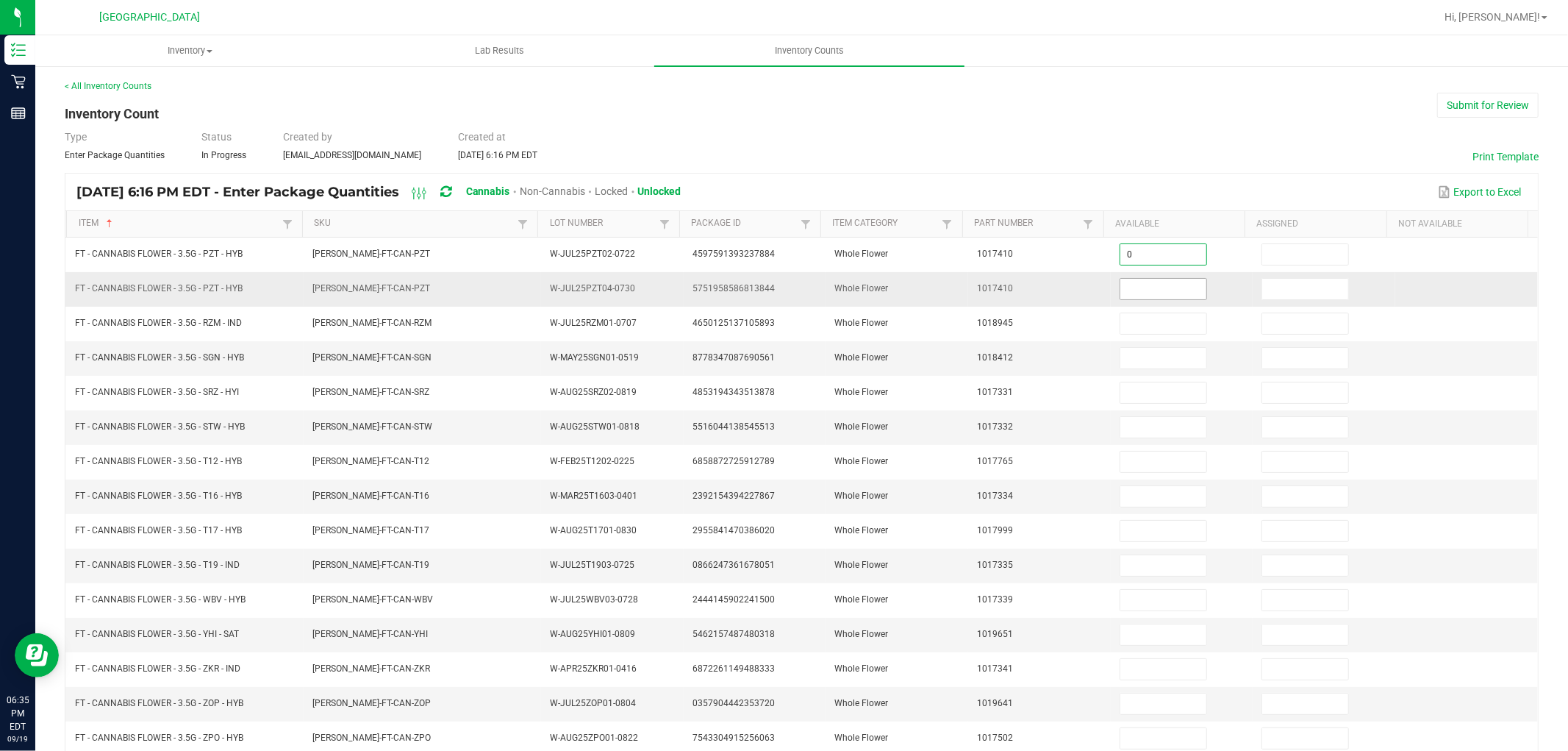
type input "0"
click at [1126, 288] on input at bounding box center [1163, 288] width 86 height 21
type input "16"
click at [1279, 289] on input at bounding box center [1305, 288] width 86 height 21
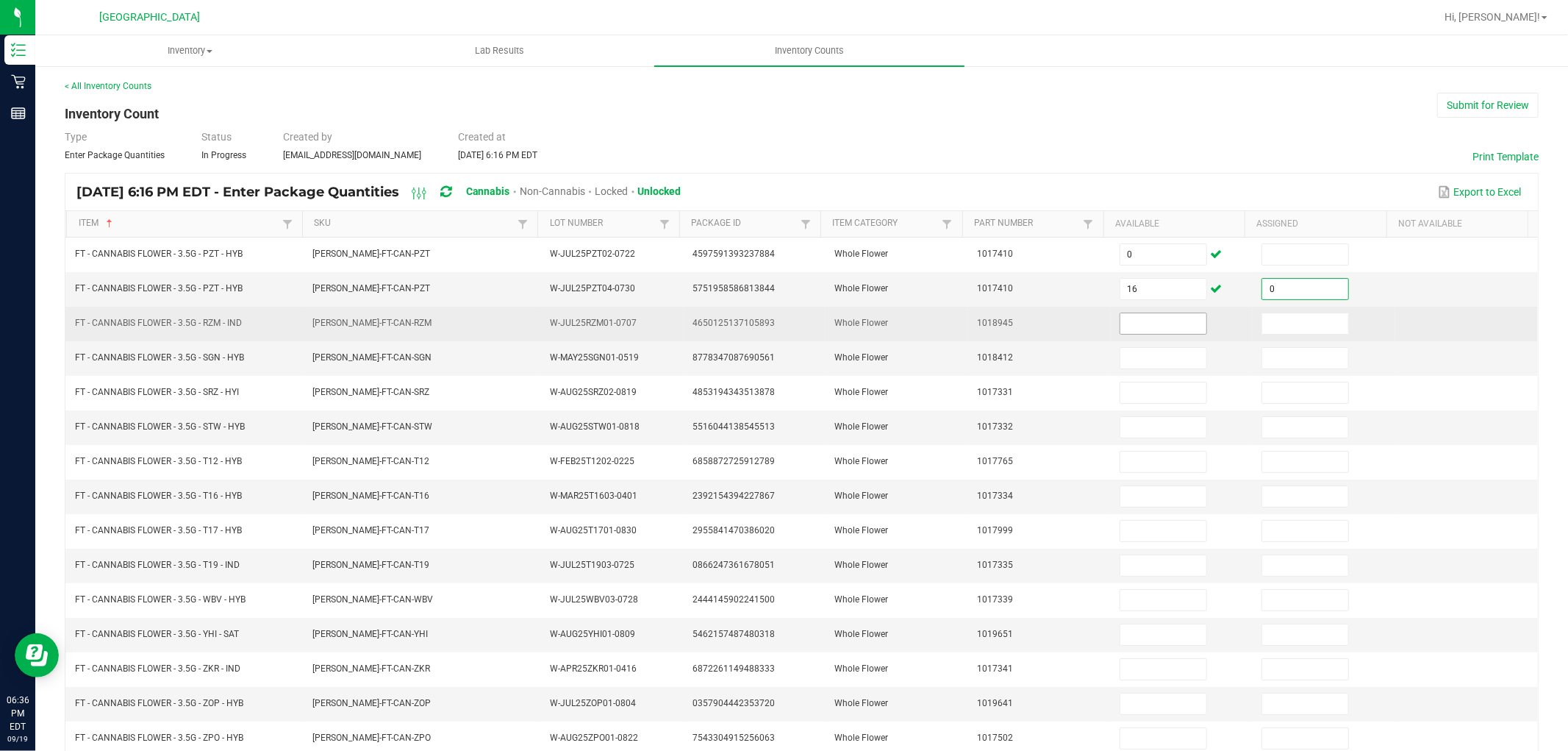
type input "0"
click at [1135, 324] on input at bounding box center [1163, 323] width 86 height 21
type input "8"
click at [1258, 340] on td at bounding box center [1324, 324] width 143 height 34
click at [1262, 331] on input at bounding box center [1305, 323] width 86 height 21
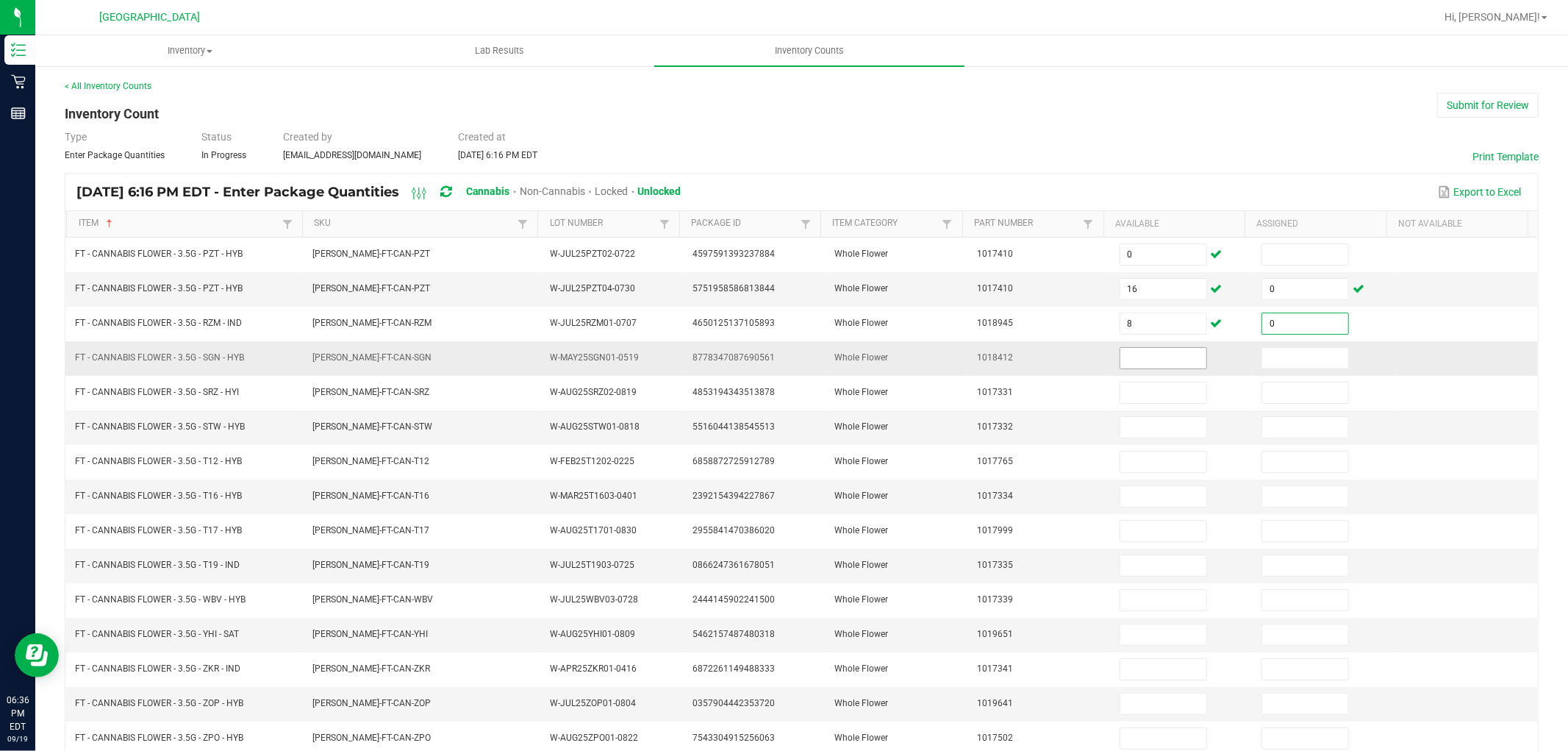
type input "0"
click at [1143, 357] on input at bounding box center [1163, 358] width 86 height 21
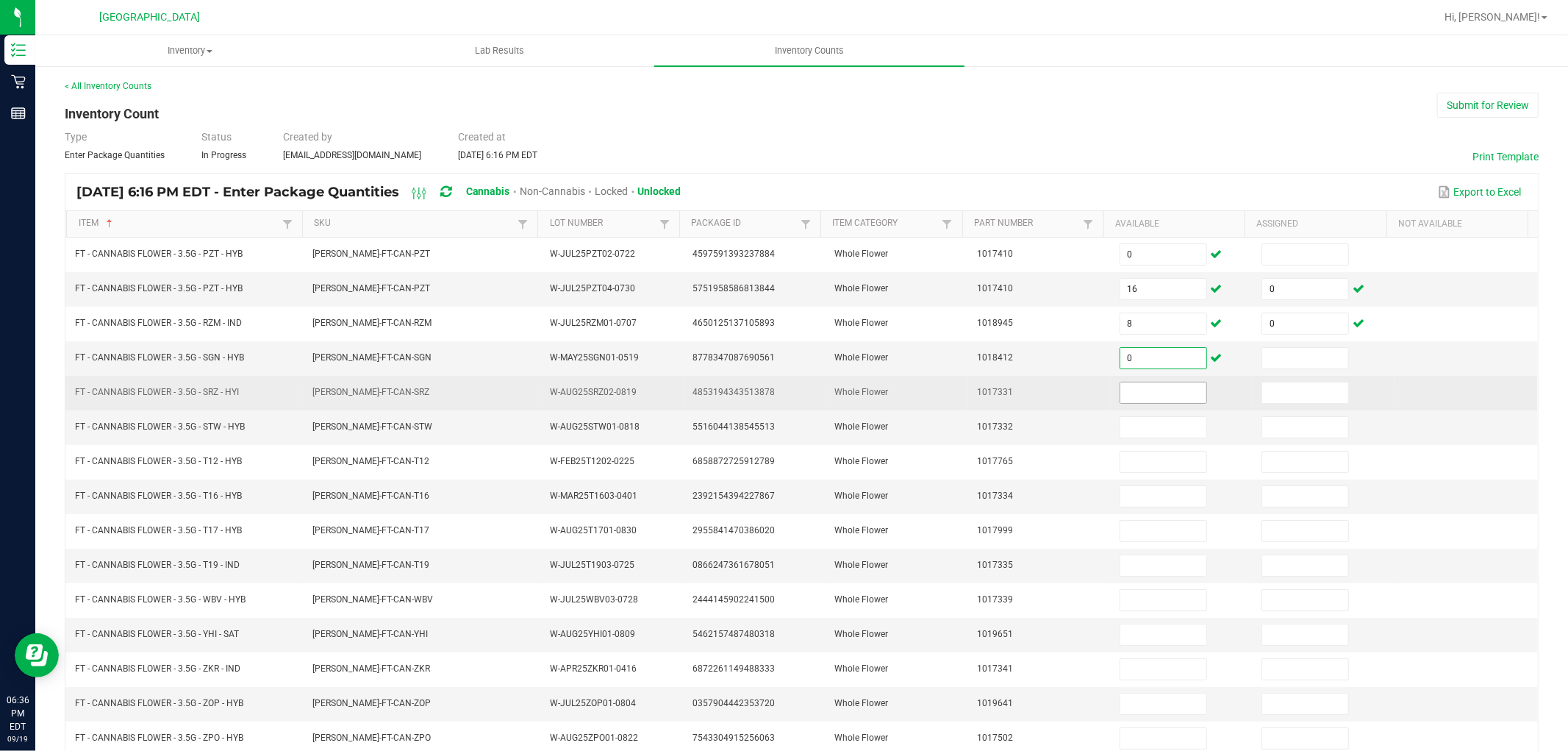
type input "0"
click at [1133, 385] on input at bounding box center [1163, 392] width 86 height 21
type input "14"
click at [1275, 388] on input at bounding box center [1305, 392] width 86 height 21
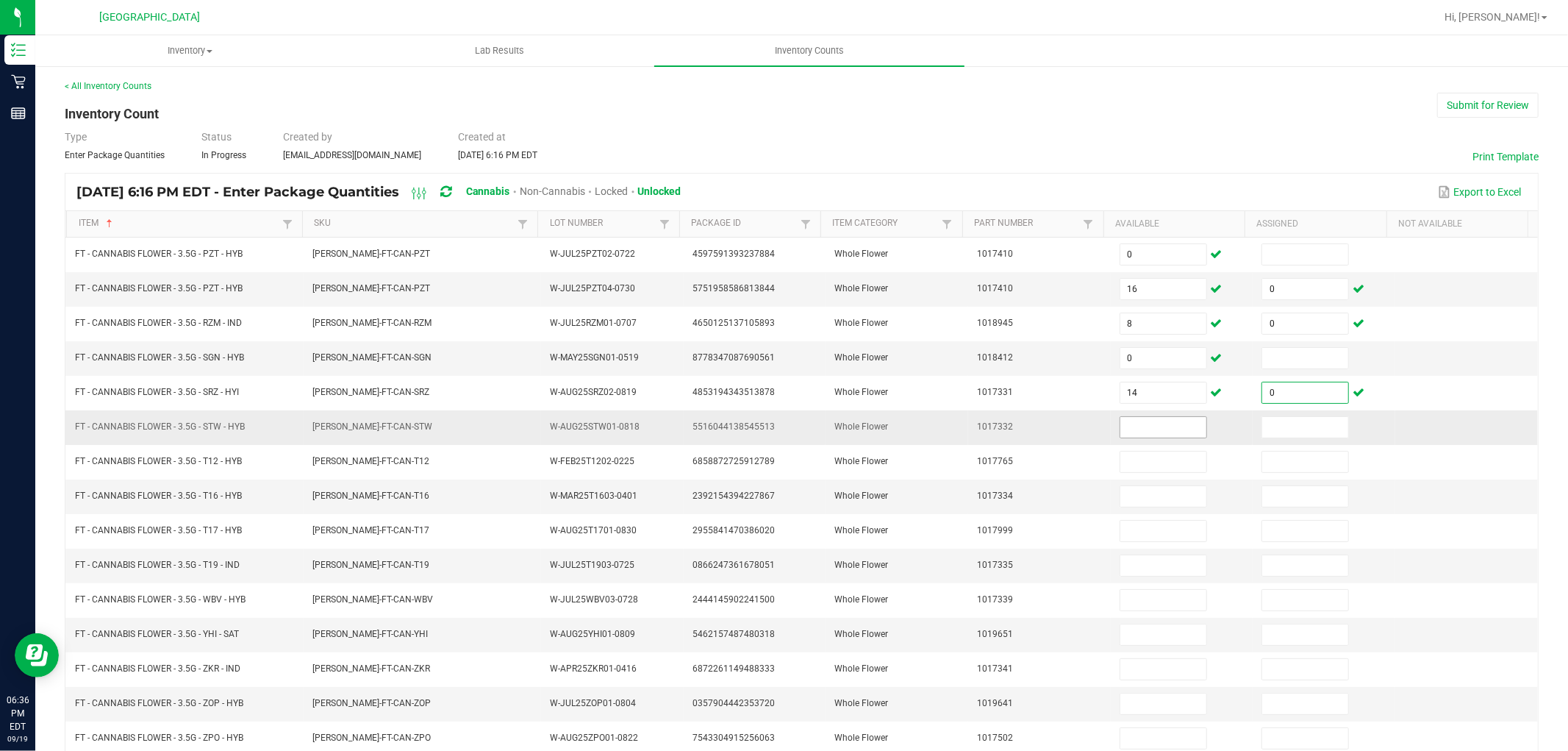
type input "0"
click at [1149, 434] on input at bounding box center [1163, 427] width 86 height 21
type input "17"
click at [1270, 430] on input at bounding box center [1305, 427] width 86 height 21
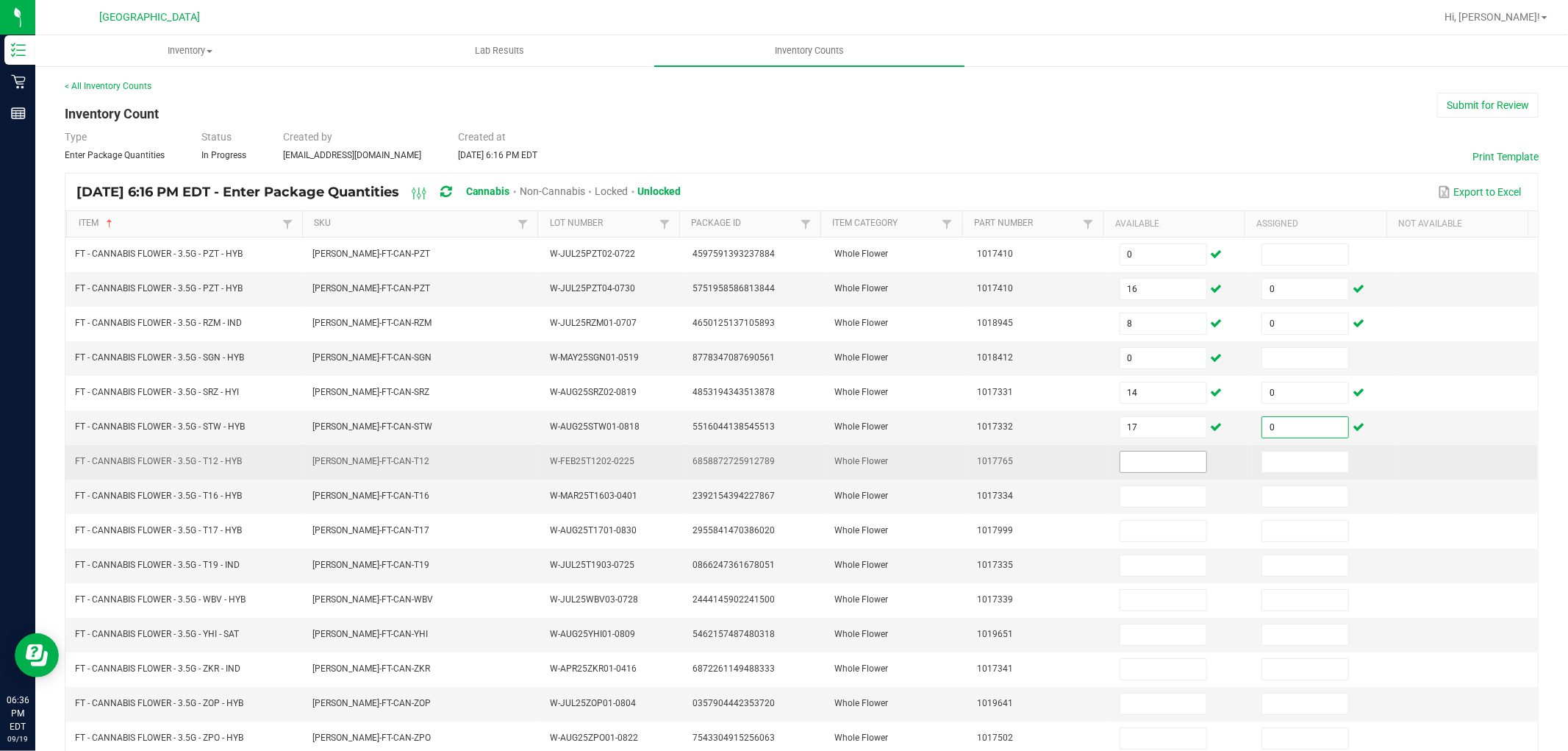
type input "0"
click at [1148, 461] on input at bounding box center [1163, 462] width 86 height 21
type input "27"
click at [1263, 462] on input at bounding box center [1305, 462] width 86 height 21
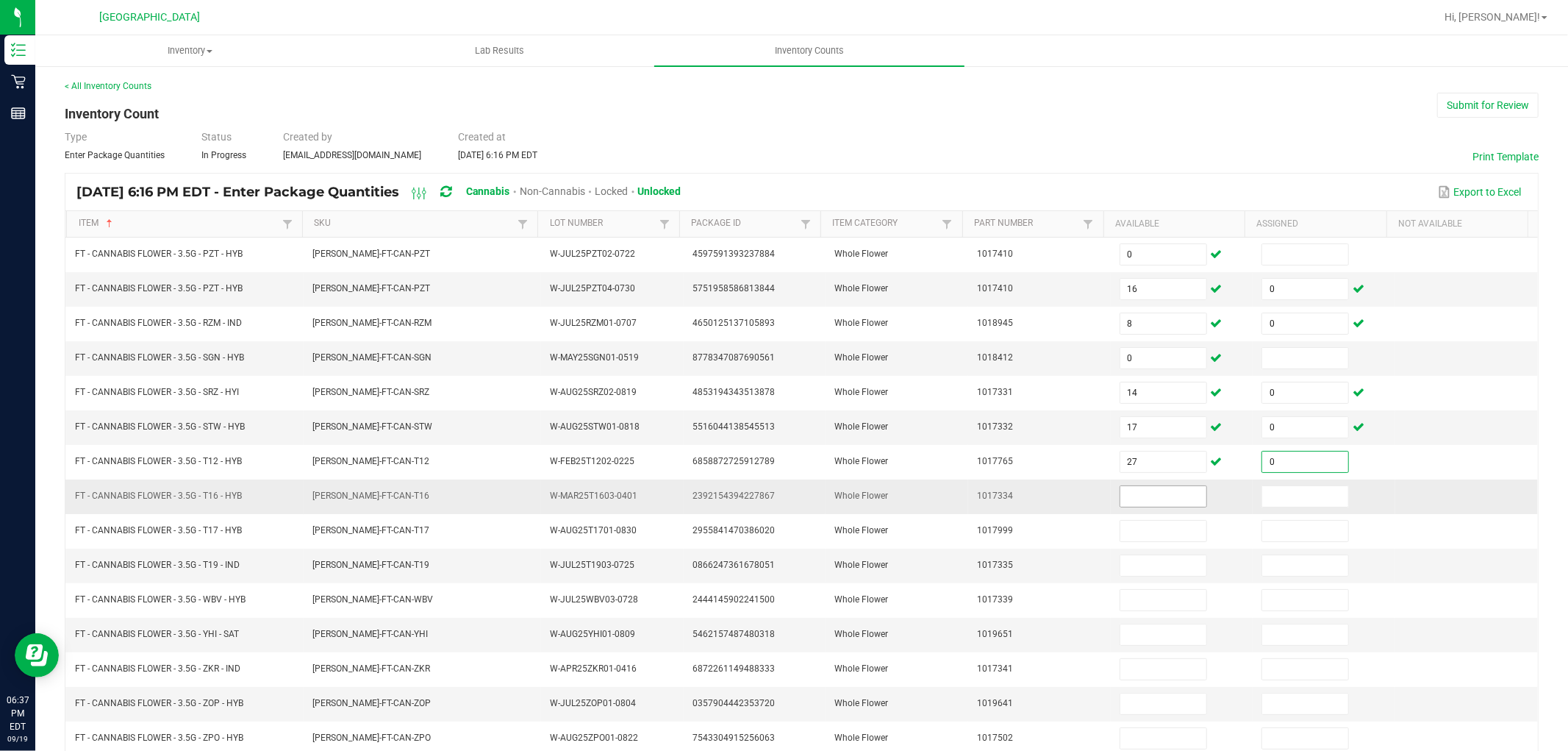
type input "0"
click at [1148, 493] on input at bounding box center [1163, 496] width 86 height 21
type input "6"
click at [1281, 488] on input at bounding box center [1305, 496] width 86 height 21
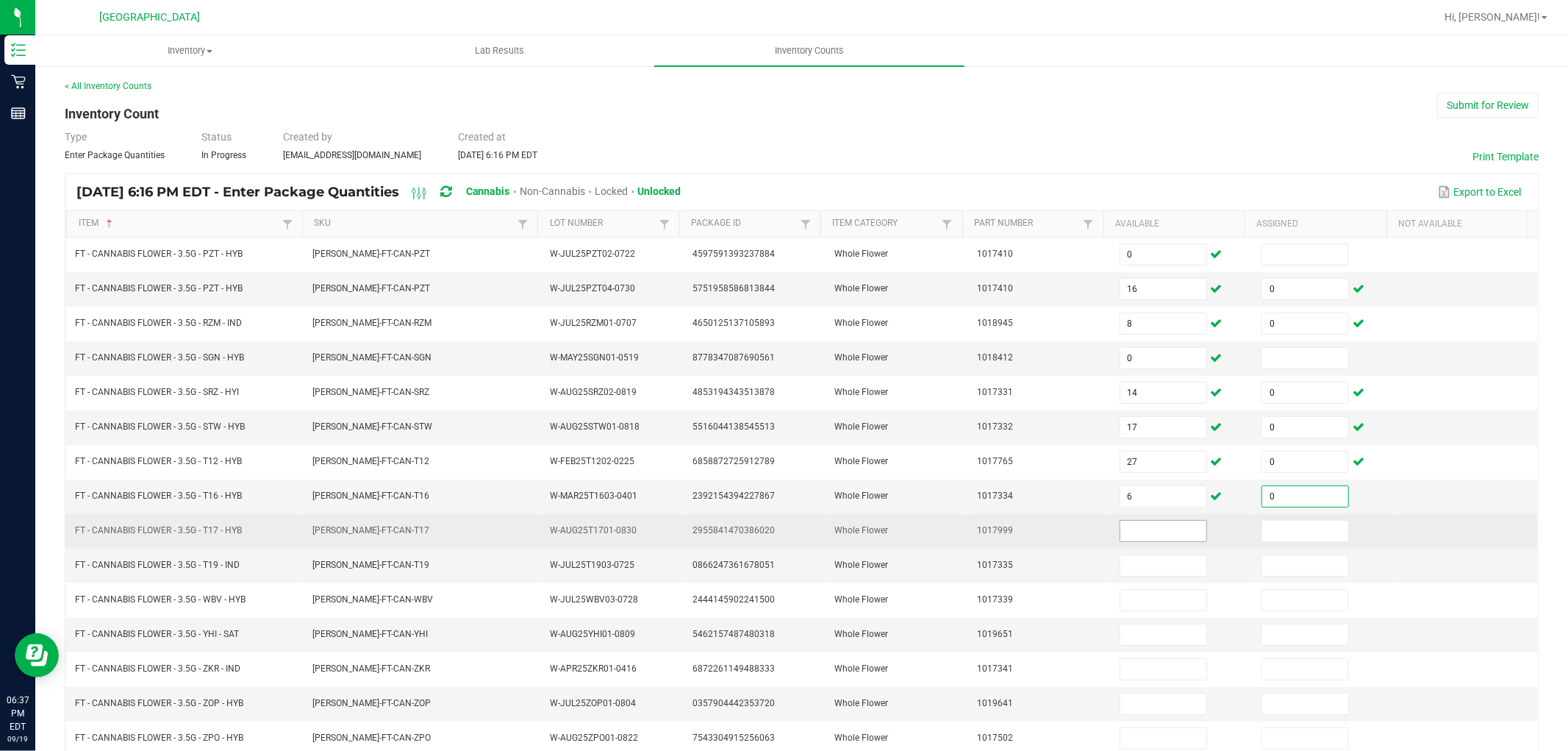
type input "0"
click at [1151, 531] on input at bounding box center [1163, 530] width 86 height 21
type input "3"
click at [1295, 531] on input at bounding box center [1305, 530] width 86 height 21
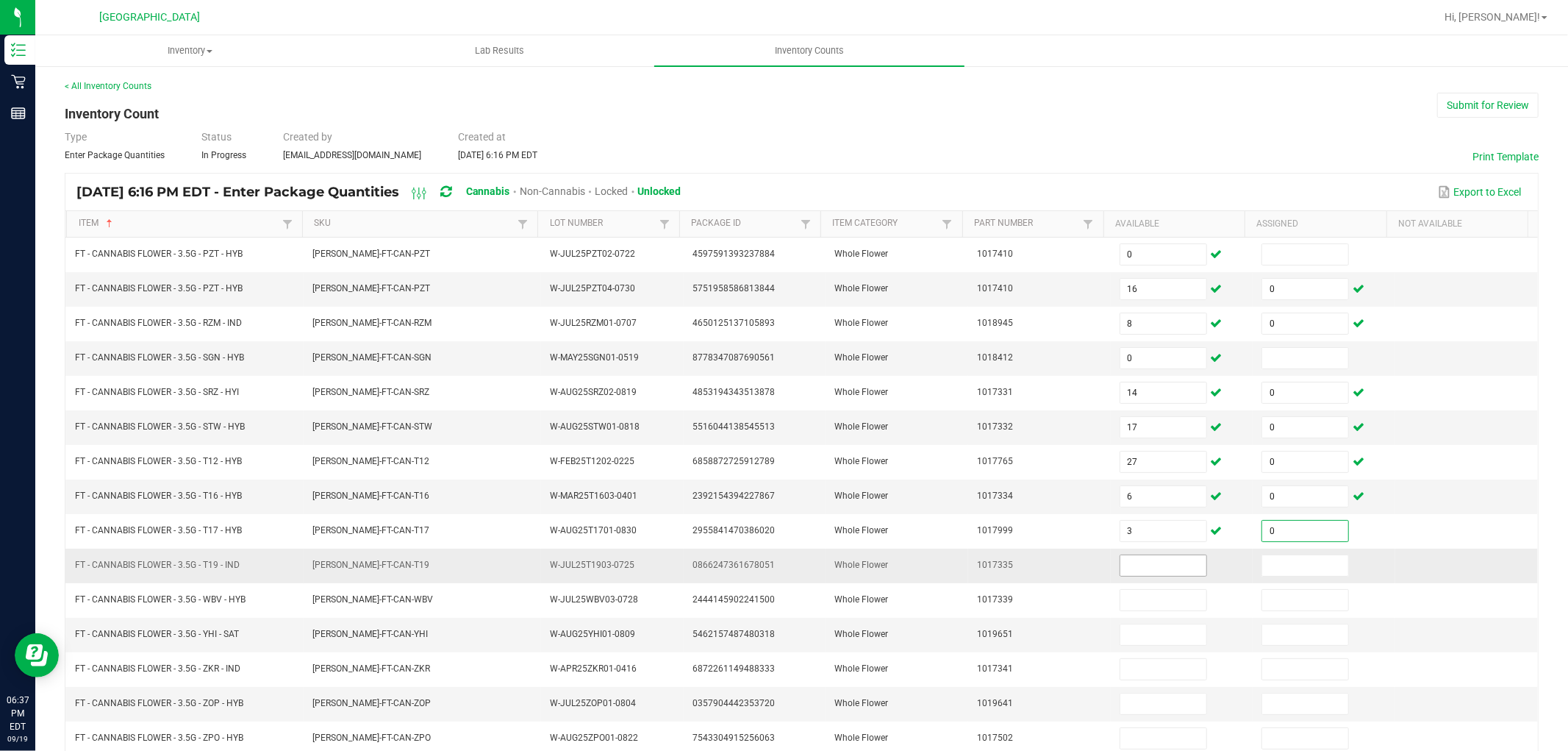
type input "0"
click at [1161, 566] on input at bounding box center [1163, 565] width 86 height 21
type input "6"
click at [1262, 563] on input at bounding box center [1305, 565] width 86 height 21
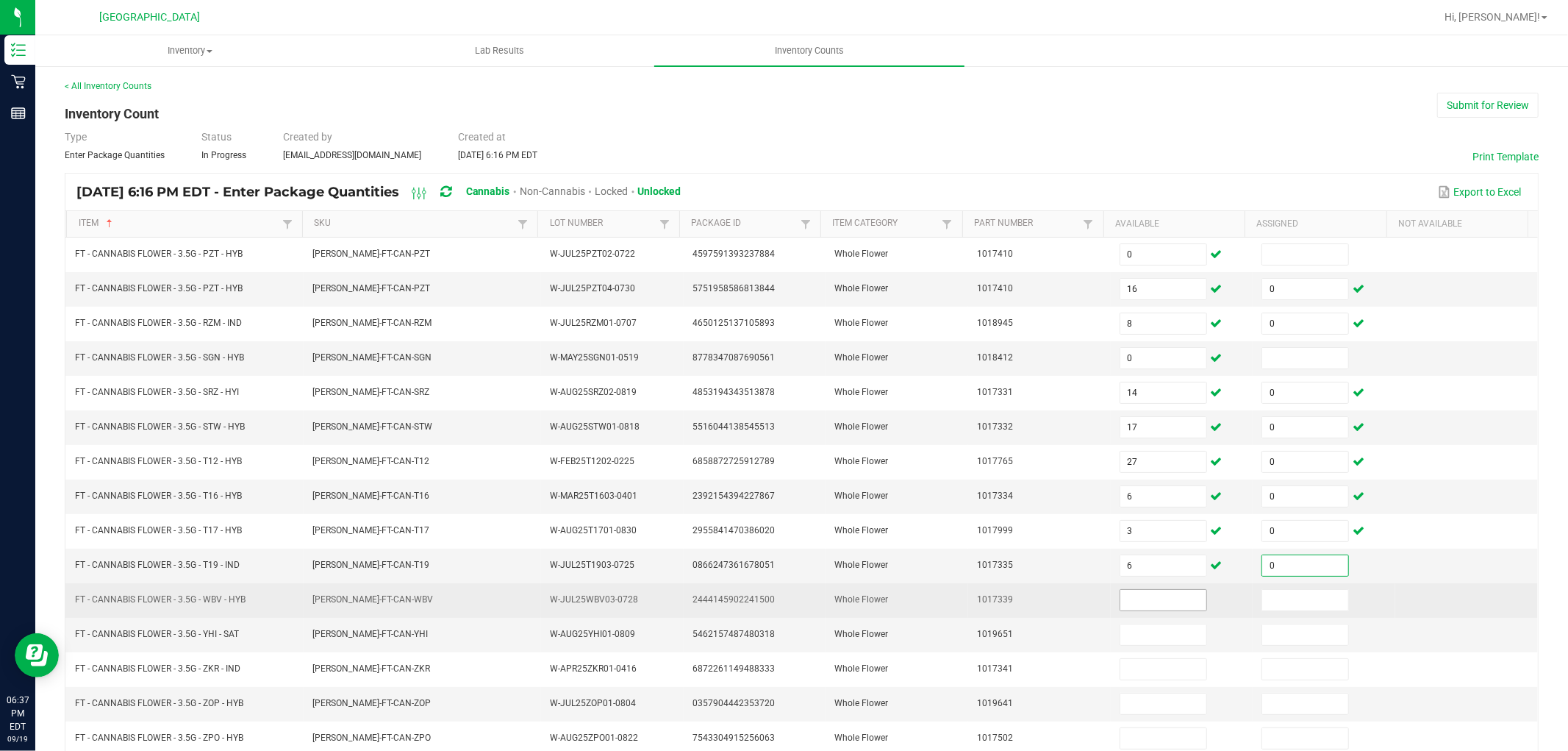
type input "0"
click at [1137, 603] on input at bounding box center [1163, 600] width 86 height 21
type input "6"
click at [1279, 598] on input at bounding box center [1305, 600] width 86 height 21
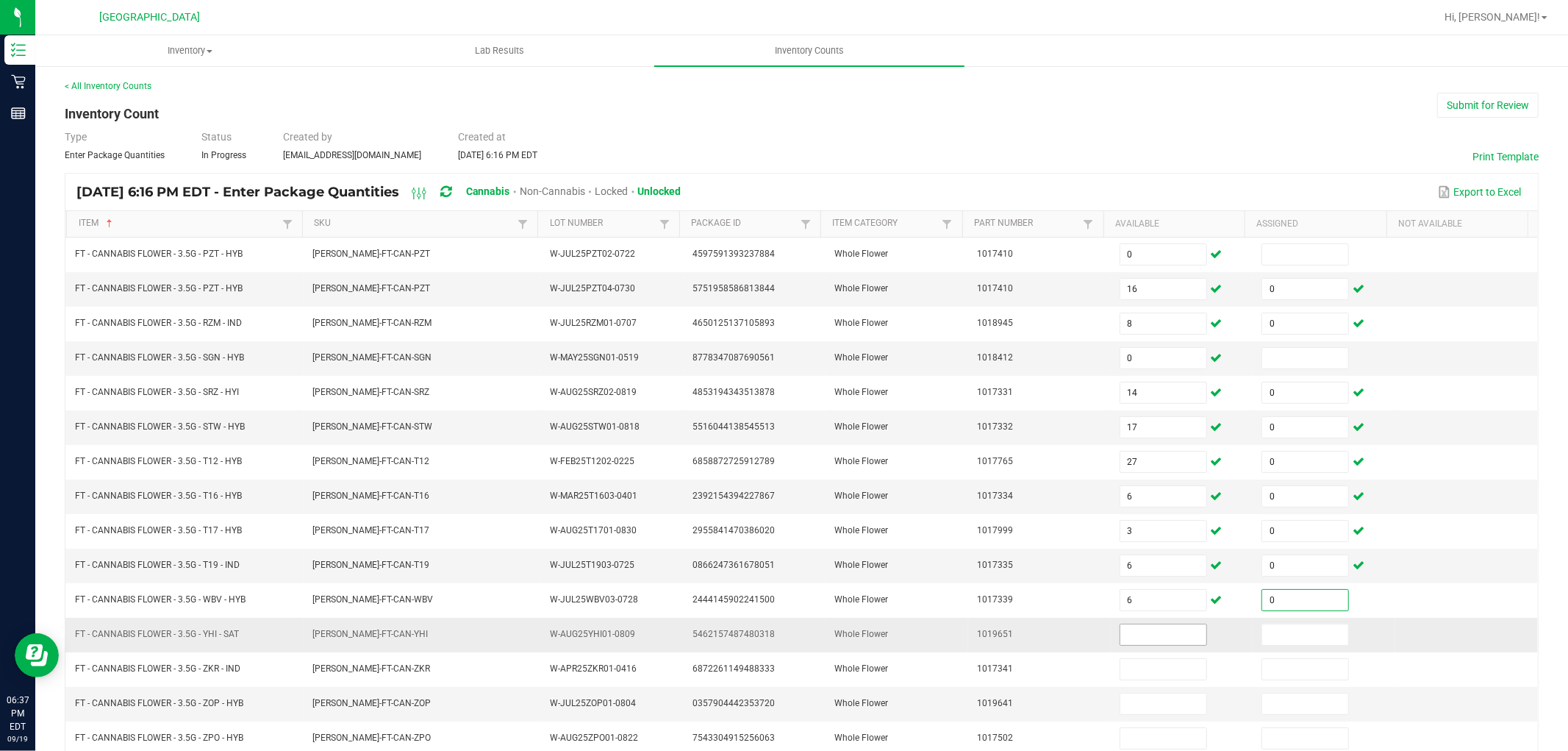
type input "0"
click at [1120, 637] on input at bounding box center [1163, 634] width 86 height 21
type input "2"
click at [1287, 633] on input at bounding box center [1305, 634] width 86 height 21
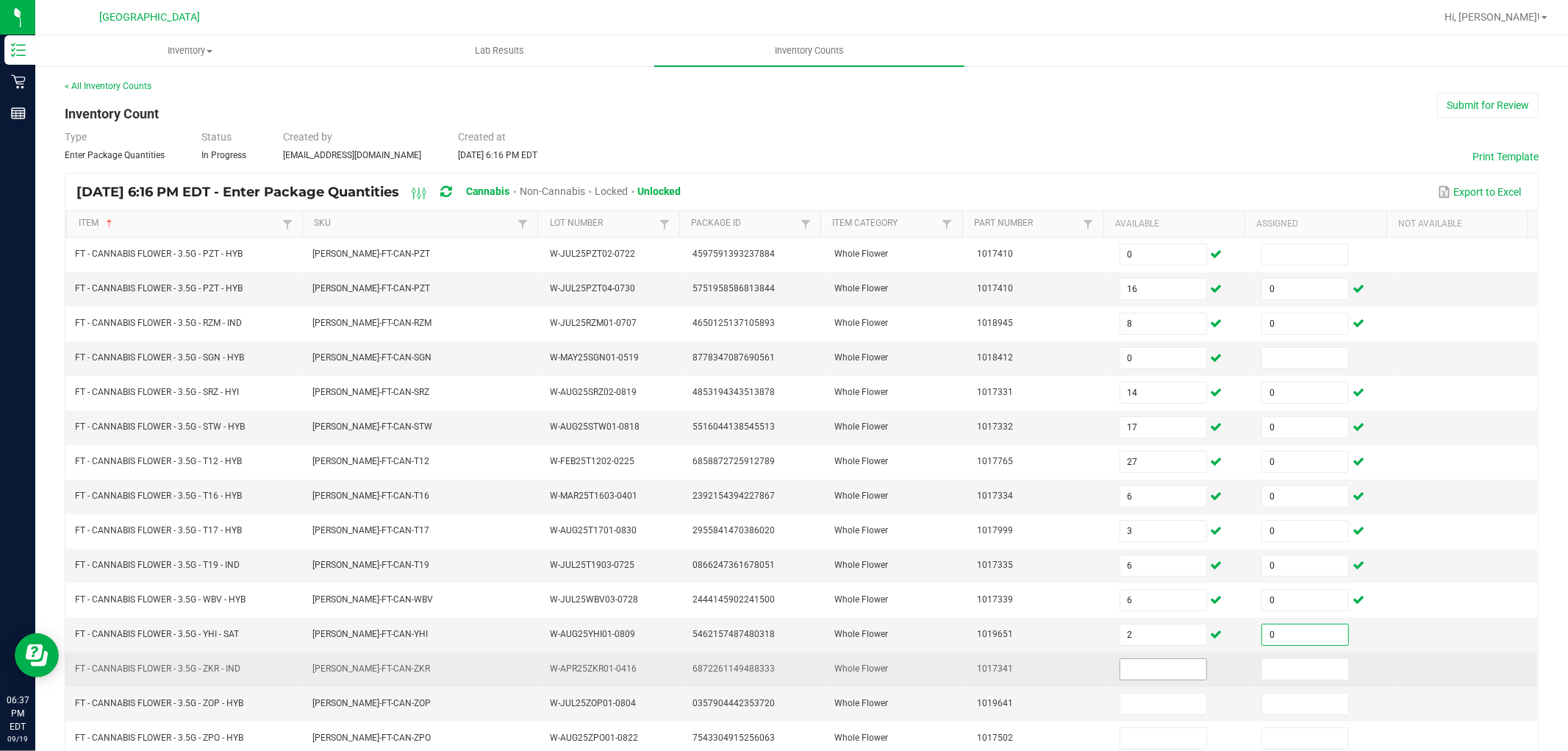
type input "0"
click at [1151, 672] on input at bounding box center [1163, 669] width 86 height 21
type input "4"
click at [1262, 675] on input at bounding box center [1305, 669] width 86 height 21
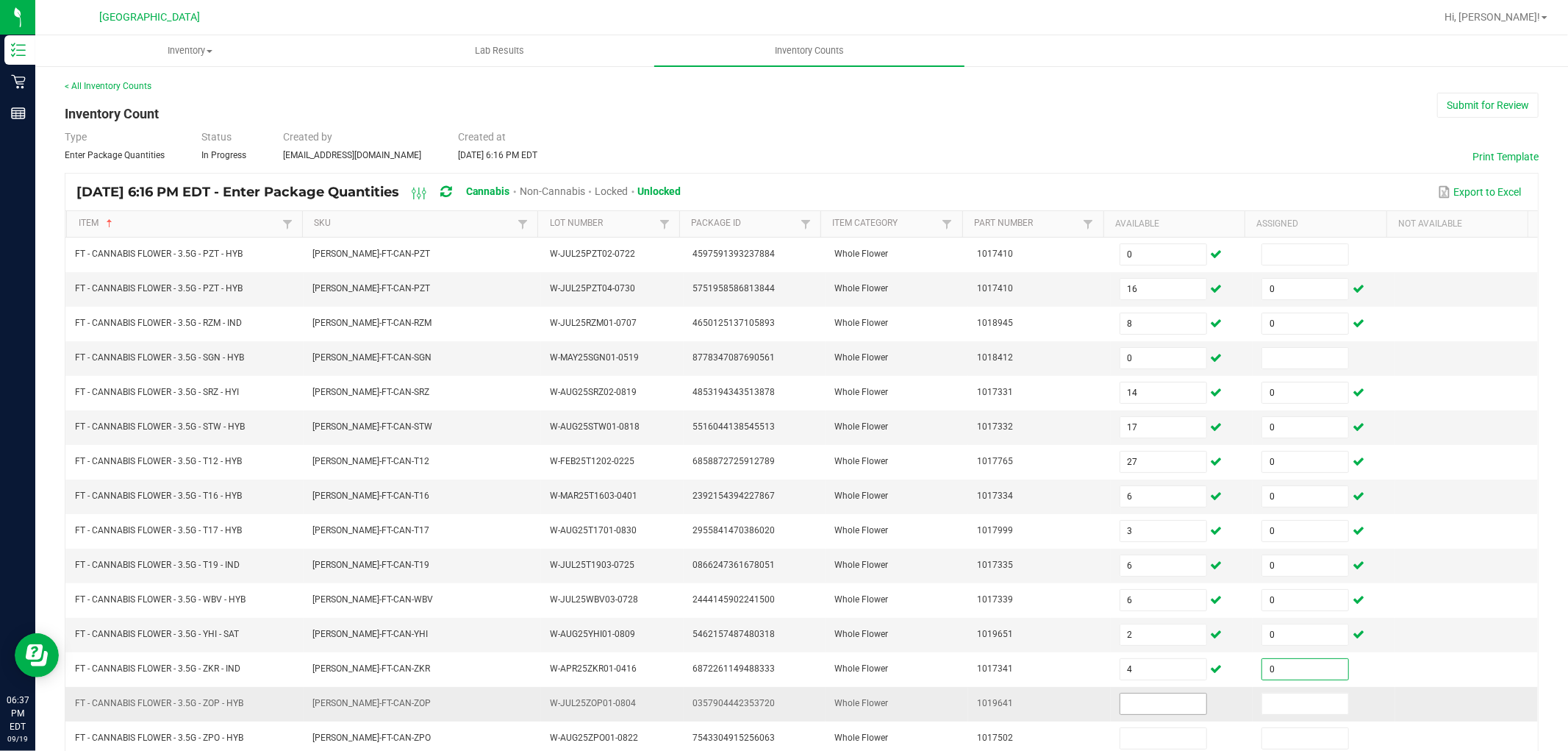
type input "0"
click at [1163, 675] on input at bounding box center [1163, 704] width 86 height 21
type input "7"
click at [1278, 675] on span at bounding box center [1305, 704] width 88 height 22
click at [1278, 675] on input at bounding box center [1305, 704] width 86 height 21
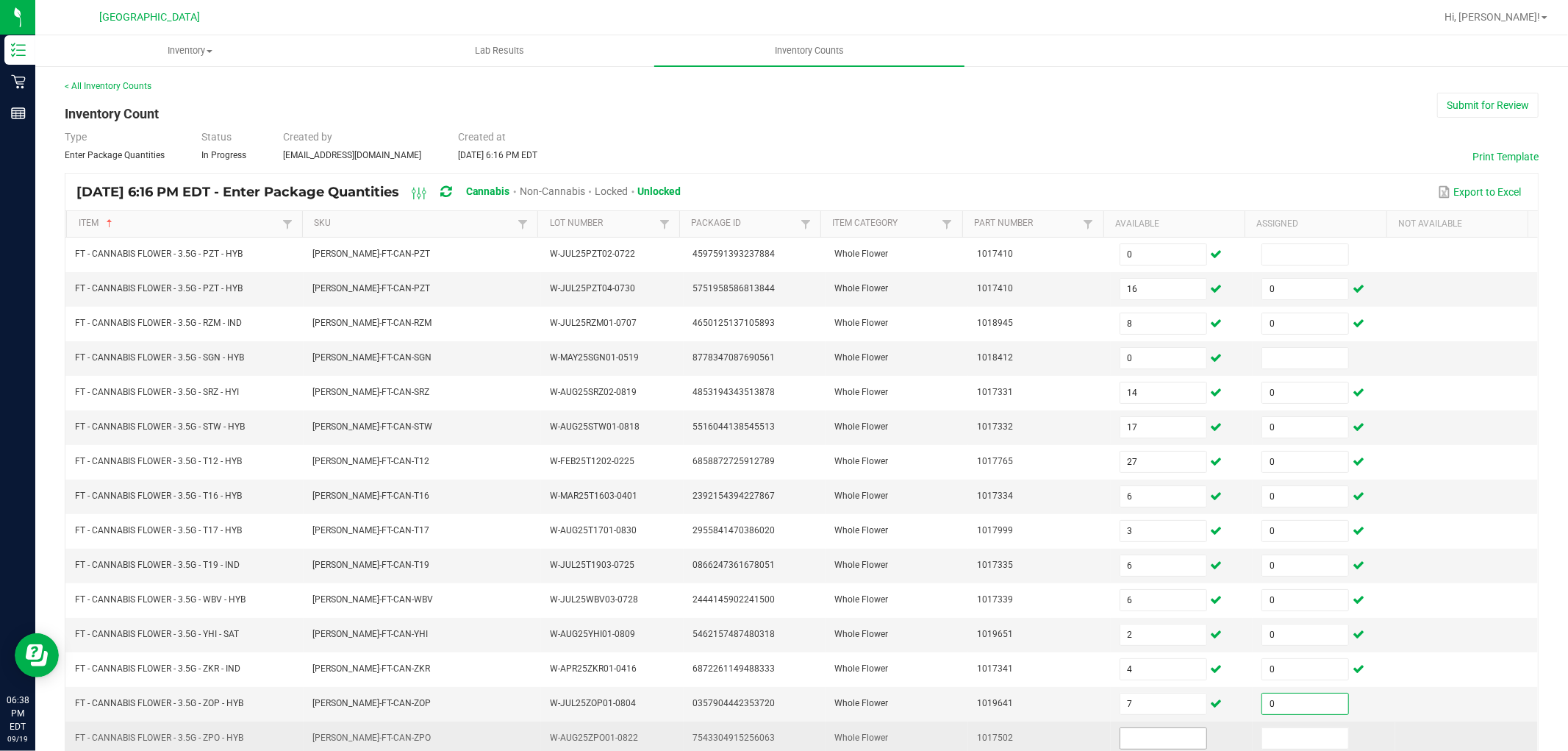
type input "0"
click at [1157, 675] on input at bounding box center [1163, 738] width 86 height 21
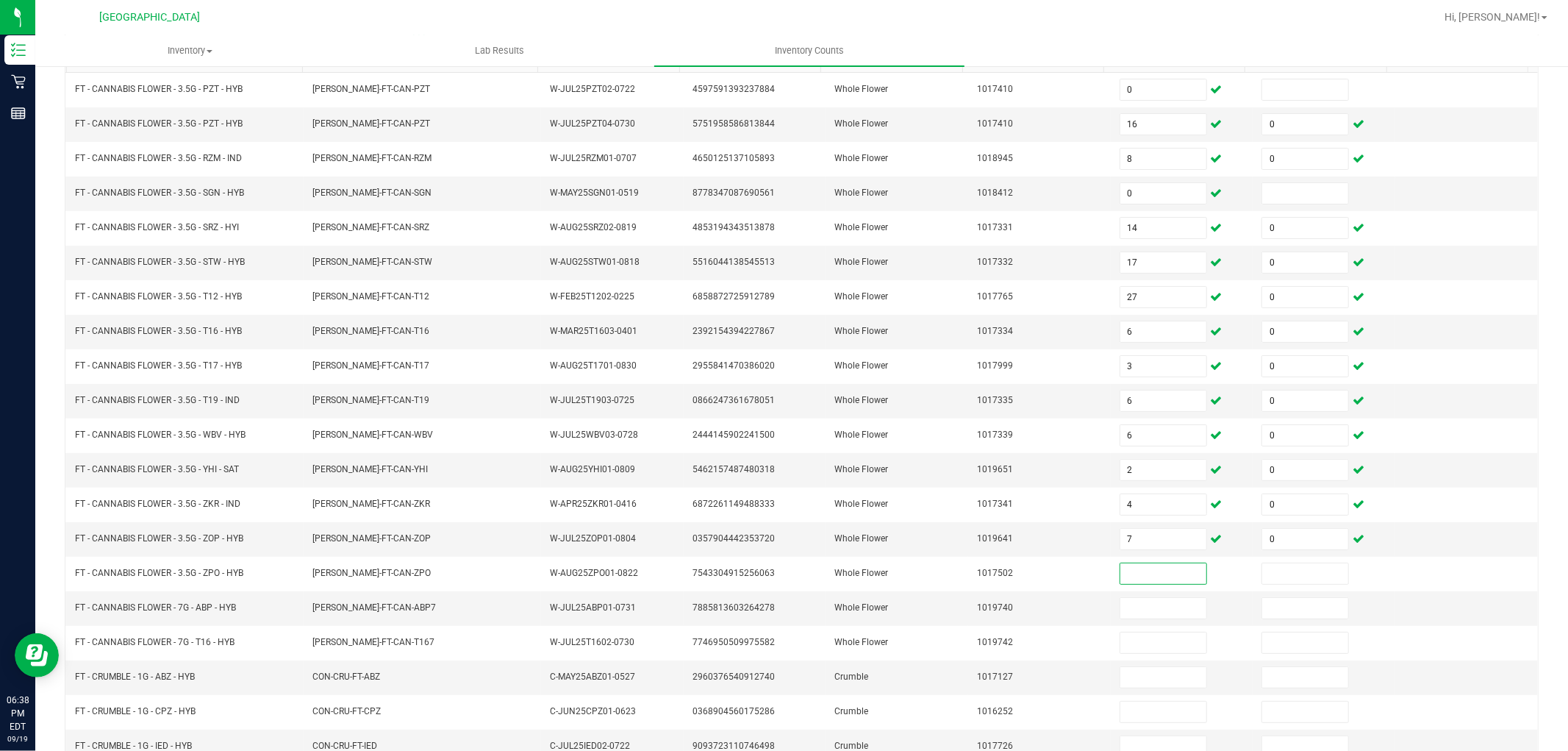
scroll to position [234, 0]
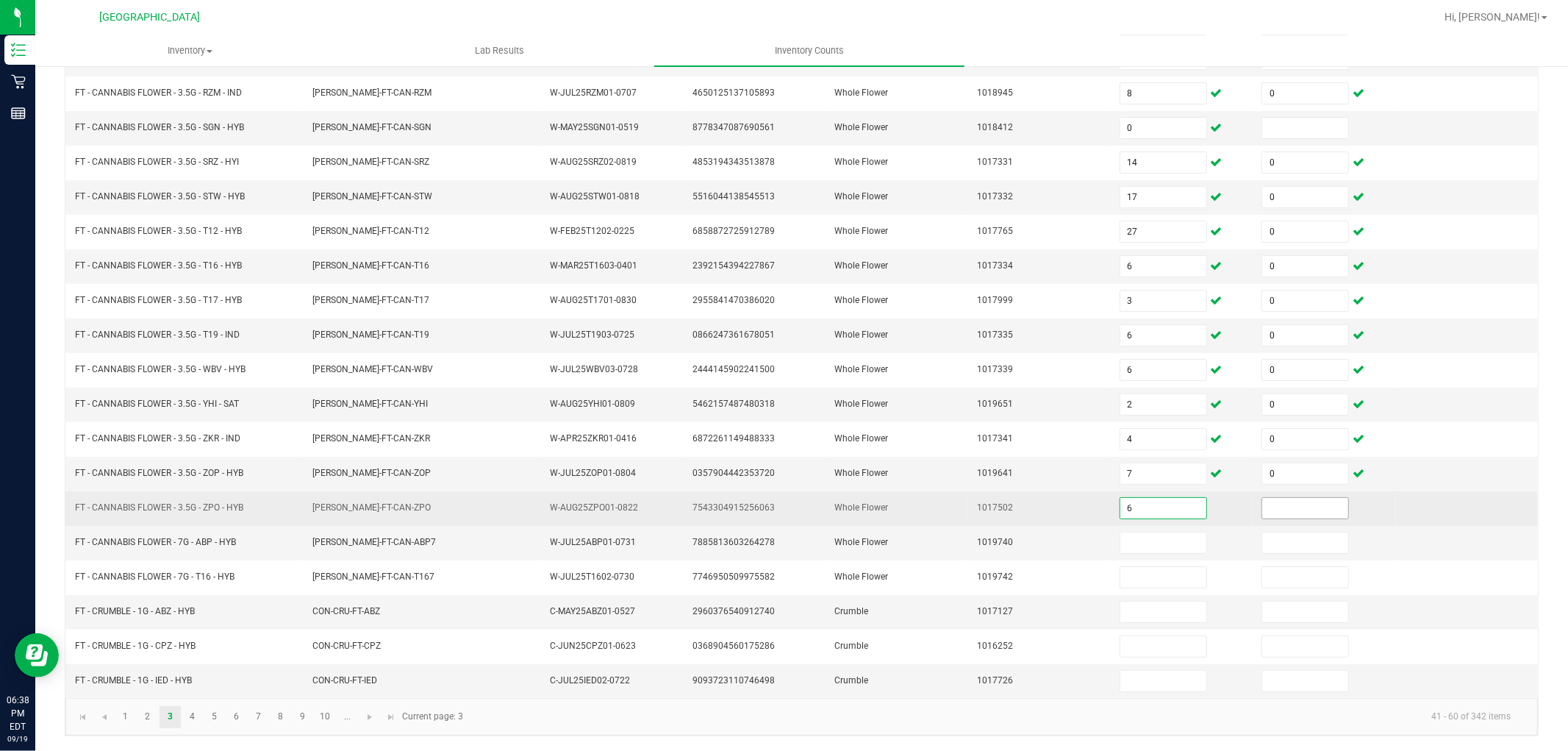
type input "6"
click at [1262, 502] on input at bounding box center [1305, 508] width 86 height 21
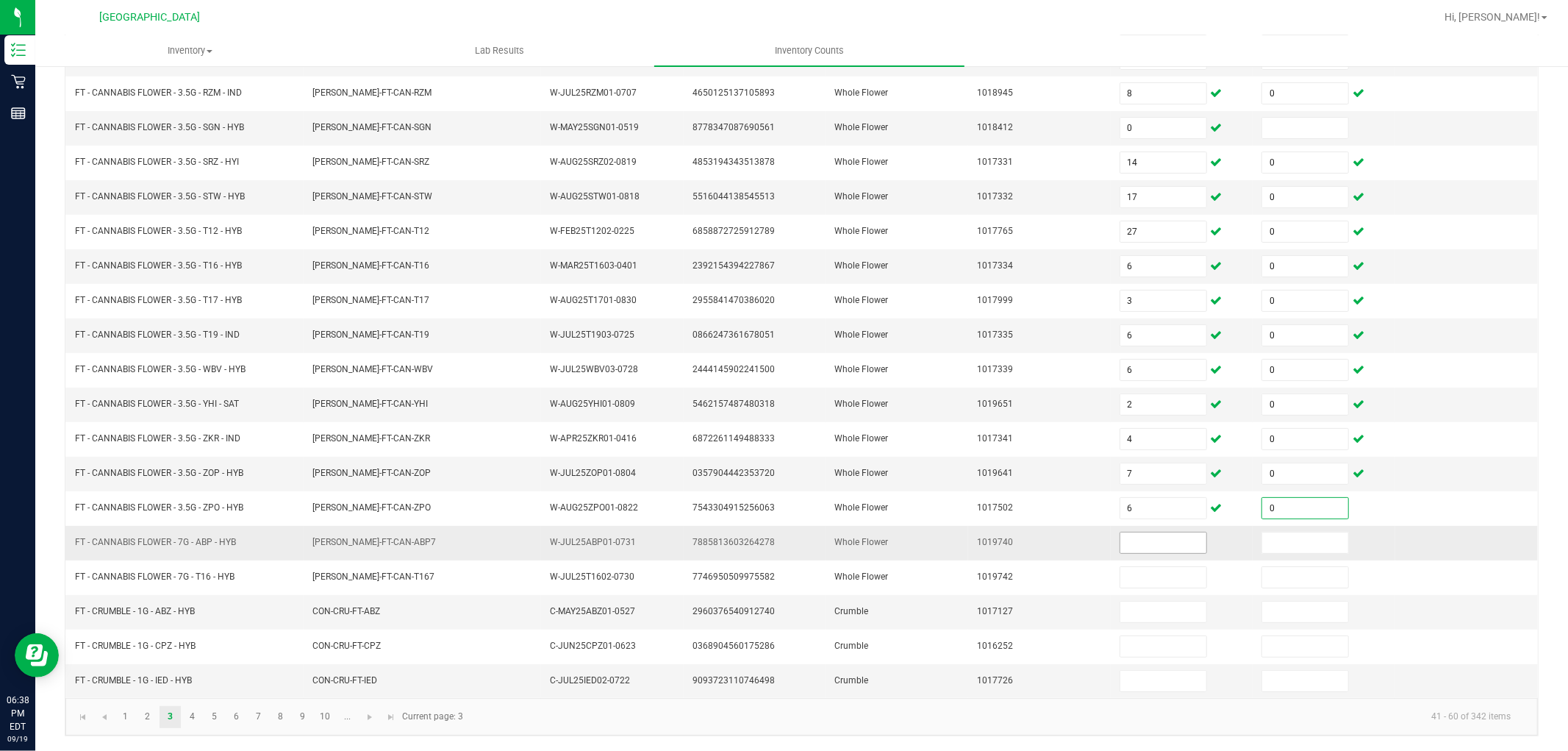
type input "0"
click at [1140, 542] on input at bounding box center [1163, 543] width 86 height 21
type input "16"
click at [1262, 537] on input at bounding box center [1305, 543] width 86 height 21
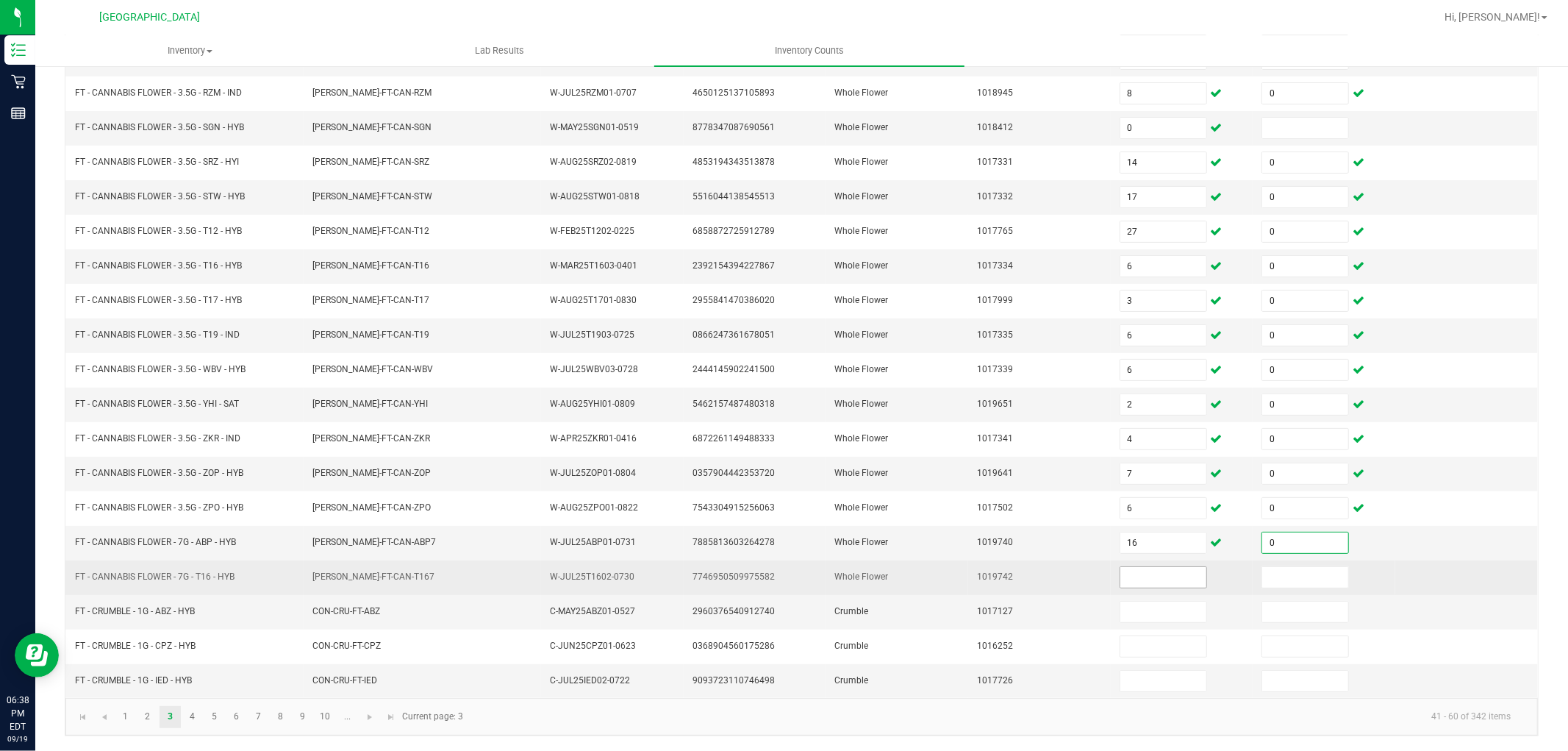
type input "0"
click at [1158, 582] on input at bounding box center [1163, 577] width 86 height 21
type input "10"
click at [1262, 575] on input at bounding box center [1305, 577] width 86 height 21
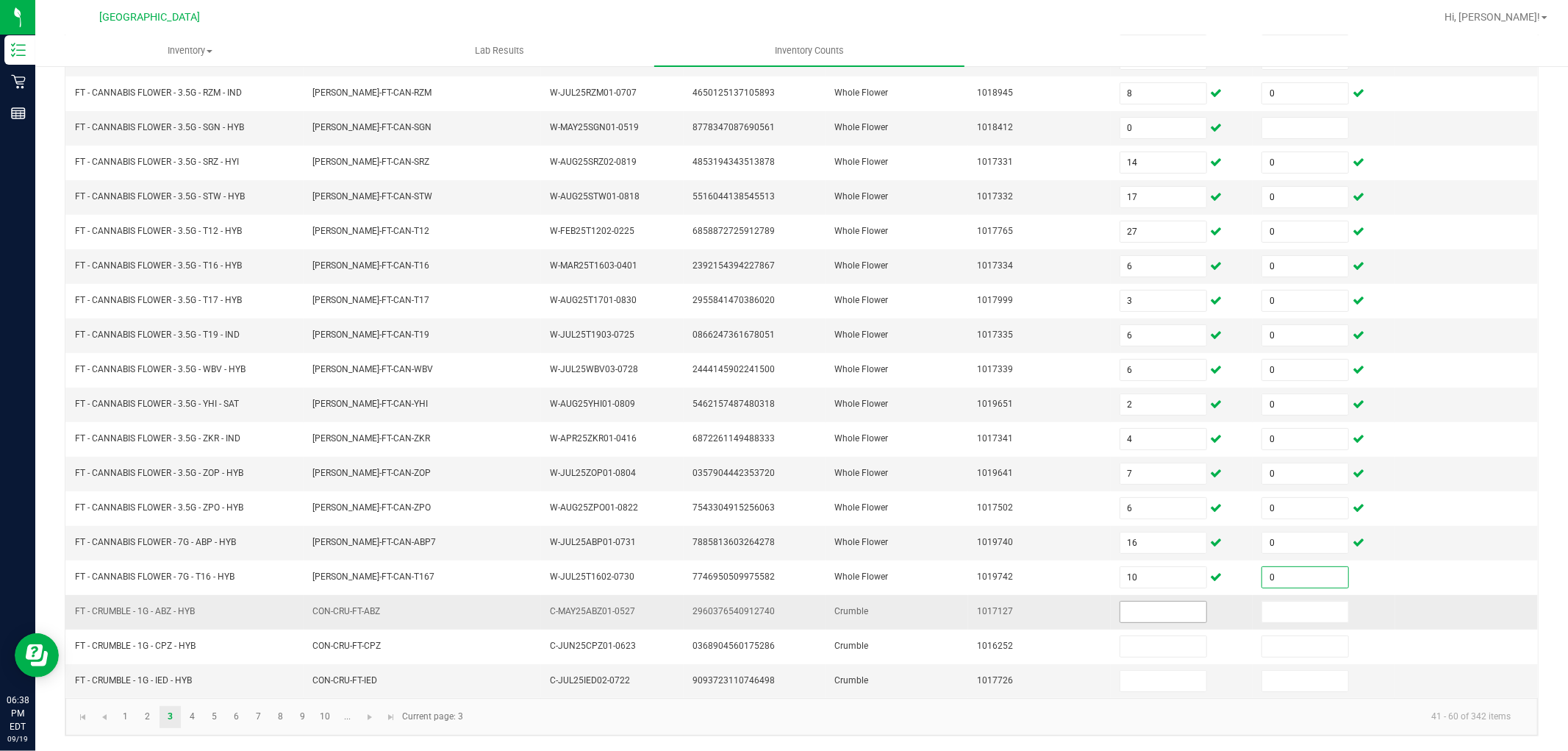
type input "0"
click at [1129, 611] on input at bounding box center [1163, 611] width 86 height 21
type input "4"
click at [1262, 620] on input at bounding box center [1305, 611] width 86 height 21
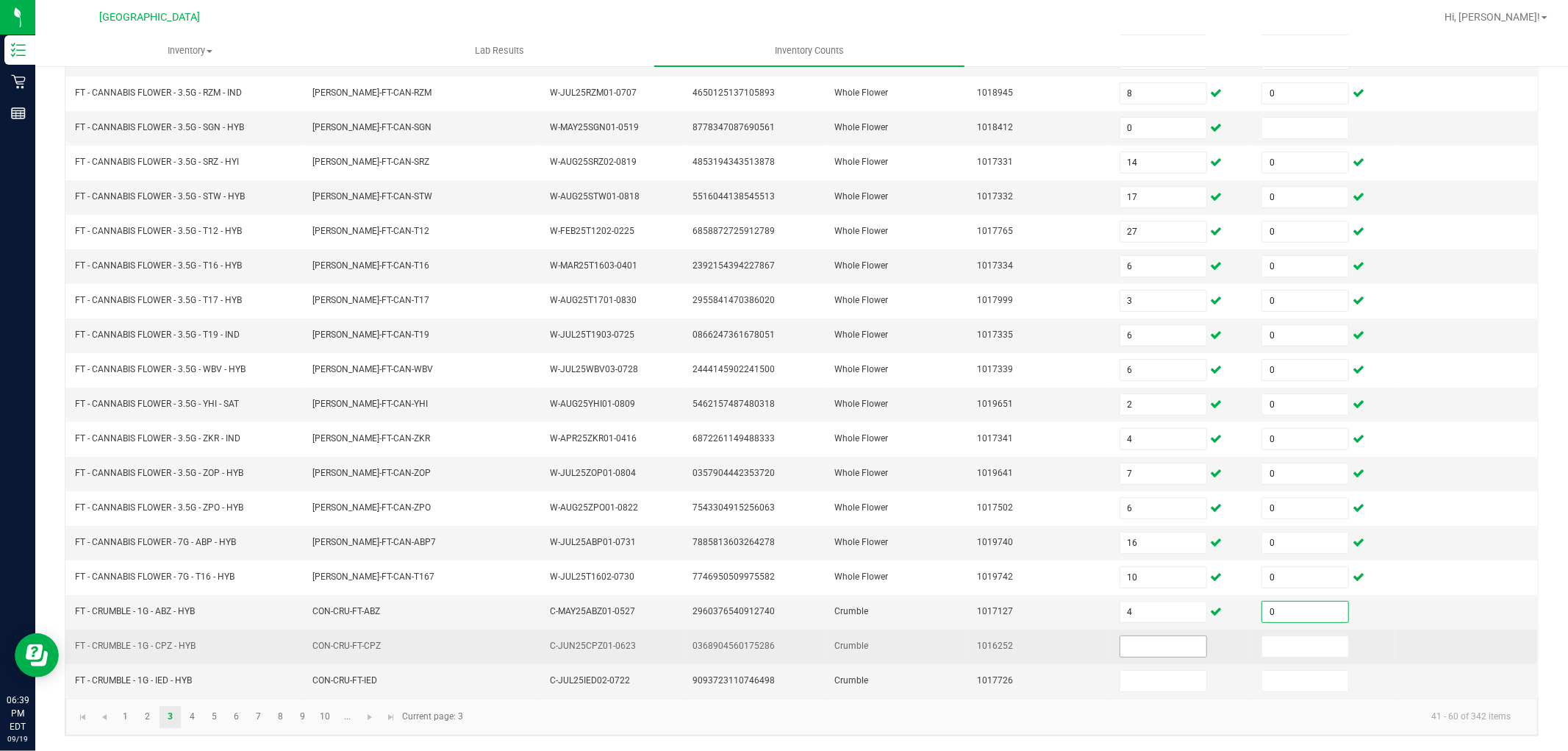
type input "0"
click at [1120, 653] on input at bounding box center [1163, 646] width 86 height 21
type input "3"
click at [1297, 642] on input at bounding box center [1305, 646] width 86 height 21
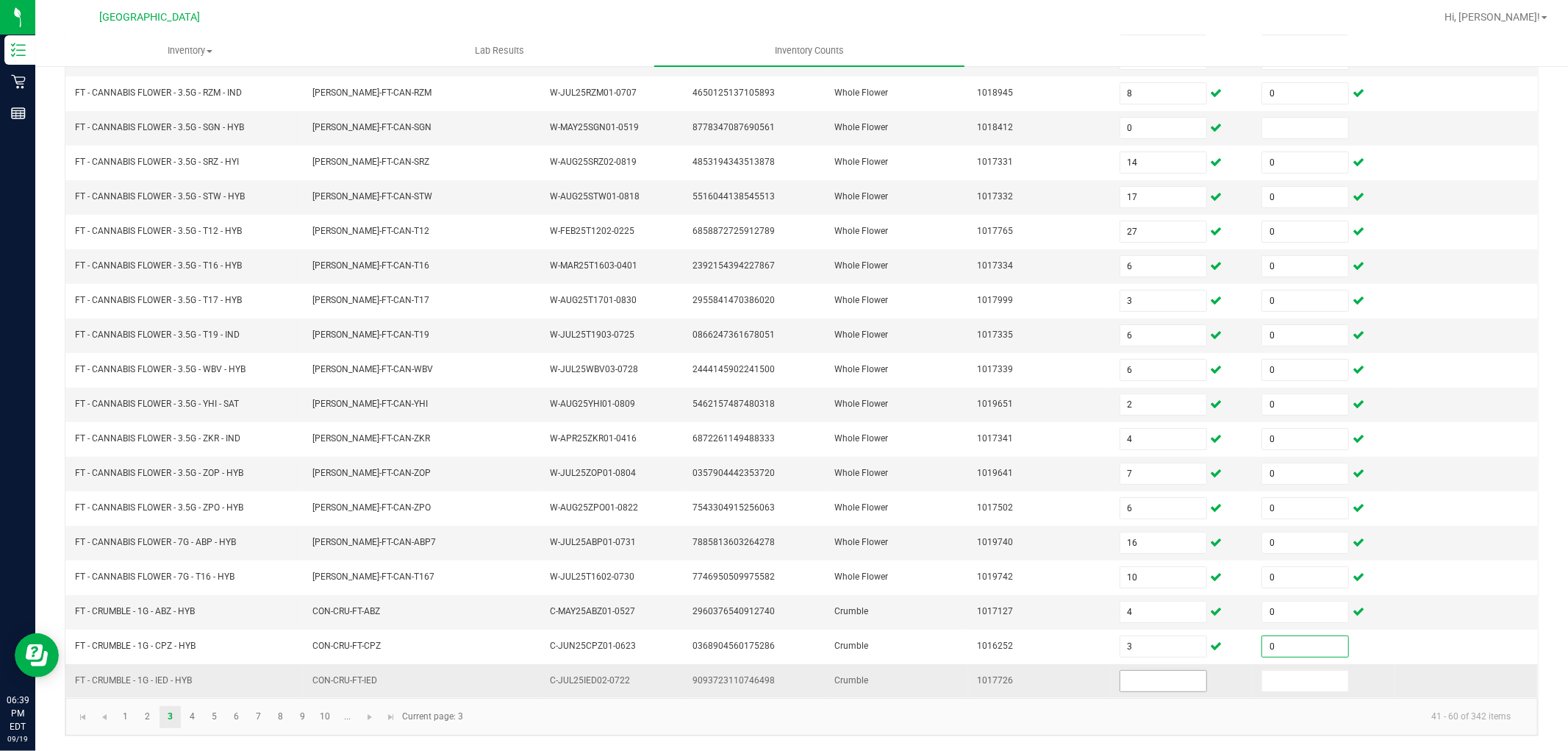
type input "0"
click at [1155, 675] on input at bounding box center [1163, 681] width 86 height 21
type input "7"
click at [1262, 674] on input at bounding box center [1305, 681] width 86 height 21
type input "0"
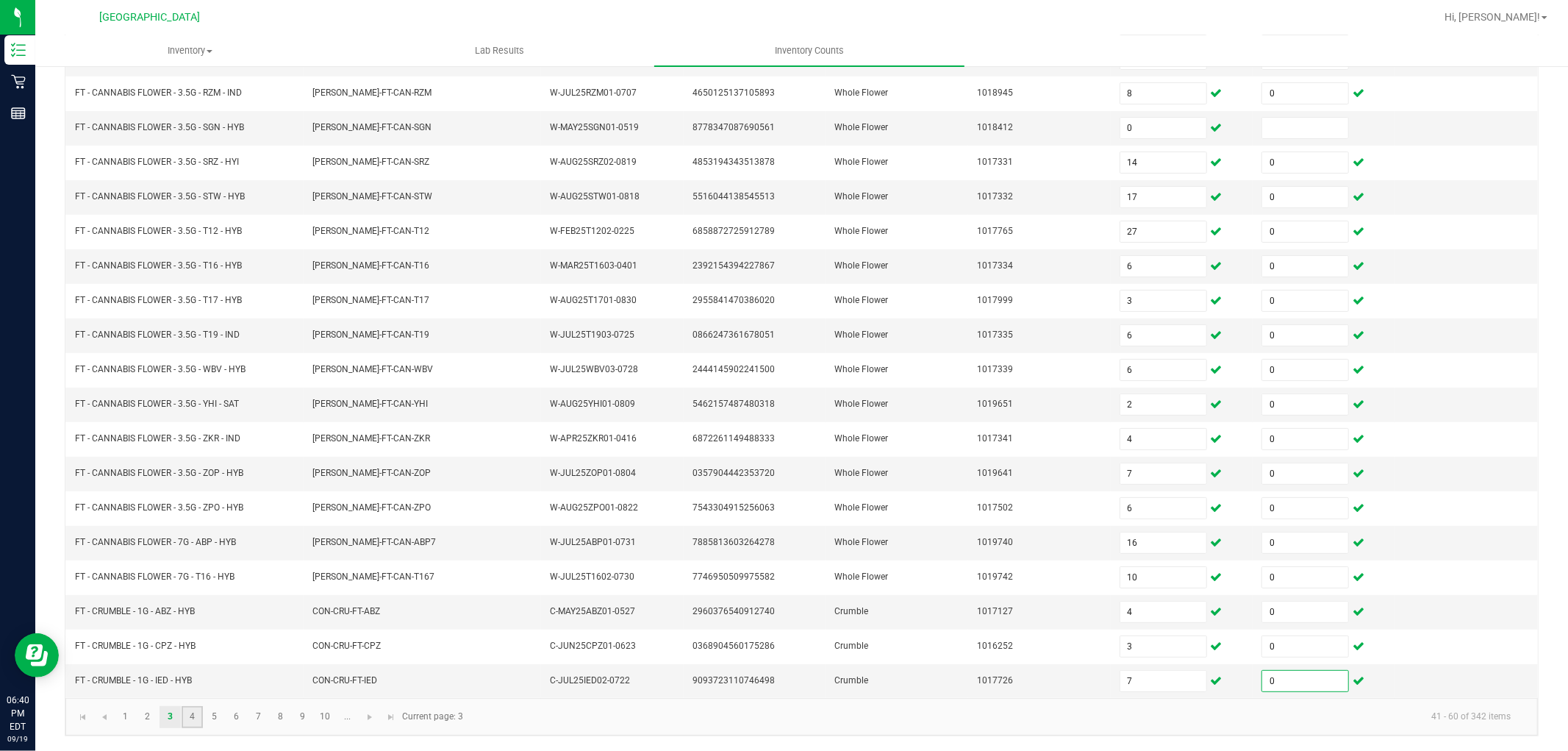
click at [195, 675] on link "4" at bounding box center [192, 717] width 21 height 22
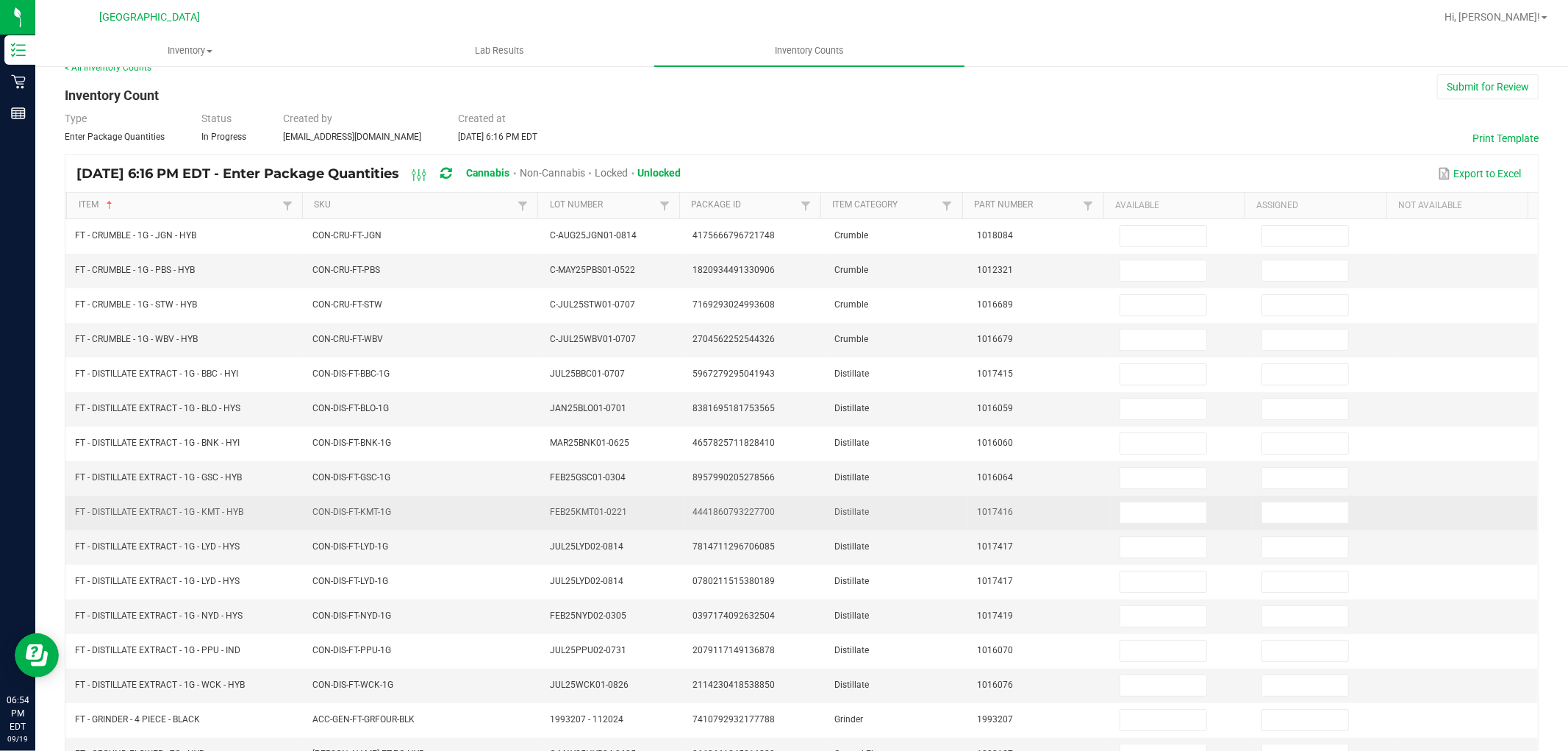
scroll to position [0, 0]
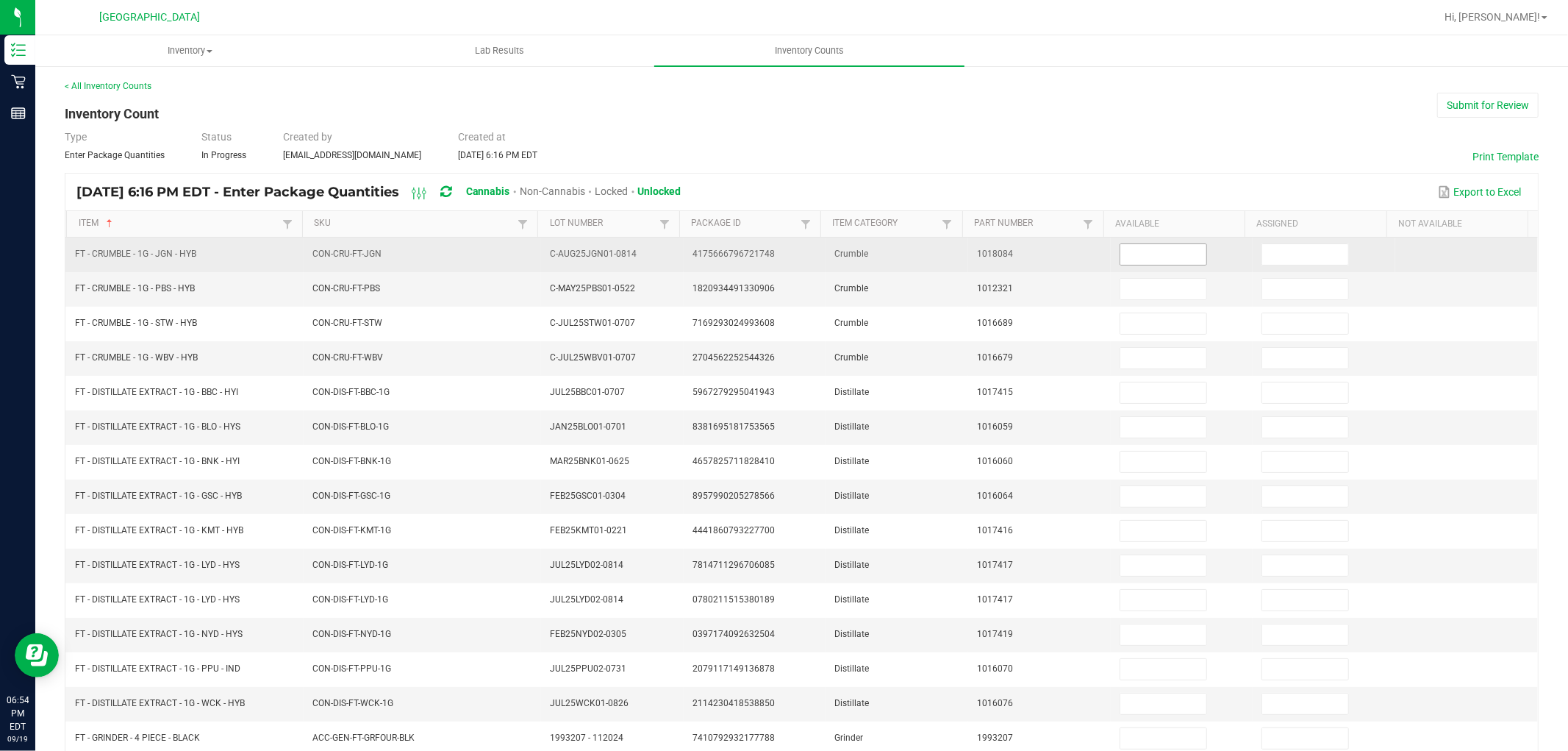
click at [1126, 253] on input at bounding box center [1163, 254] width 86 height 21
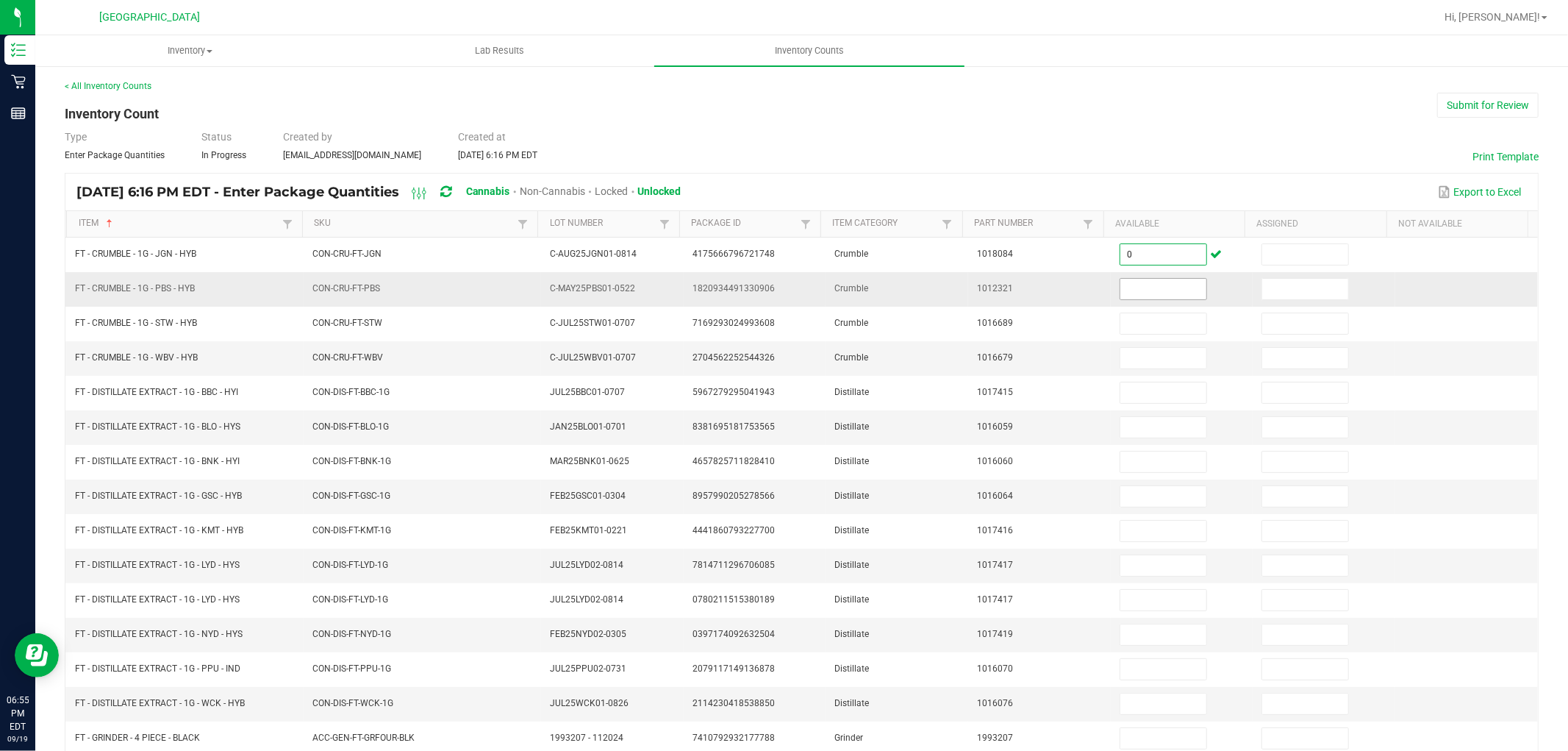
click at [1126, 284] on input at bounding box center [1163, 288] width 86 height 21
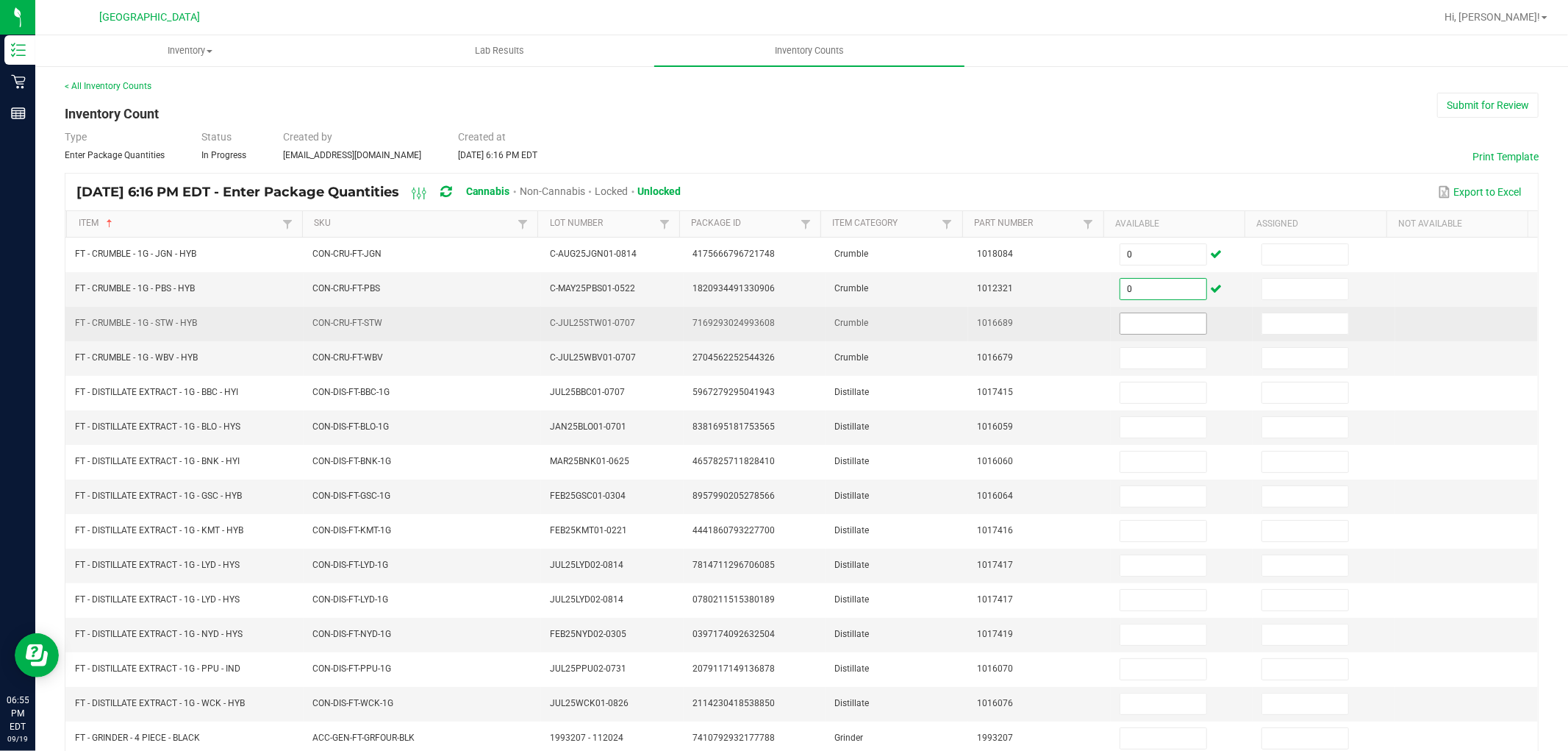
click at [1139, 321] on input at bounding box center [1163, 323] width 86 height 21
click at [1267, 332] on input at bounding box center [1305, 323] width 86 height 21
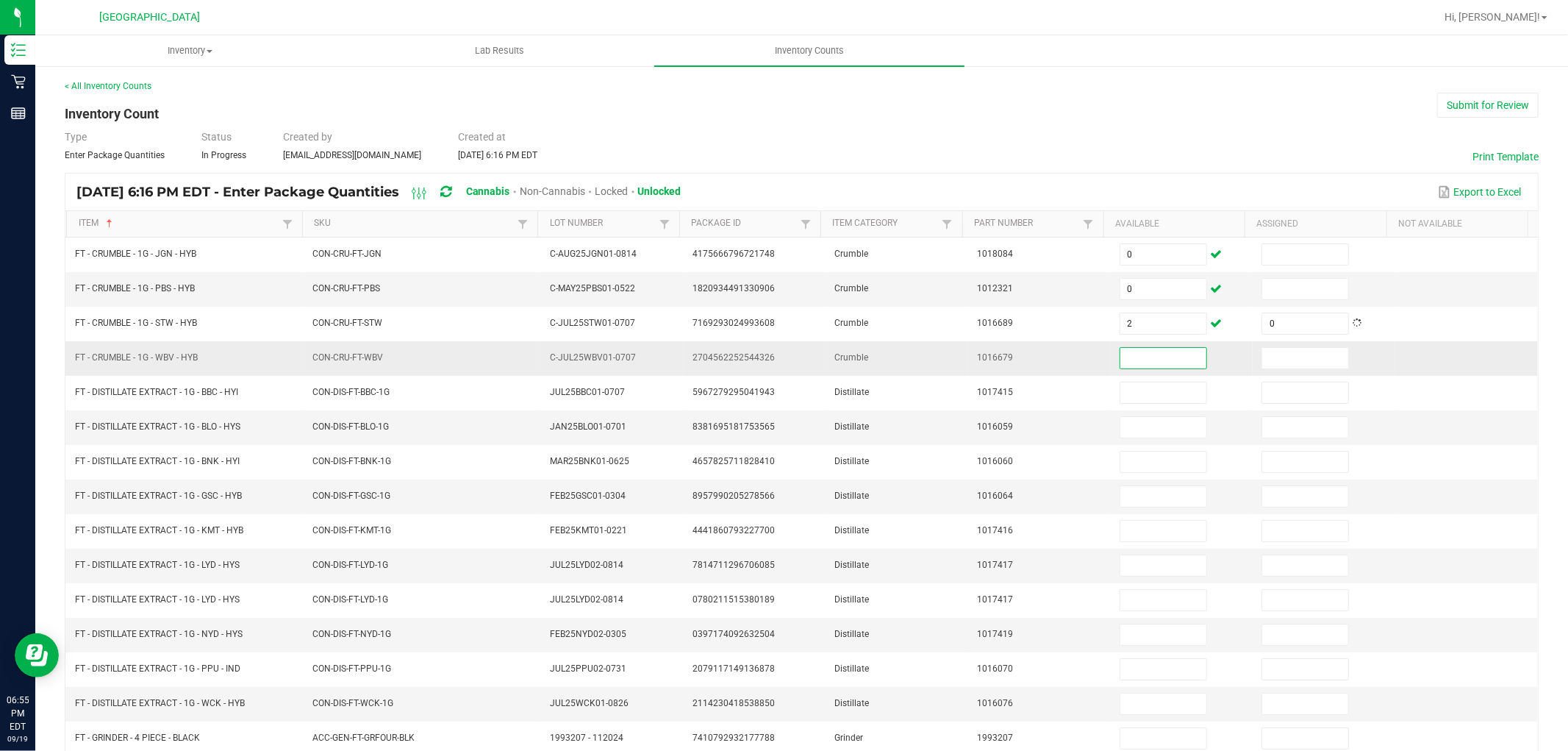
click at [1136, 357] on input at bounding box center [1163, 358] width 86 height 21
click at [1262, 360] on input at bounding box center [1305, 358] width 86 height 21
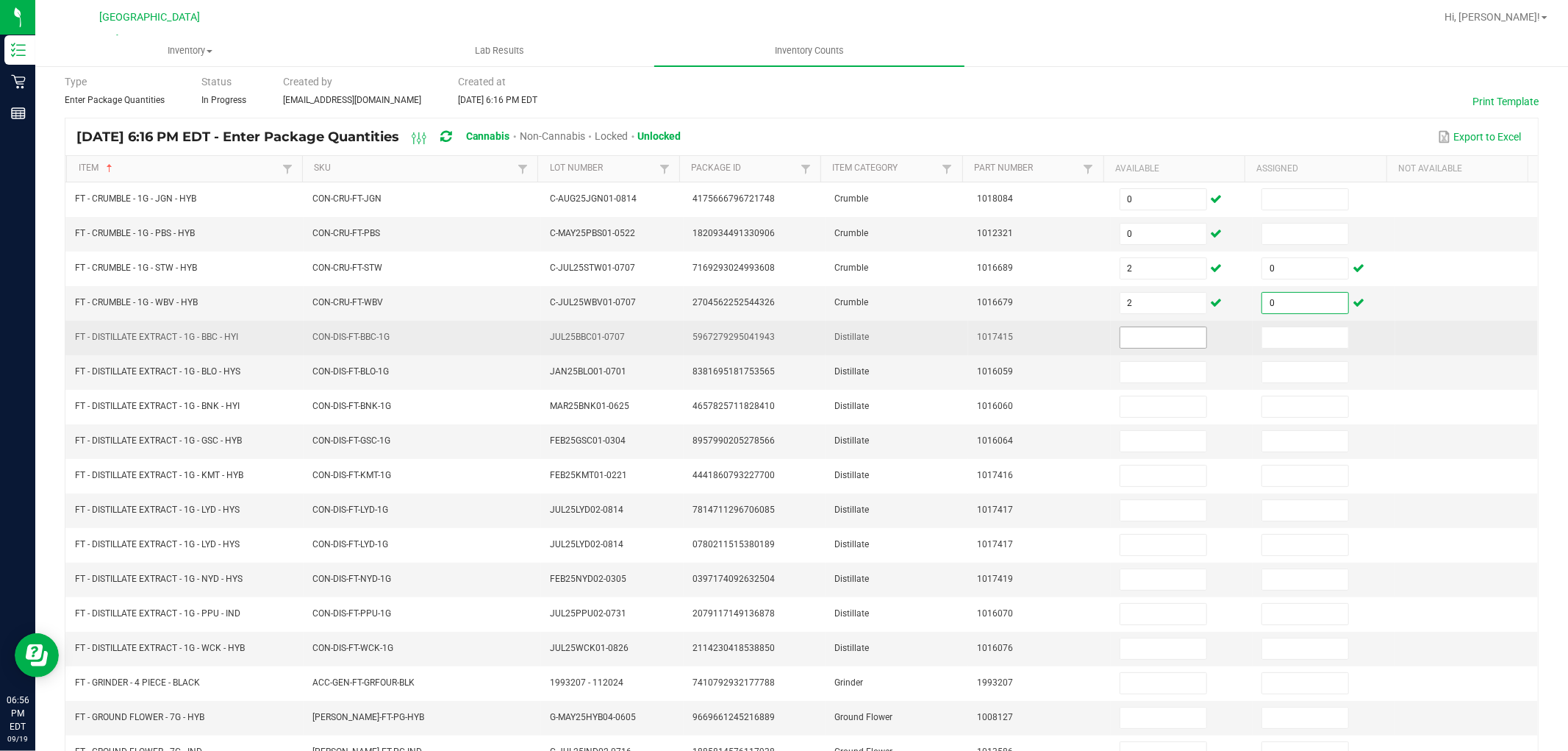
scroll to position [82, 0]
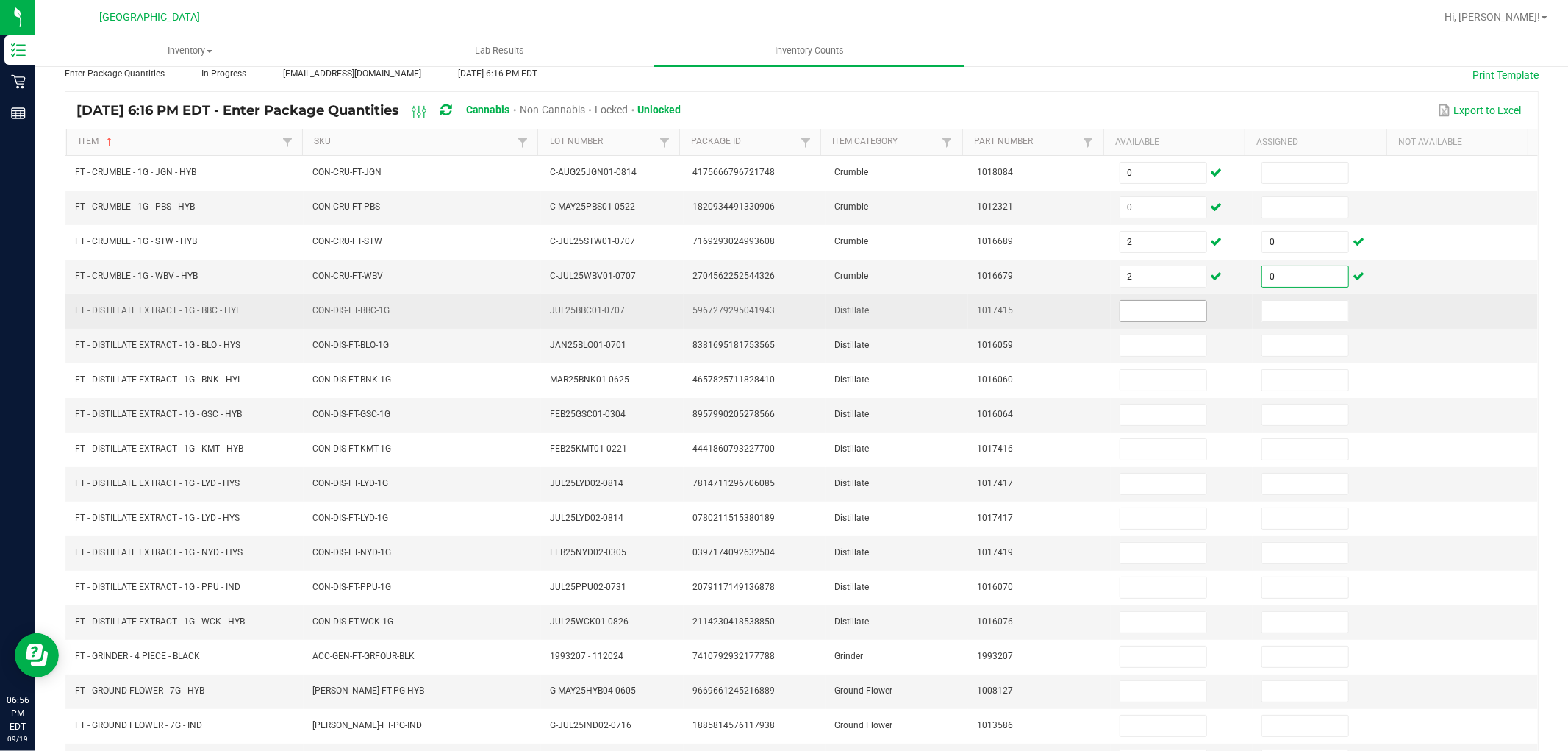
click at [1142, 314] on input at bounding box center [1163, 311] width 86 height 21
click at [1274, 314] on input at bounding box center [1305, 311] width 86 height 21
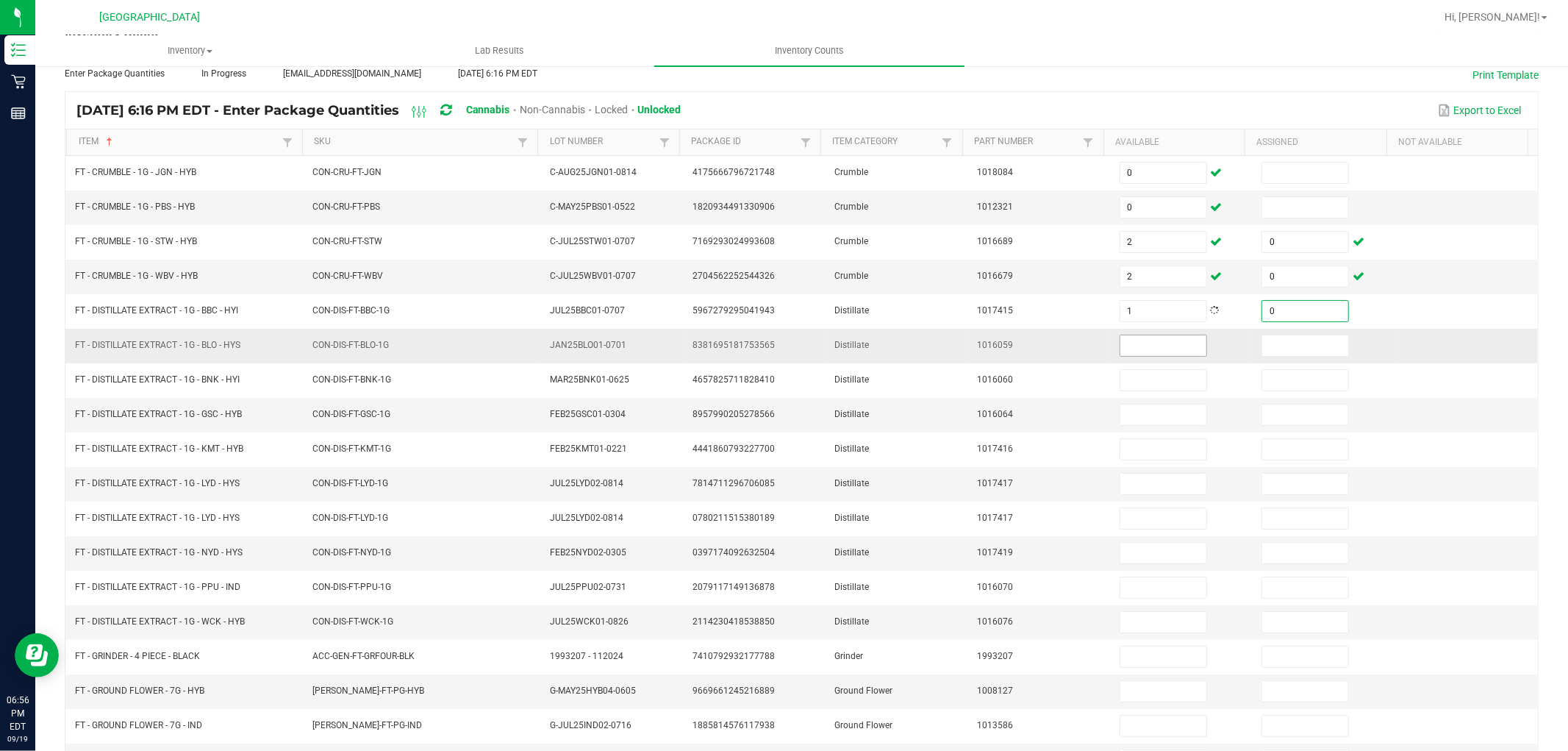
click at [1162, 348] on input at bounding box center [1163, 345] width 86 height 21
click at [1262, 347] on input at bounding box center [1305, 345] width 86 height 21
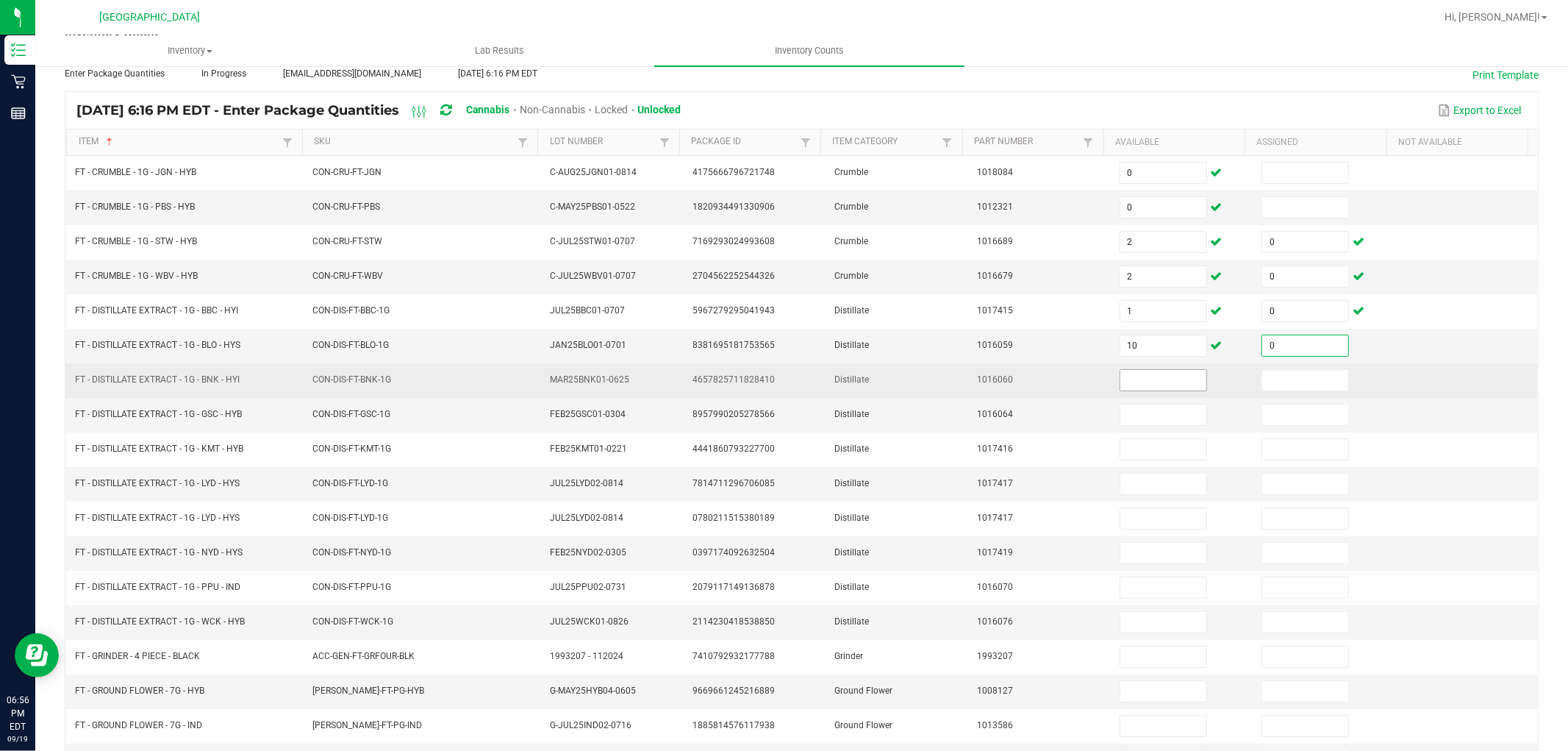
click at [1150, 376] on input at bounding box center [1163, 380] width 86 height 21
click at [1276, 376] on input at bounding box center [1305, 380] width 86 height 21
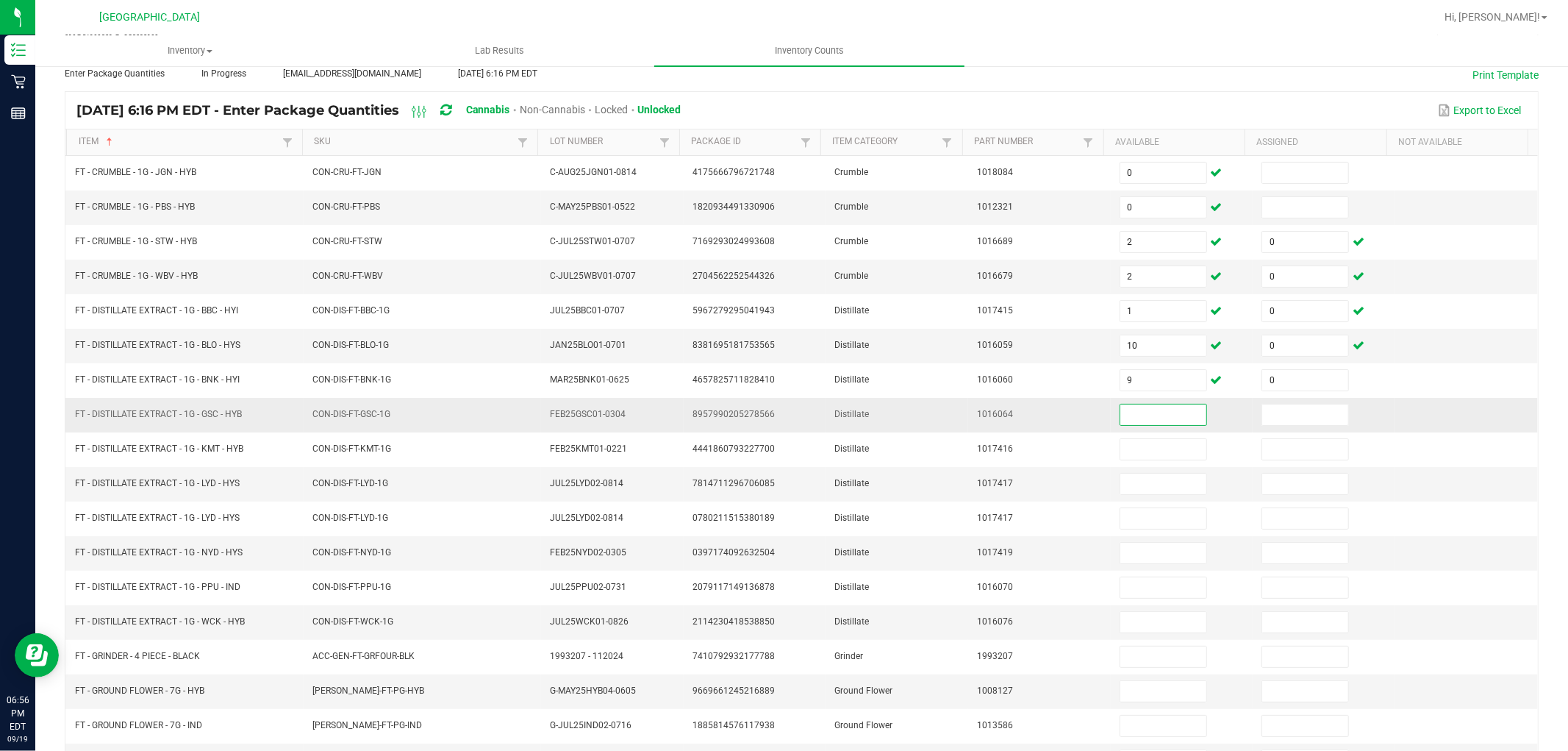
click at [1127, 417] on input at bounding box center [1163, 414] width 86 height 21
click at [1262, 411] on input at bounding box center [1305, 414] width 86 height 21
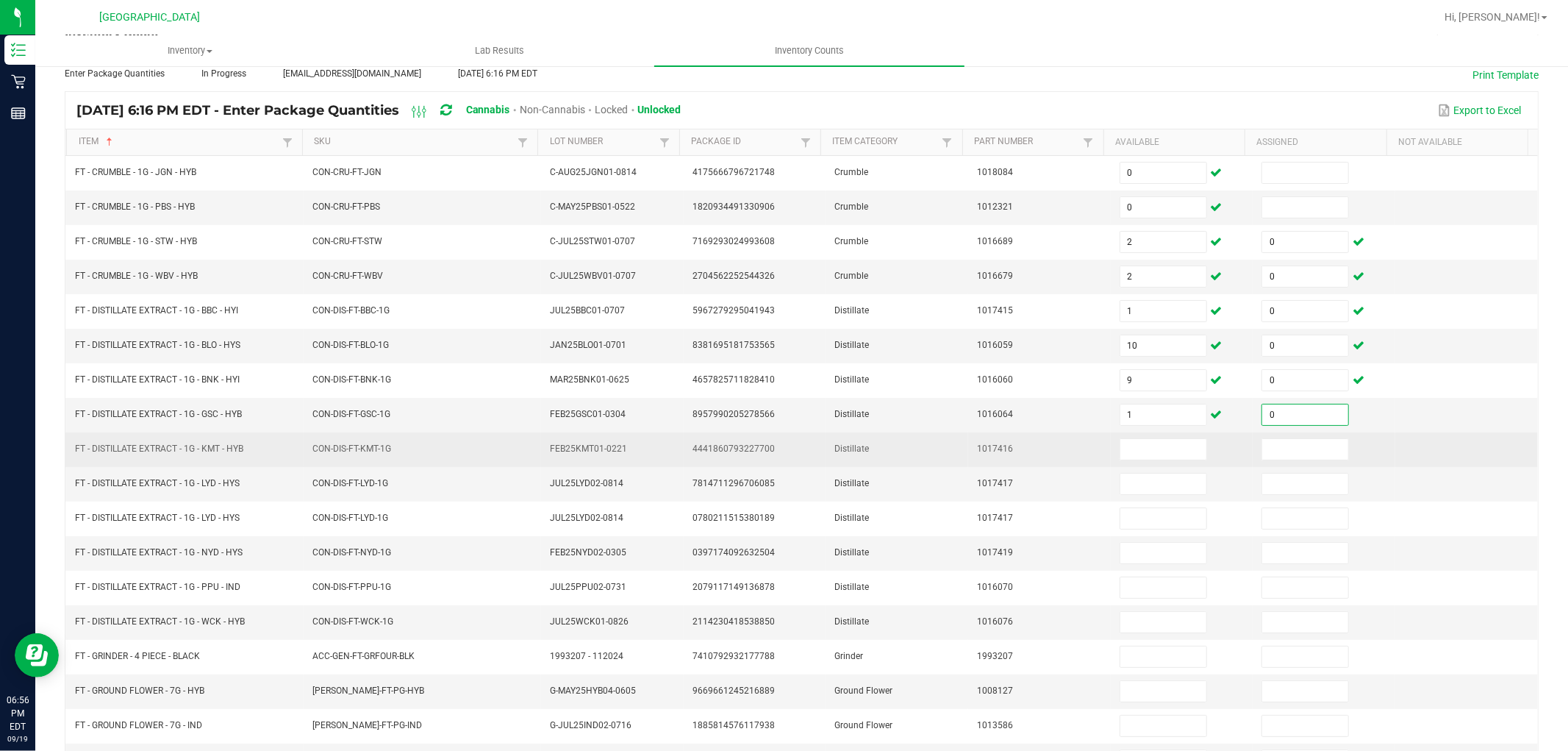
click at [1175, 438] on td at bounding box center [1182, 450] width 143 height 34
click at [1127, 452] on input at bounding box center [1163, 449] width 86 height 21
click at [1304, 452] on input at bounding box center [1305, 449] width 86 height 21
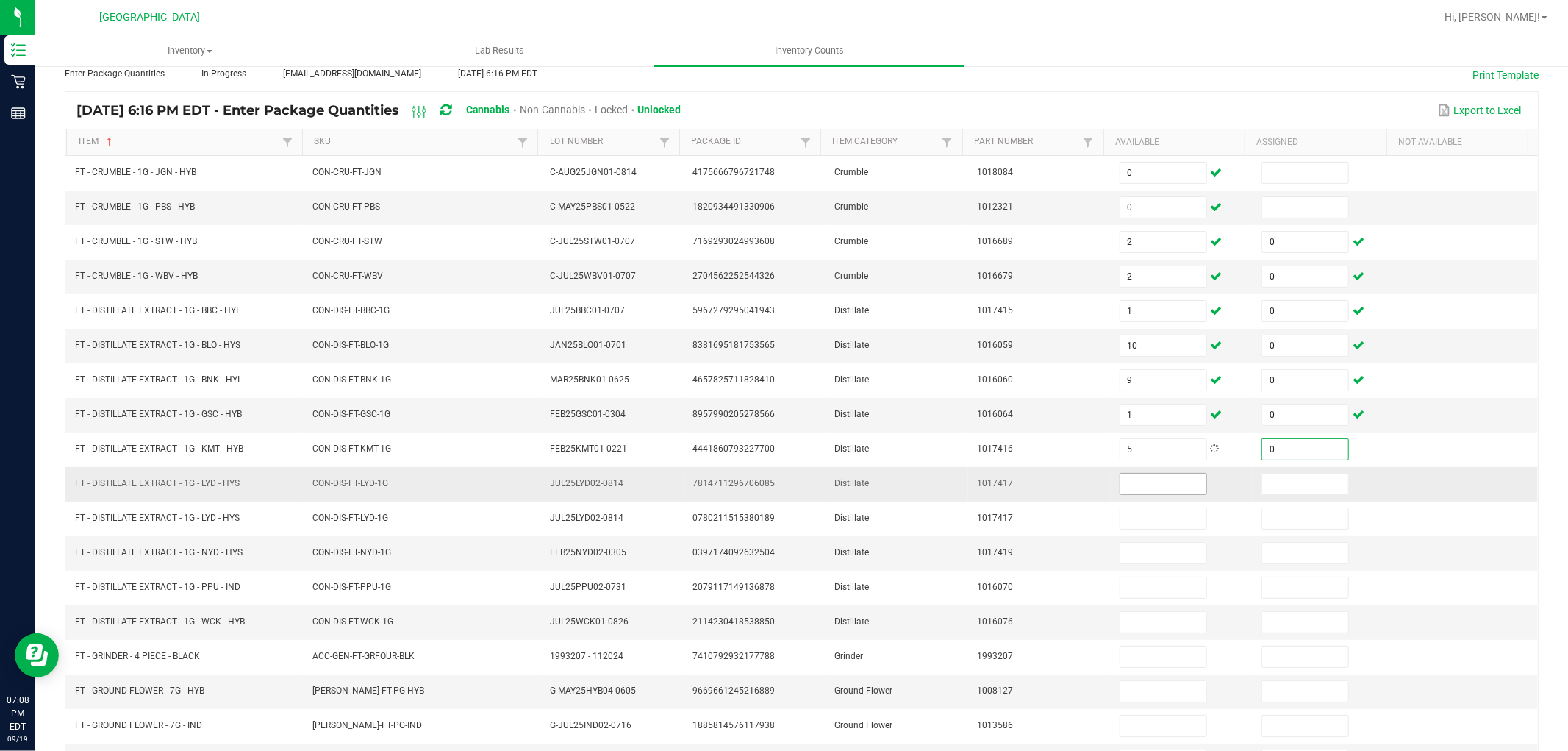
click at [1157, 482] on input at bounding box center [1163, 483] width 86 height 21
click at [1262, 483] on input at bounding box center [1305, 483] width 86 height 21
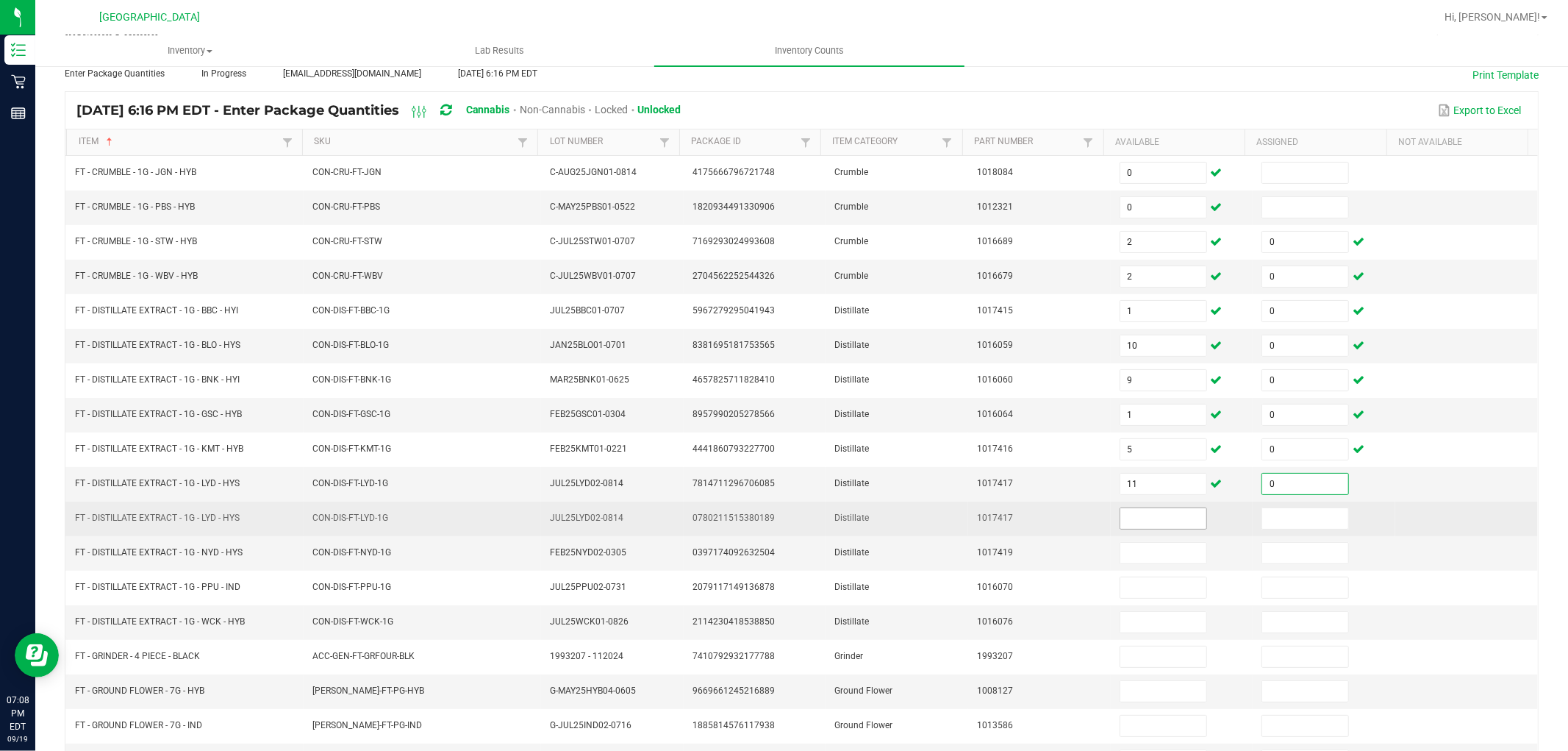
click at [1150, 520] on input at bounding box center [1163, 518] width 86 height 21
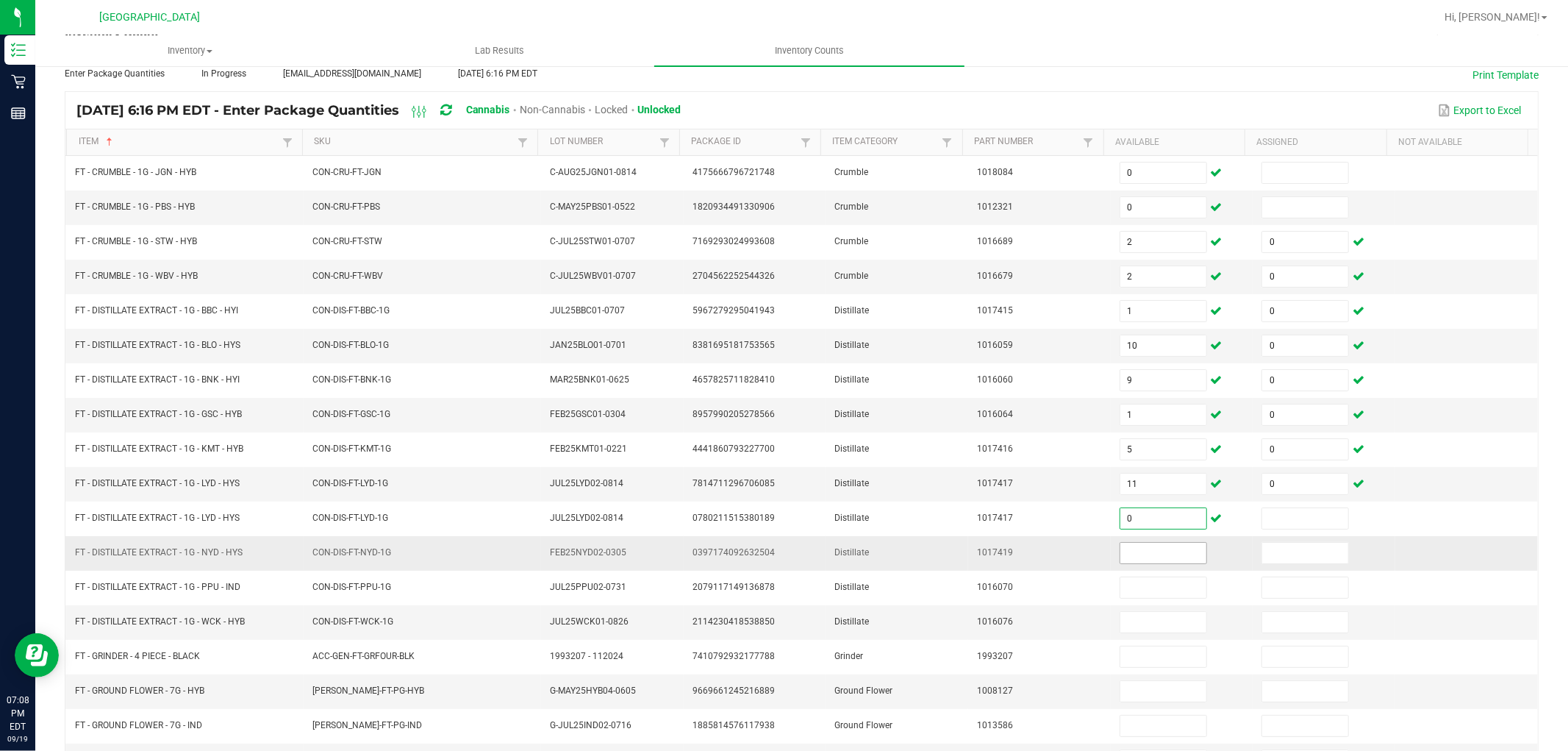
click at [1154, 556] on input at bounding box center [1163, 553] width 86 height 21
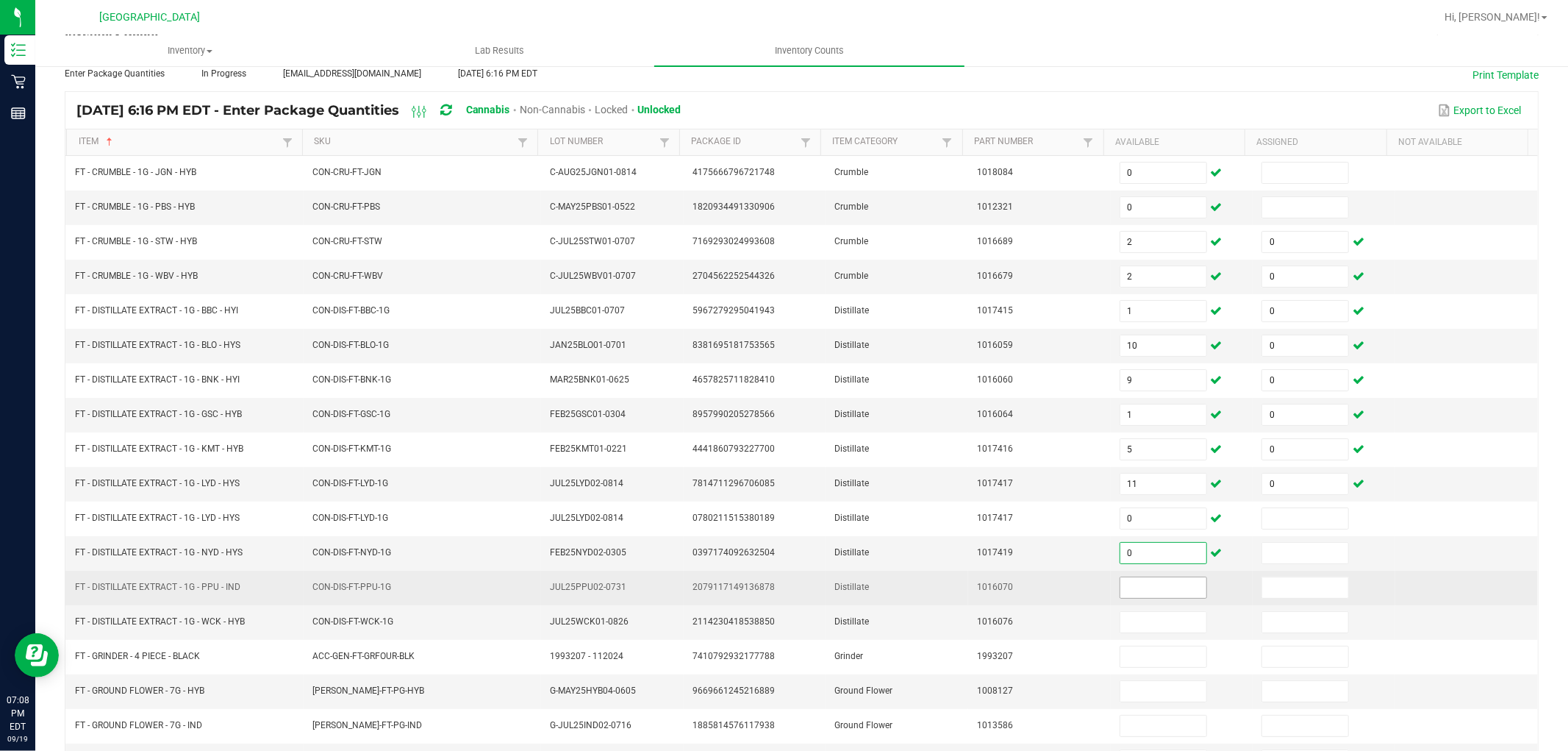
click at [1148, 590] on input at bounding box center [1163, 587] width 86 height 21
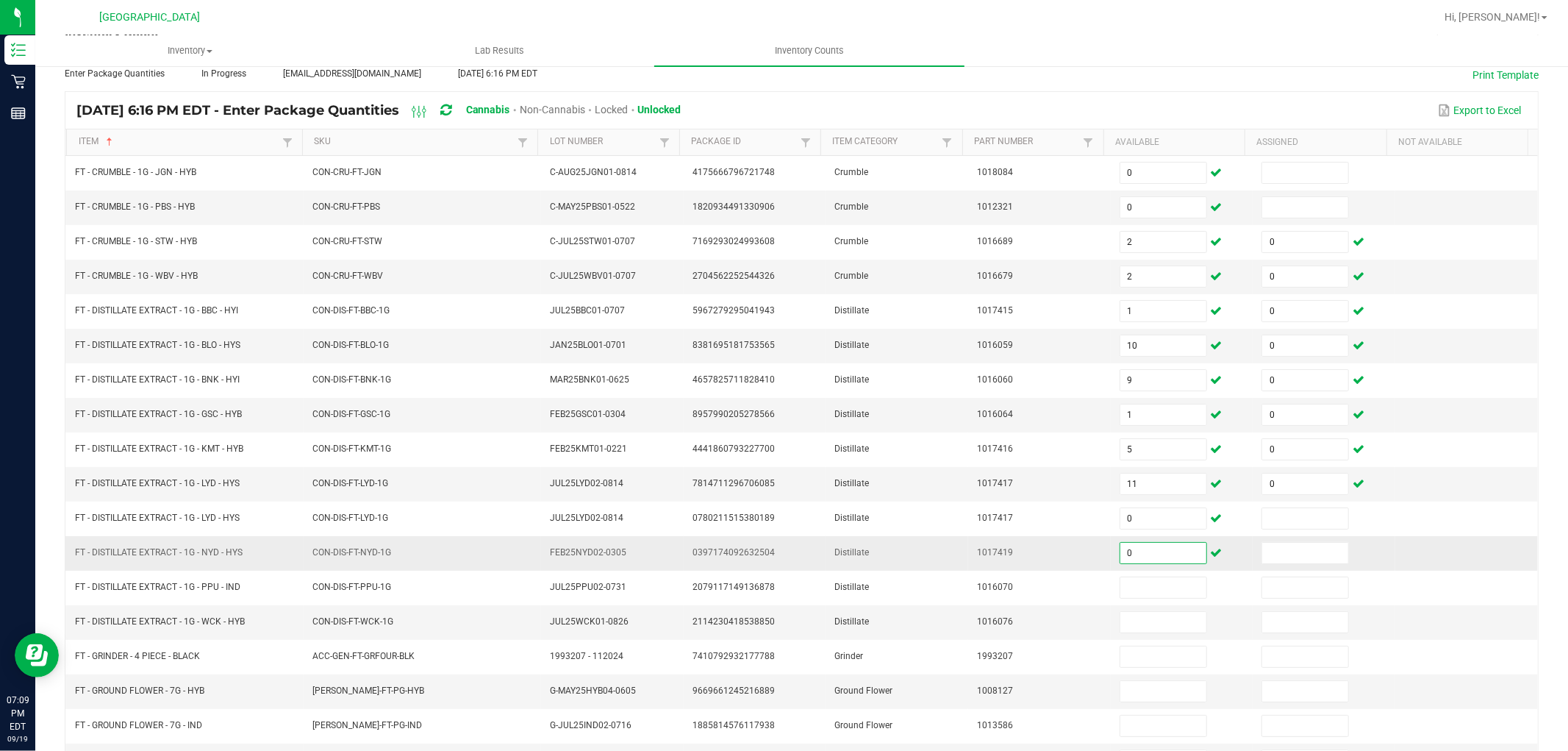
click at [1129, 556] on input "0" at bounding box center [1163, 553] width 86 height 21
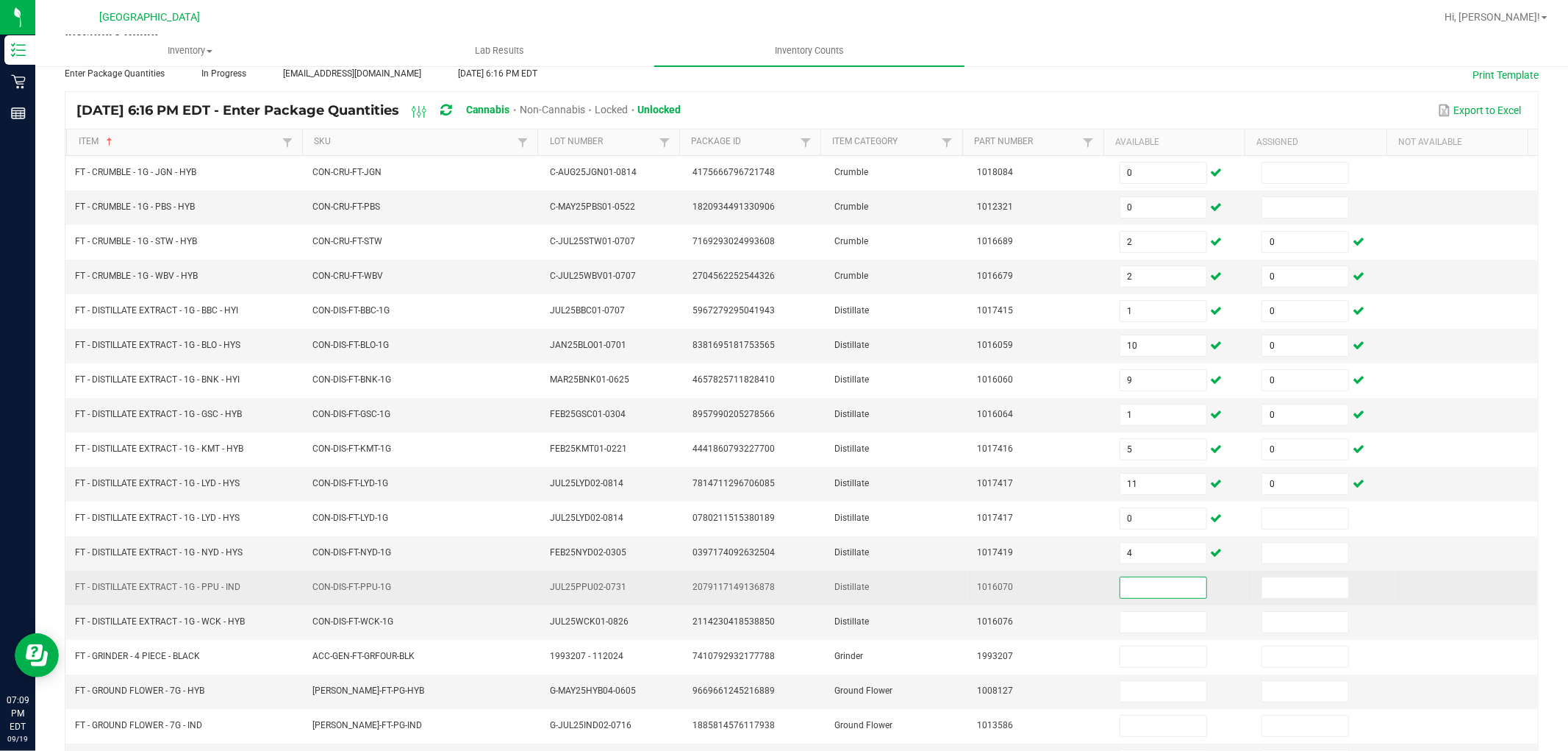
click at [1131, 582] on input at bounding box center [1163, 587] width 86 height 21
click at [1262, 596] on input at bounding box center [1305, 587] width 86 height 21
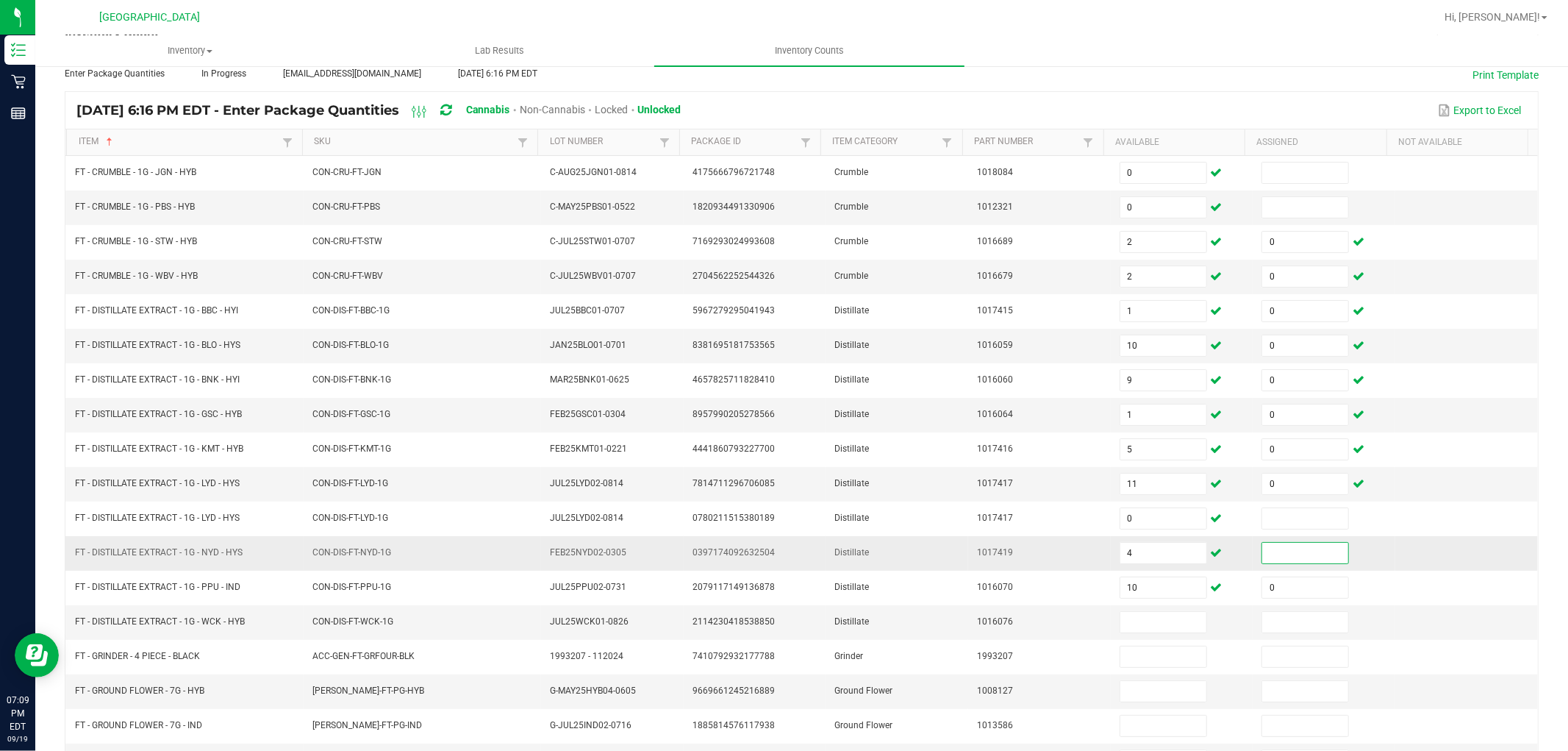
click at [1262, 554] on input at bounding box center [1305, 553] width 86 height 21
click at [1135, 619] on input at bounding box center [1163, 622] width 86 height 21
click at [1262, 626] on input at bounding box center [1305, 622] width 86 height 21
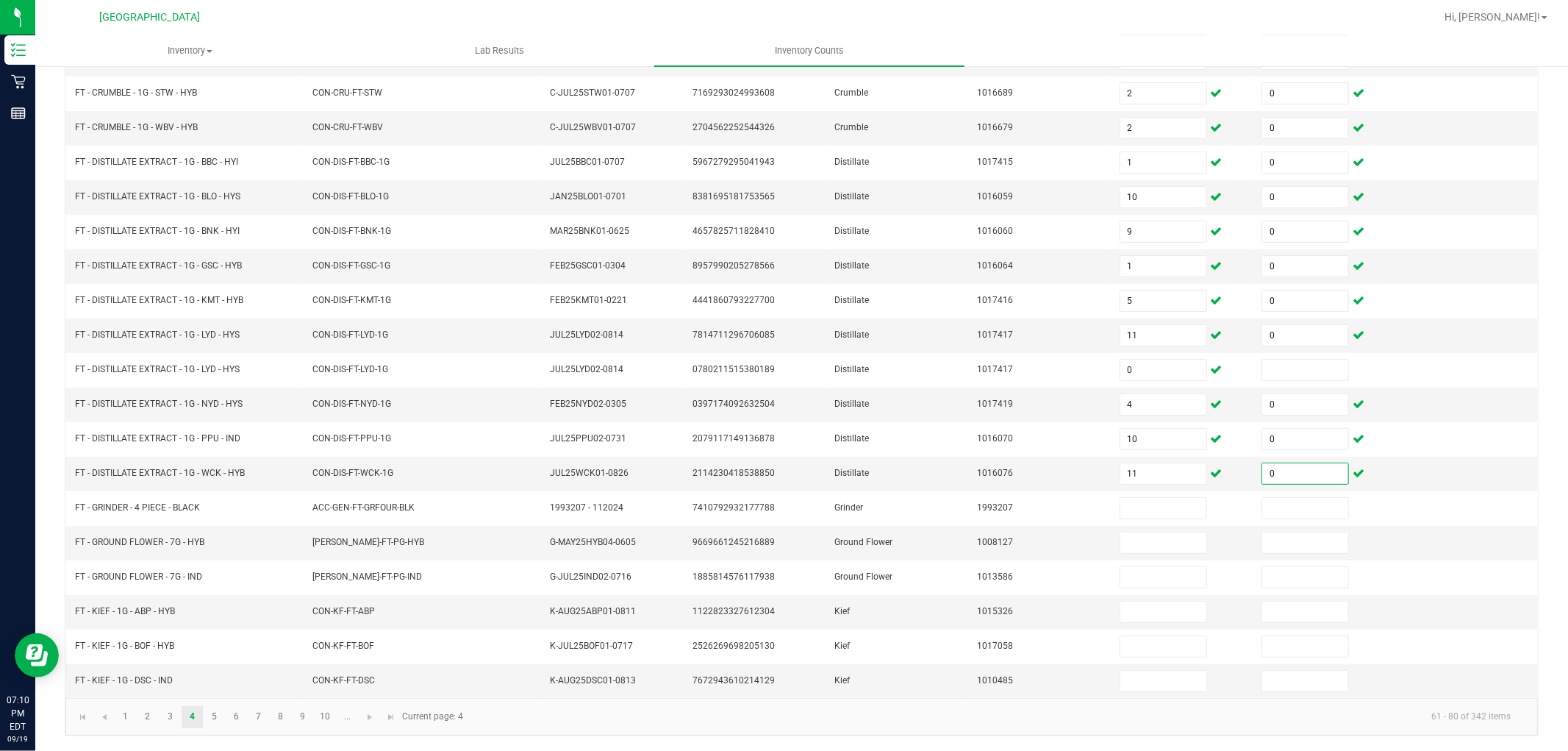
scroll to position [234, 0]
click at [1122, 544] on input at bounding box center [1163, 543] width 86 height 21
click at [1263, 547] on input at bounding box center [1305, 543] width 86 height 21
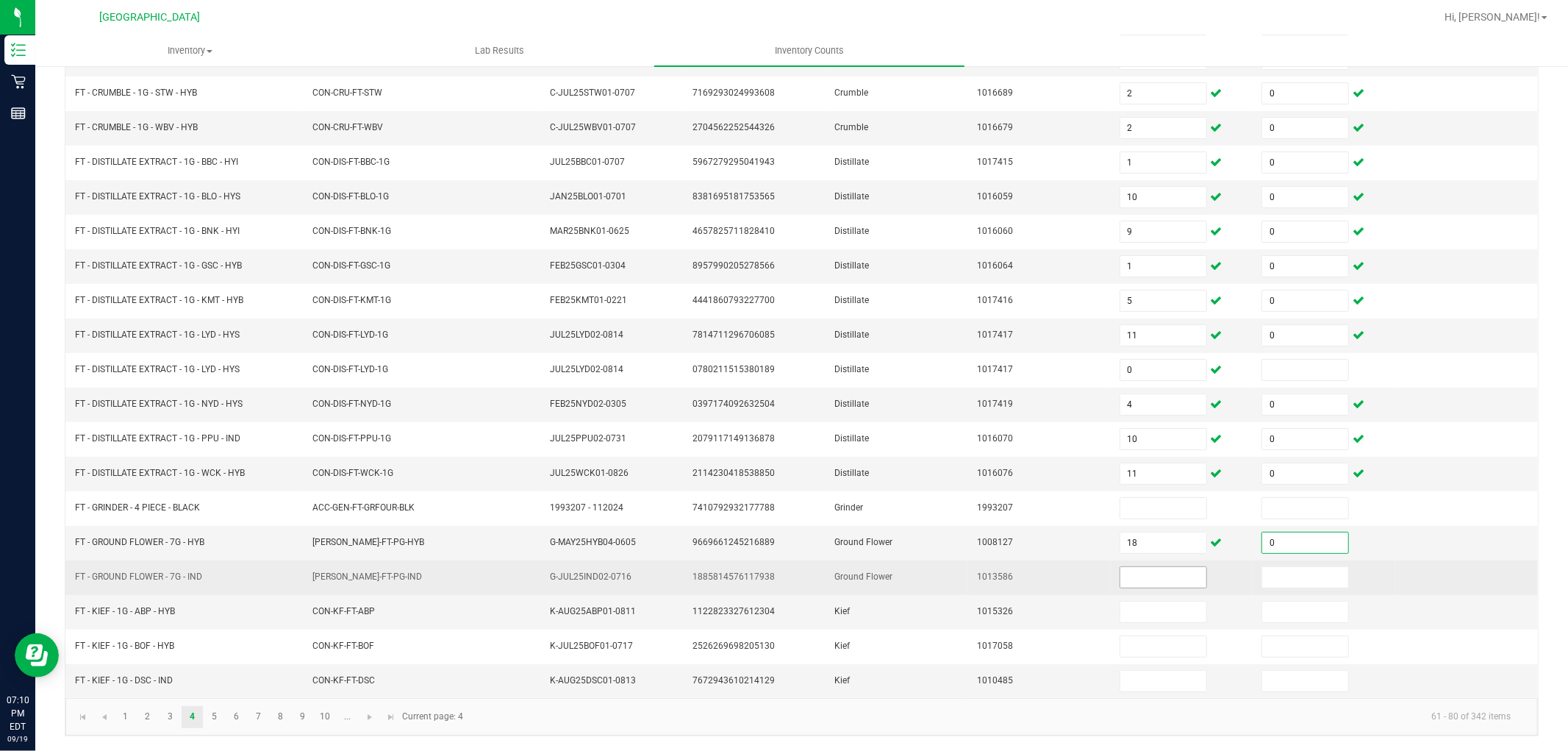
click at [1120, 575] on input at bounding box center [1163, 577] width 86 height 21
click at [1272, 569] on input at bounding box center [1305, 577] width 86 height 21
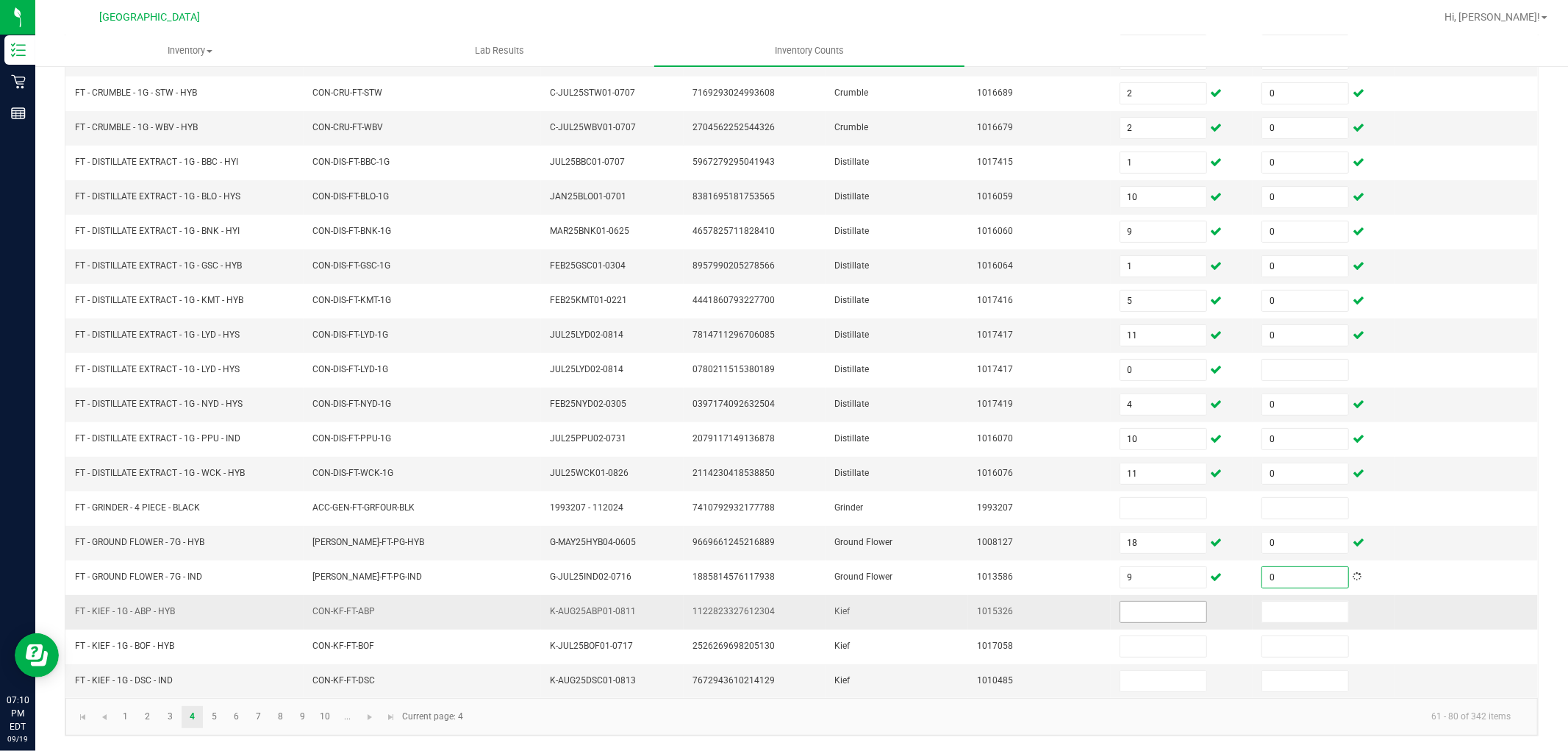
click at [1145, 611] on input at bounding box center [1163, 611] width 86 height 21
click at [1262, 605] on input at bounding box center [1305, 611] width 86 height 21
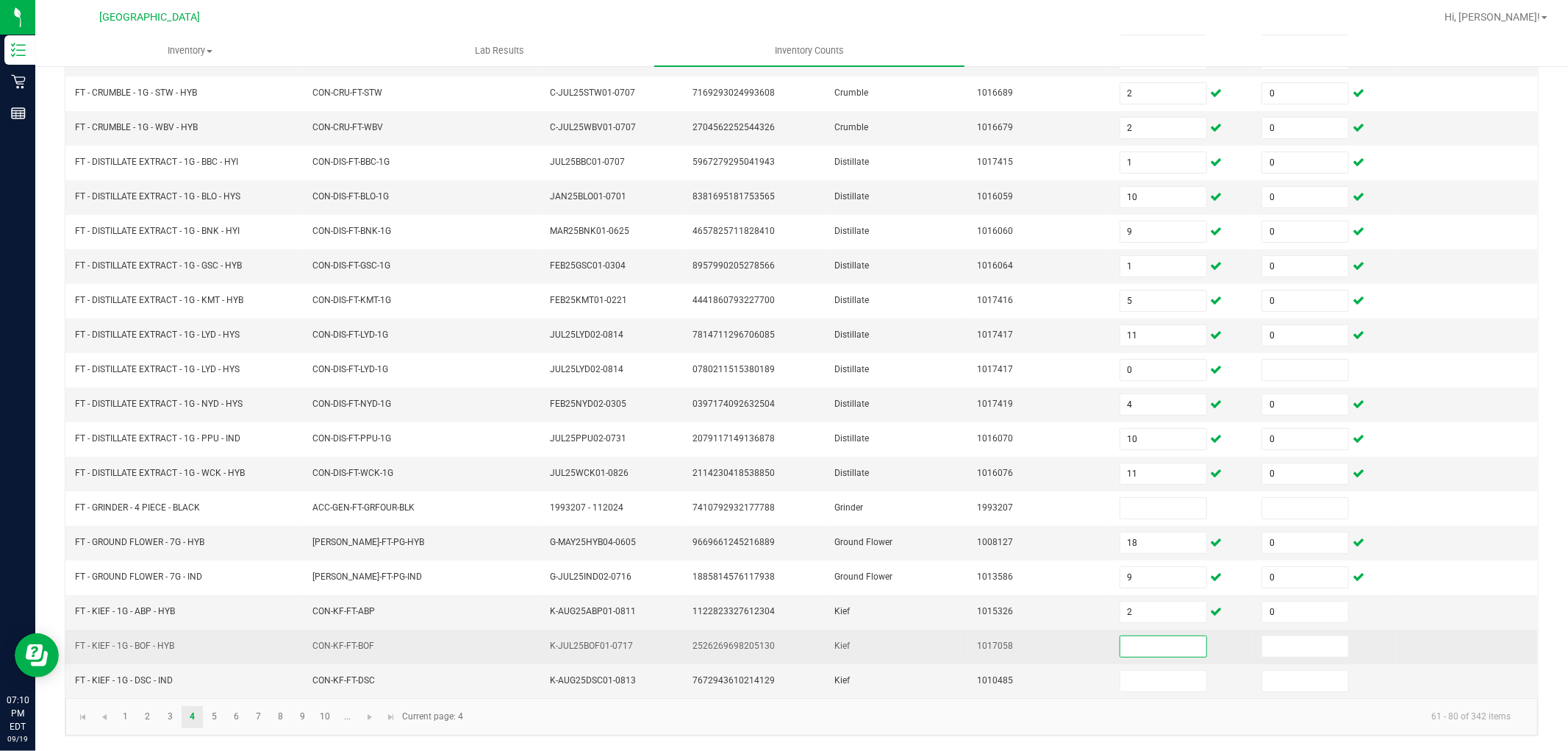
click at [1133, 648] on input at bounding box center [1163, 646] width 86 height 21
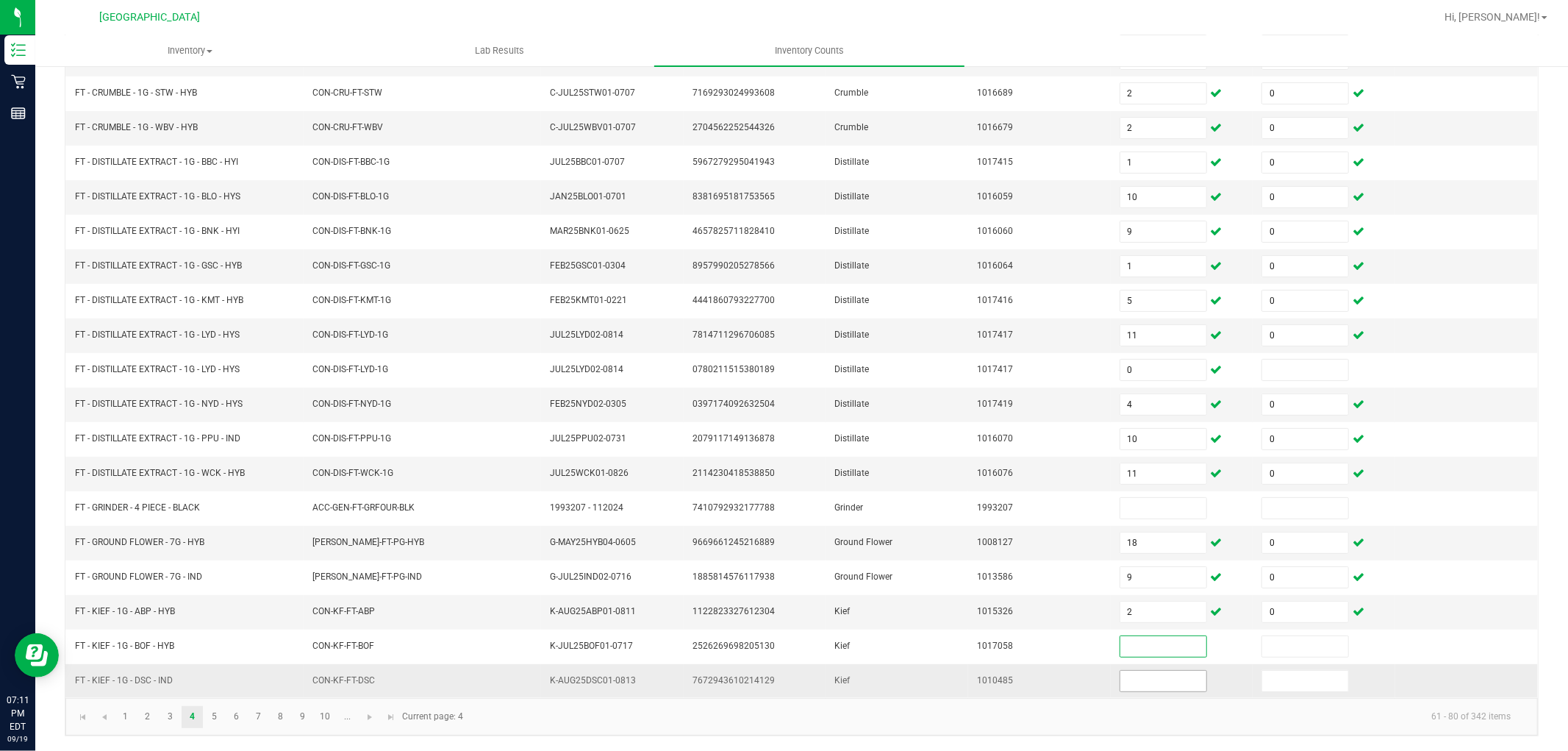
click at [1122, 675] on input at bounding box center [1163, 681] width 86 height 21
click at [1262, 675] on input at bounding box center [1305, 681] width 86 height 21
click at [213, 675] on link "5" at bounding box center [214, 717] width 21 height 22
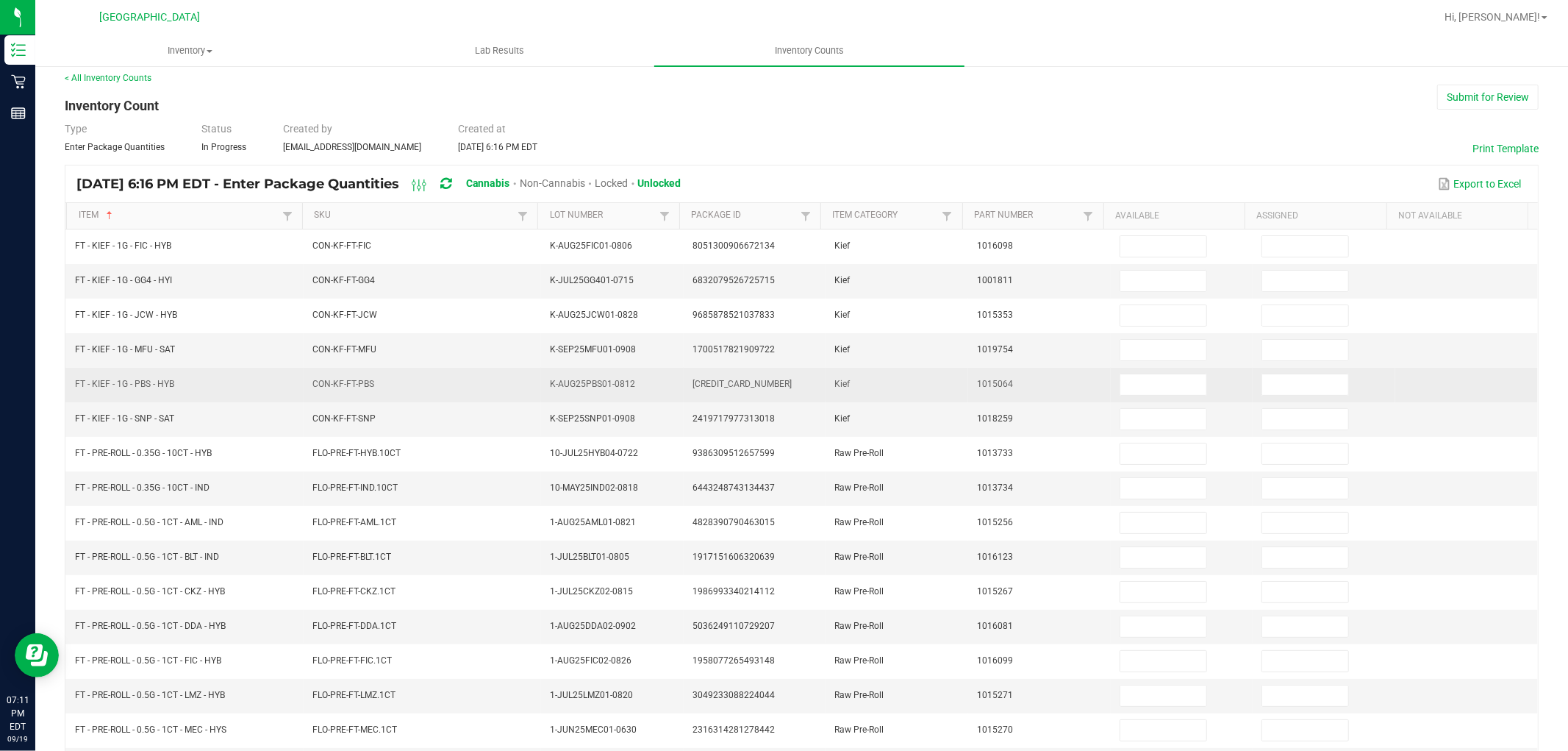
scroll to position [0, 0]
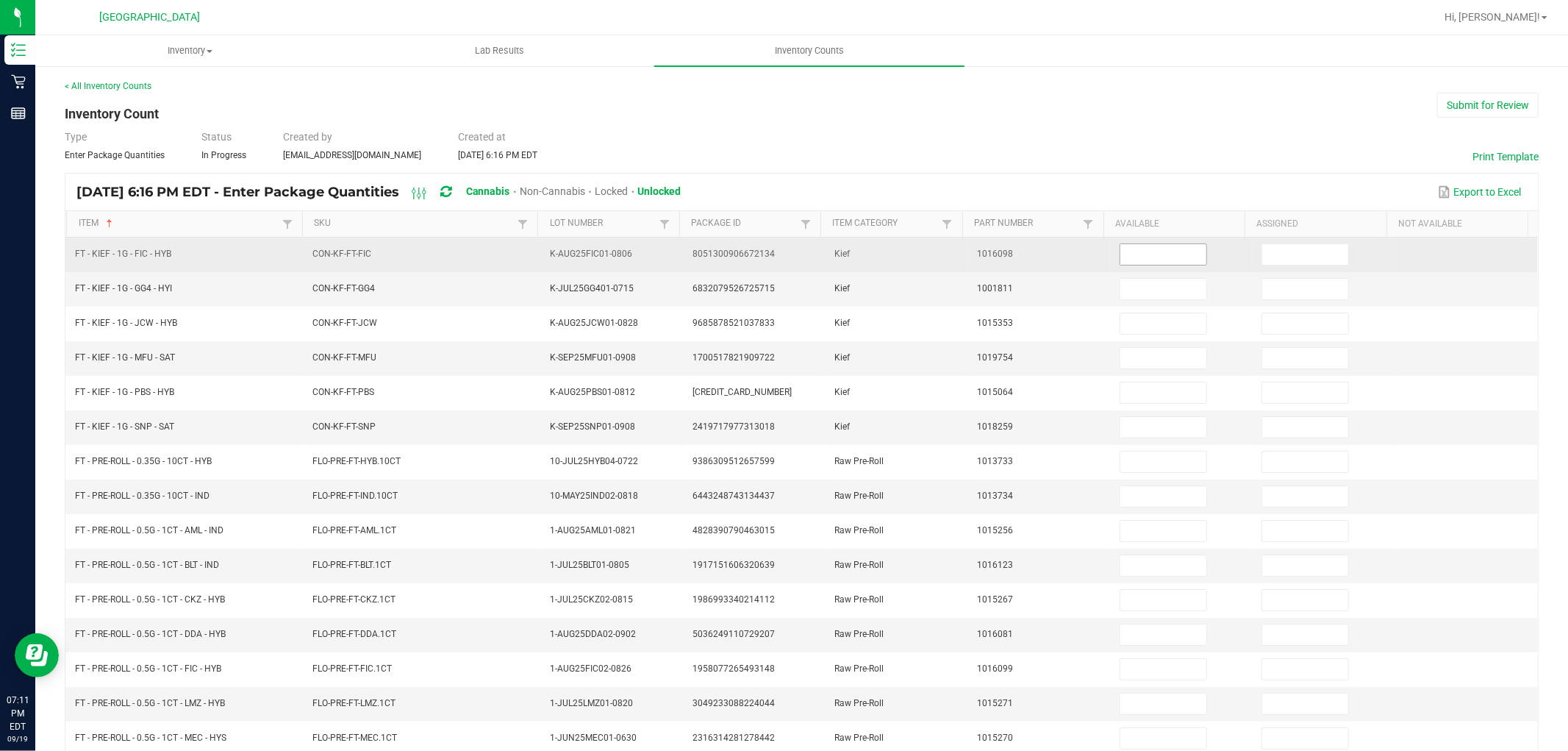
click at [1121, 254] on input at bounding box center [1163, 254] width 86 height 21
click at [1262, 247] on input at bounding box center [1305, 254] width 86 height 21
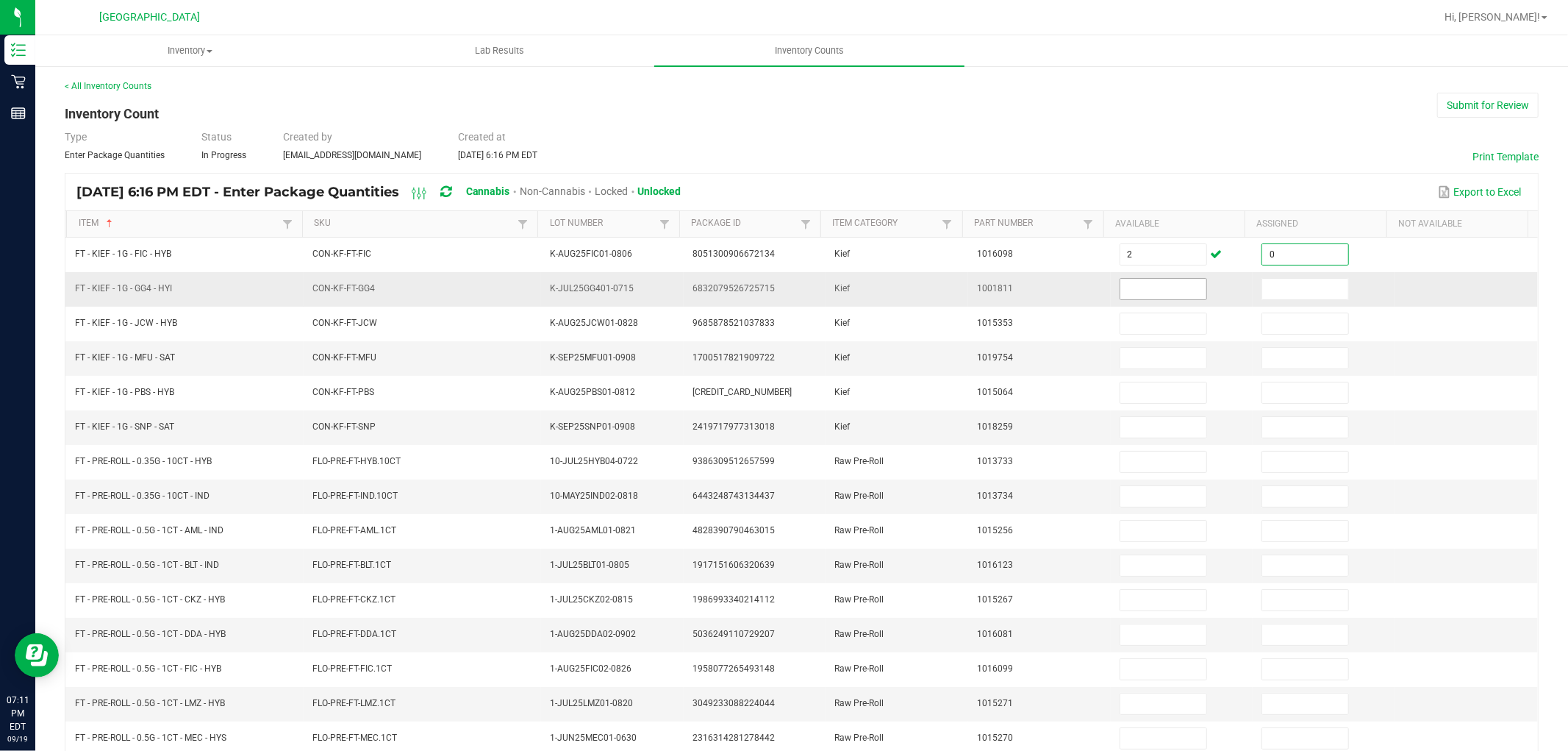
click at [1142, 285] on input at bounding box center [1163, 288] width 86 height 21
click at [1265, 288] on input at bounding box center [1305, 288] width 86 height 21
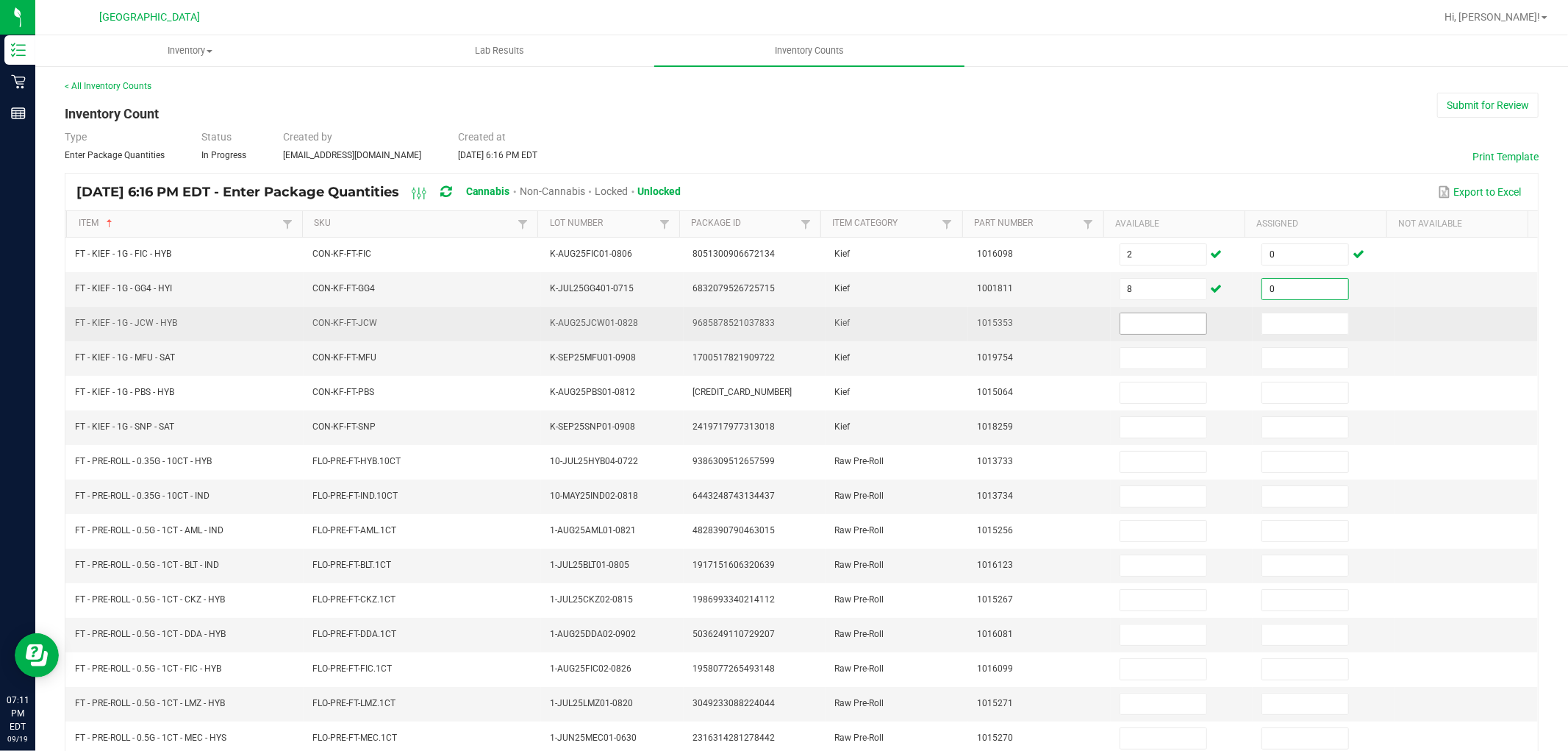
click at [1138, 321] on input at bounding box center [1163, 323] width 86 height 21
click at [1262, 327] on input at bounding box center [1305, 323] width 86 height 21
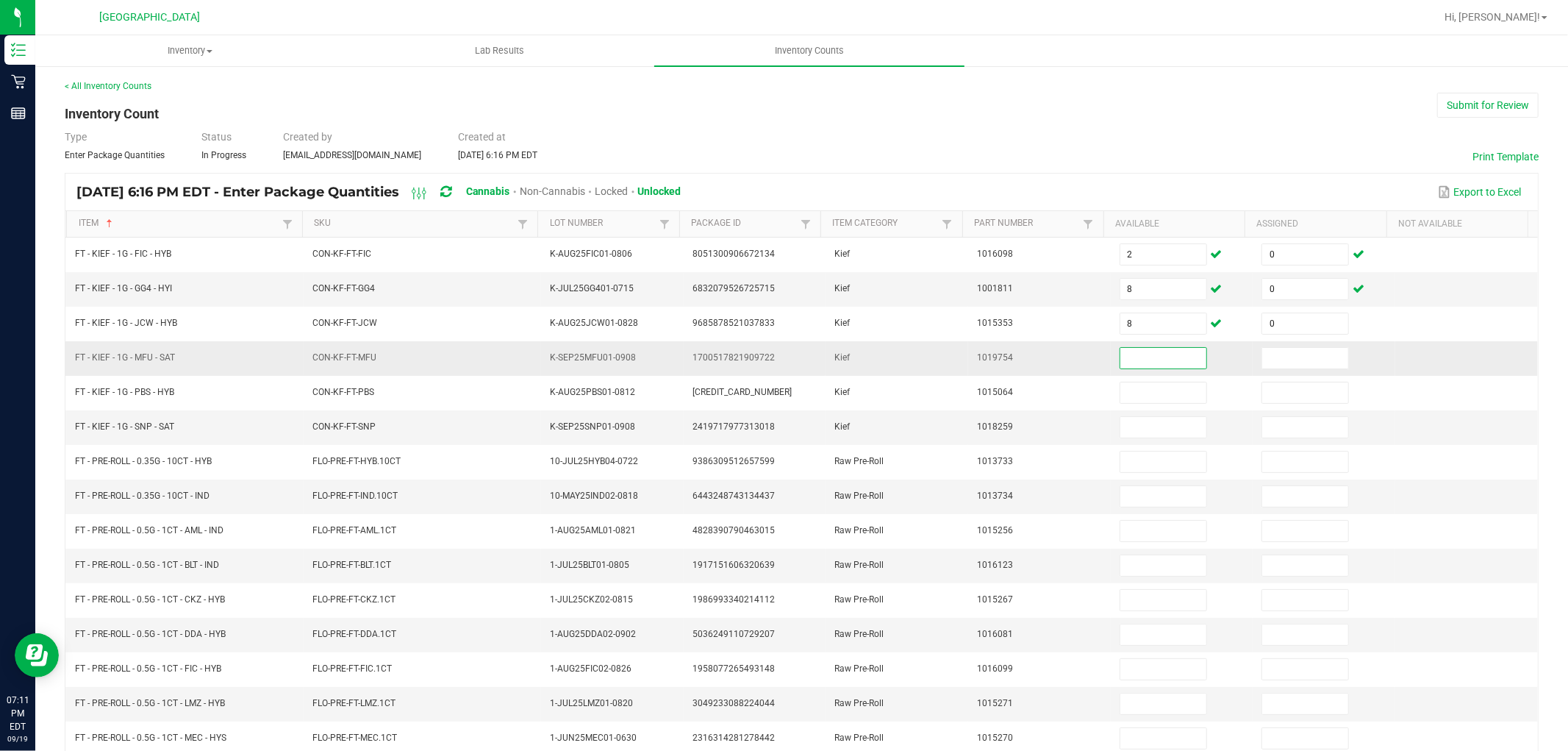
click at [1153, 356] on input at bounding box center [1163, 358] width 86 height 21
click at [1288, 363] on input at bounding box center [1305, 358] width 86 height 21
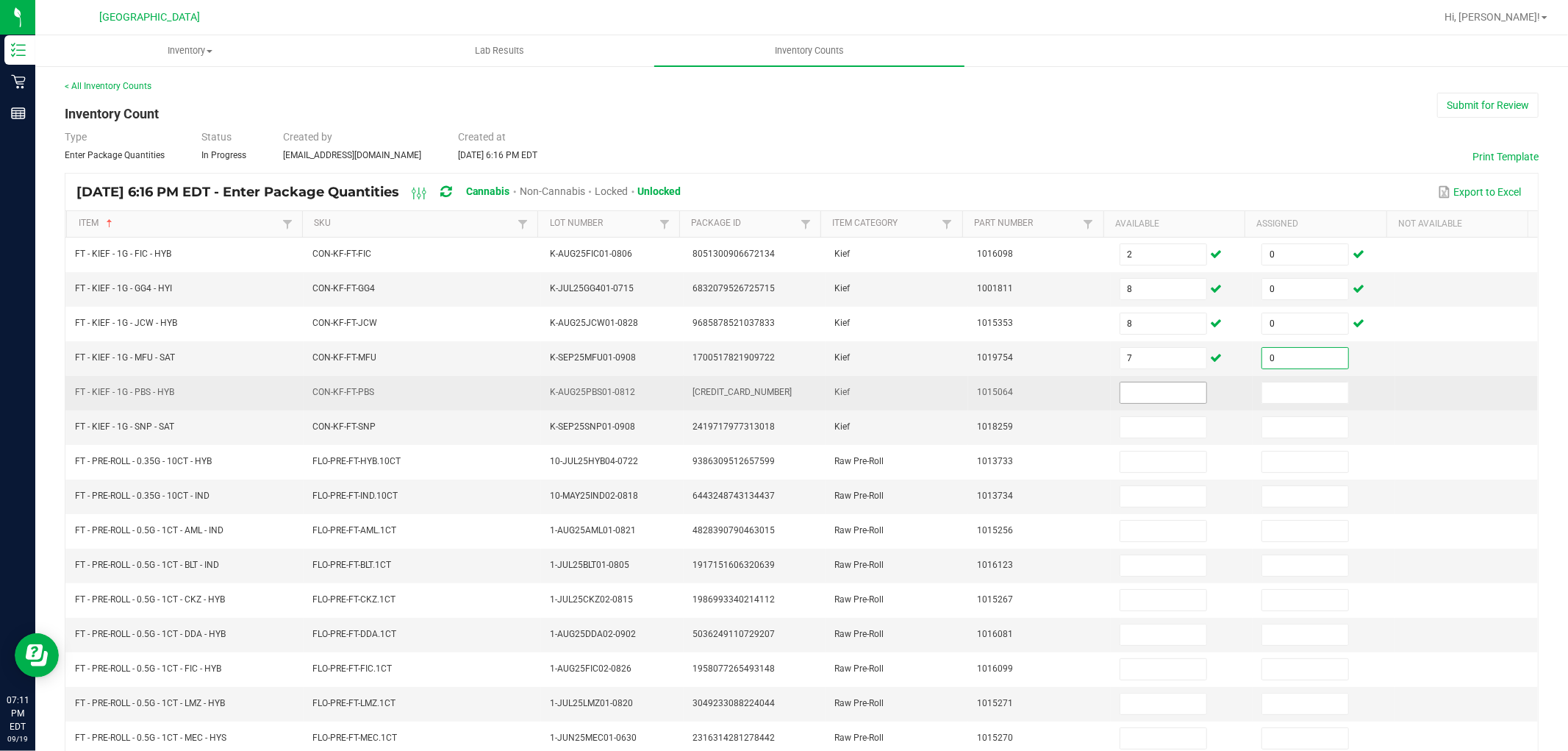
click at [1120, 388] on input at bounding box center [1163, 392] width 86 height 21
click at [1281, 397] on input at bounding box center [1305, 392] width 86 height 21
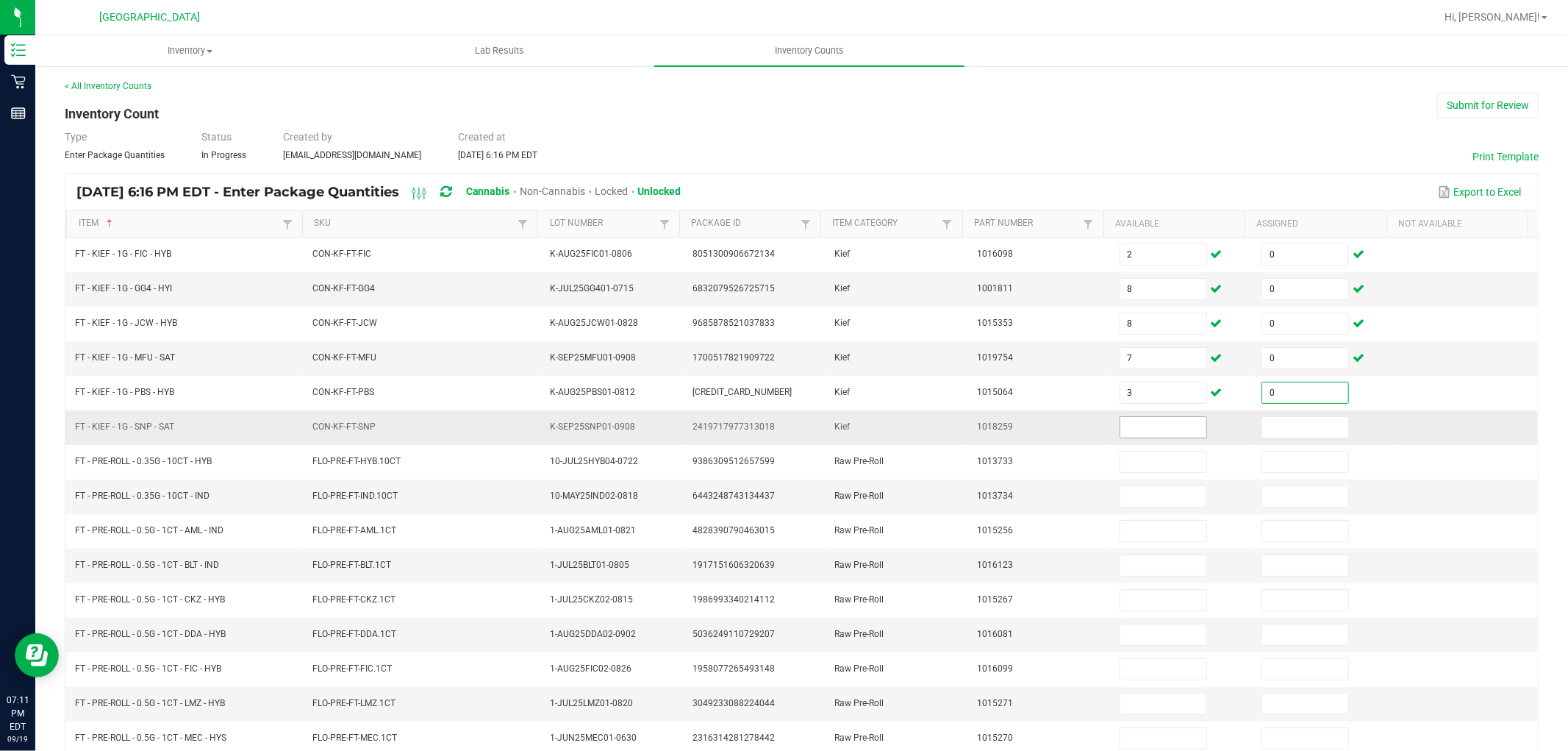
click at [1129, 428] on input at bounding box center [1163, 427] width 86 height 21
click at [1266, 422] on input at bounding box center [1305, 427] width 86 height 21
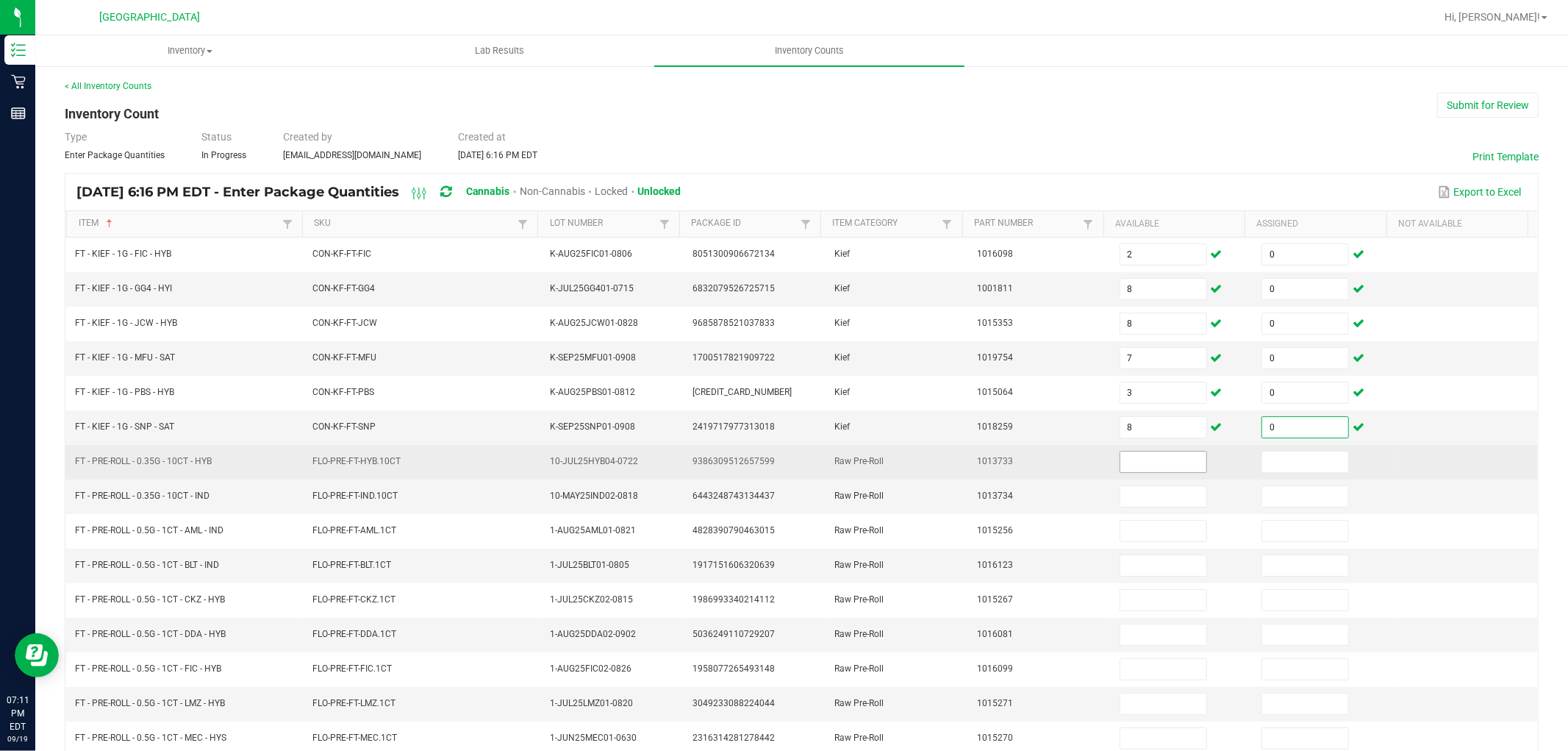
click at [1142, 466] on input at bounding box center [1163, 462] width 86 height 21
